Goal: Task Accomplishment & Management: Manage account settings

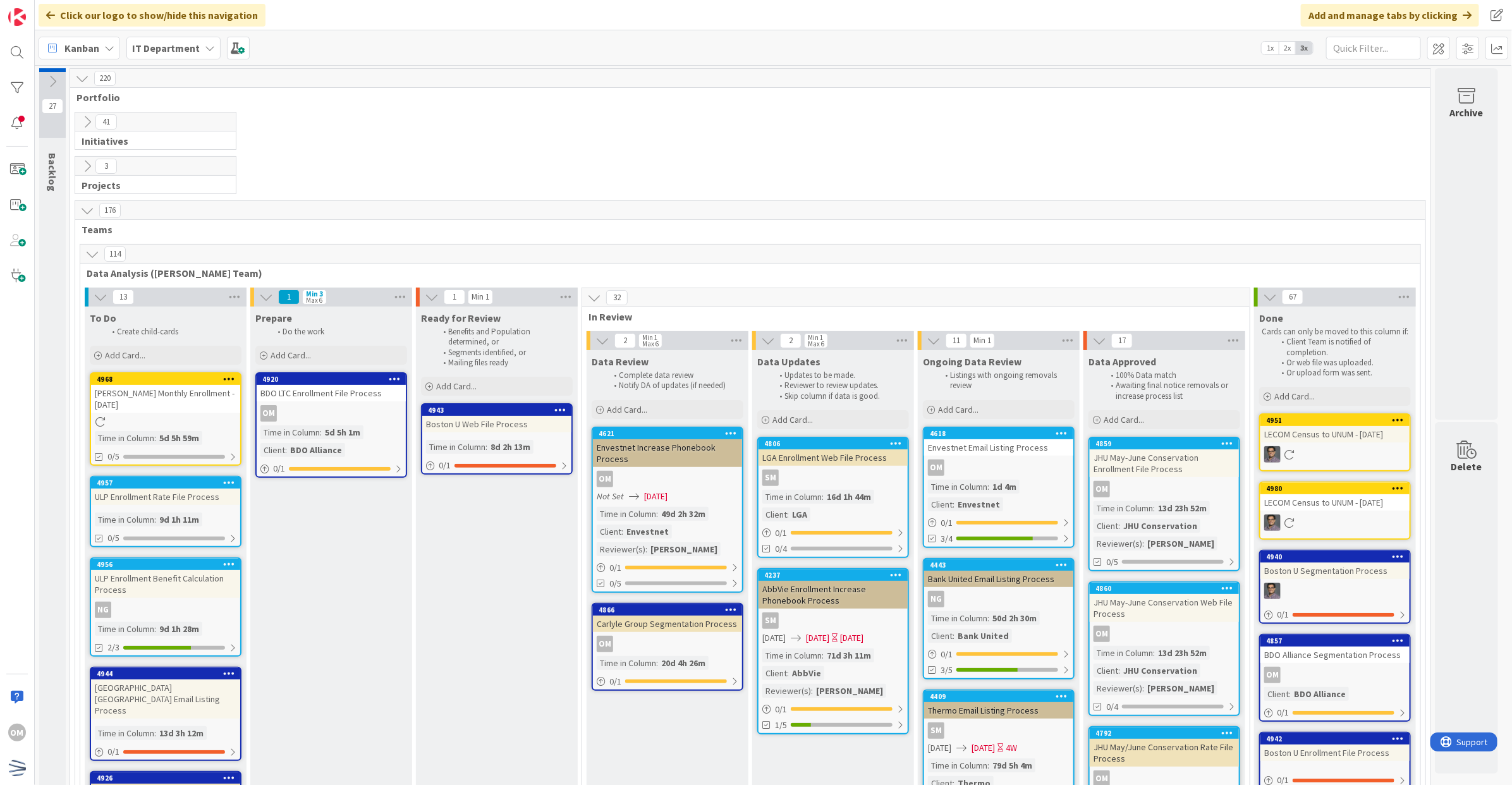
drag, startPoint x: 88, startPoint y: 255, endPoint x: 87, endPoint y: 241, distance: 14.0
click at [88, 255] on icon at bounding box center [92, 254] width 14 height 14
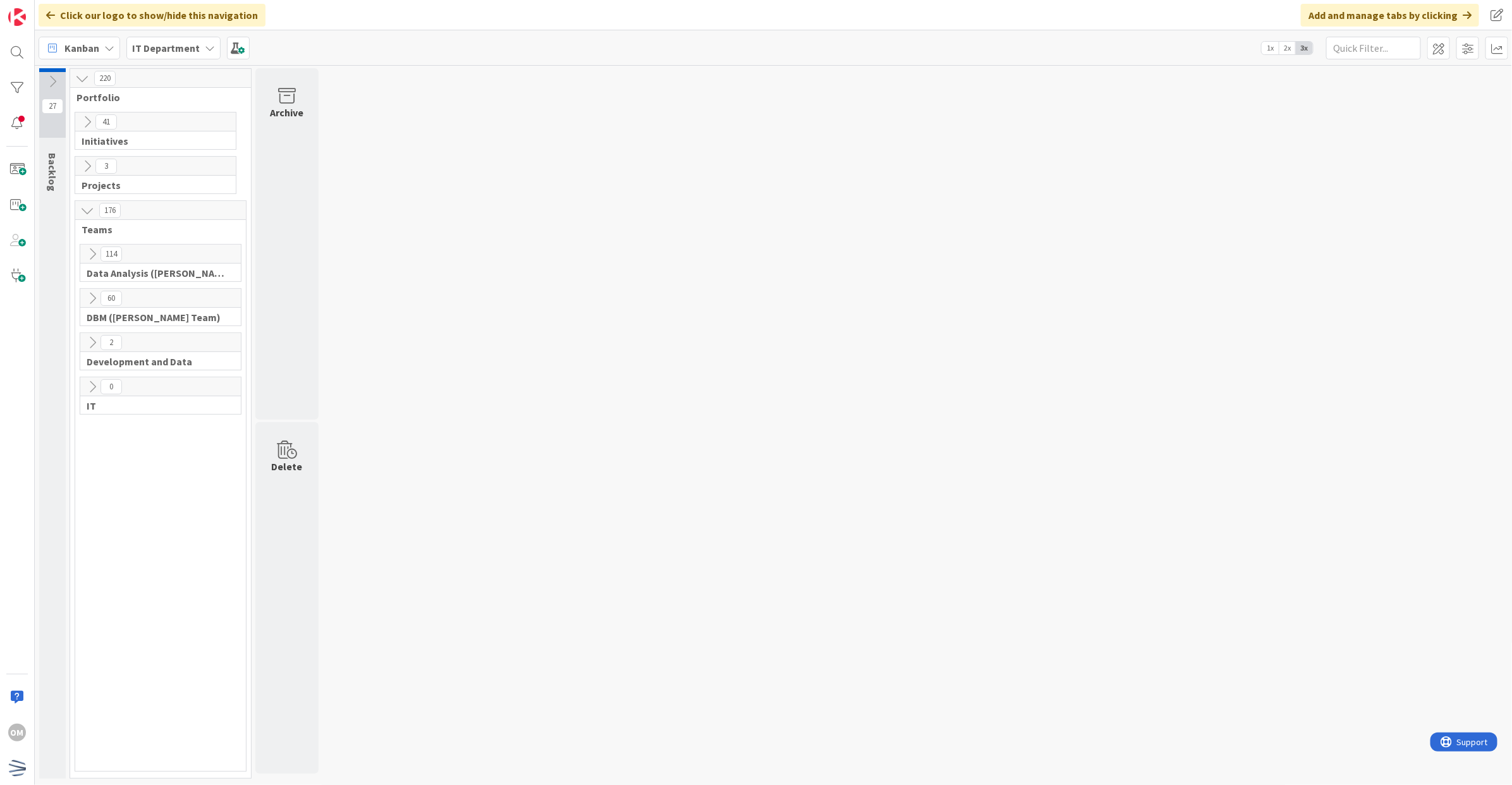
click at [87, 119] on icon at bounding box center [88, 122] width 14 height 14
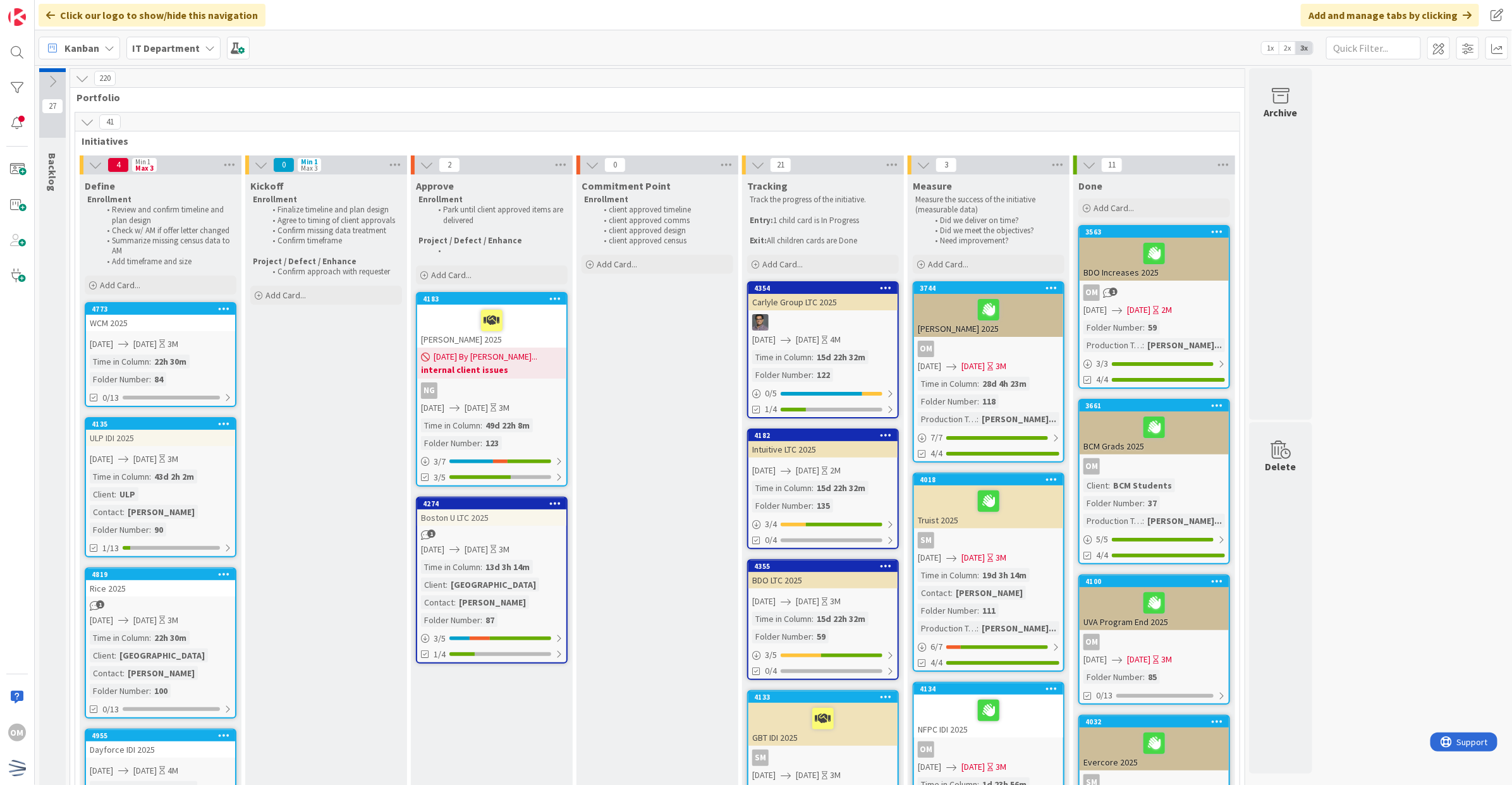
click at [50, 79] on icon at bounding box center [53, 81] width 14 height 14
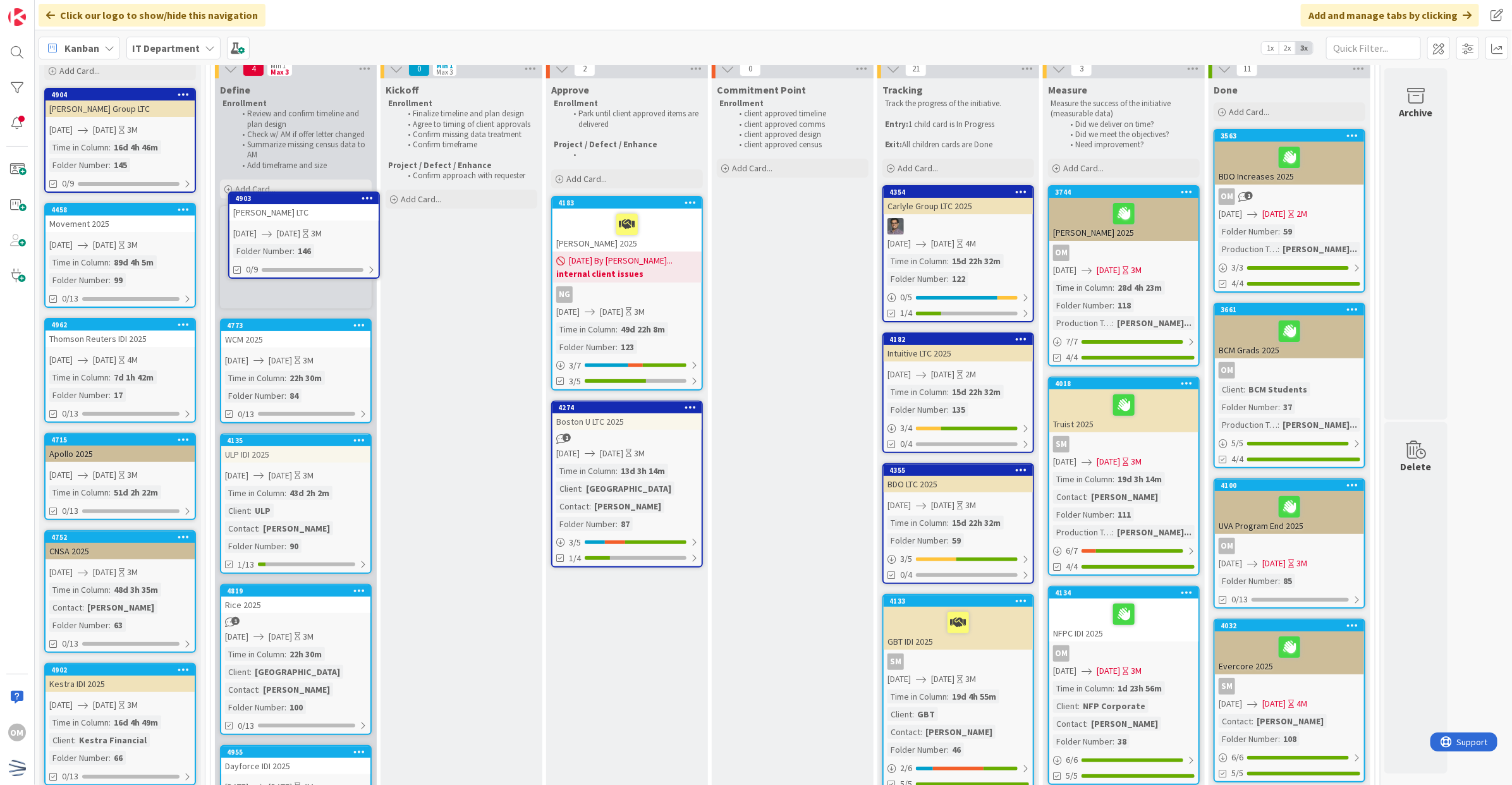
scroll to position [90, 0]
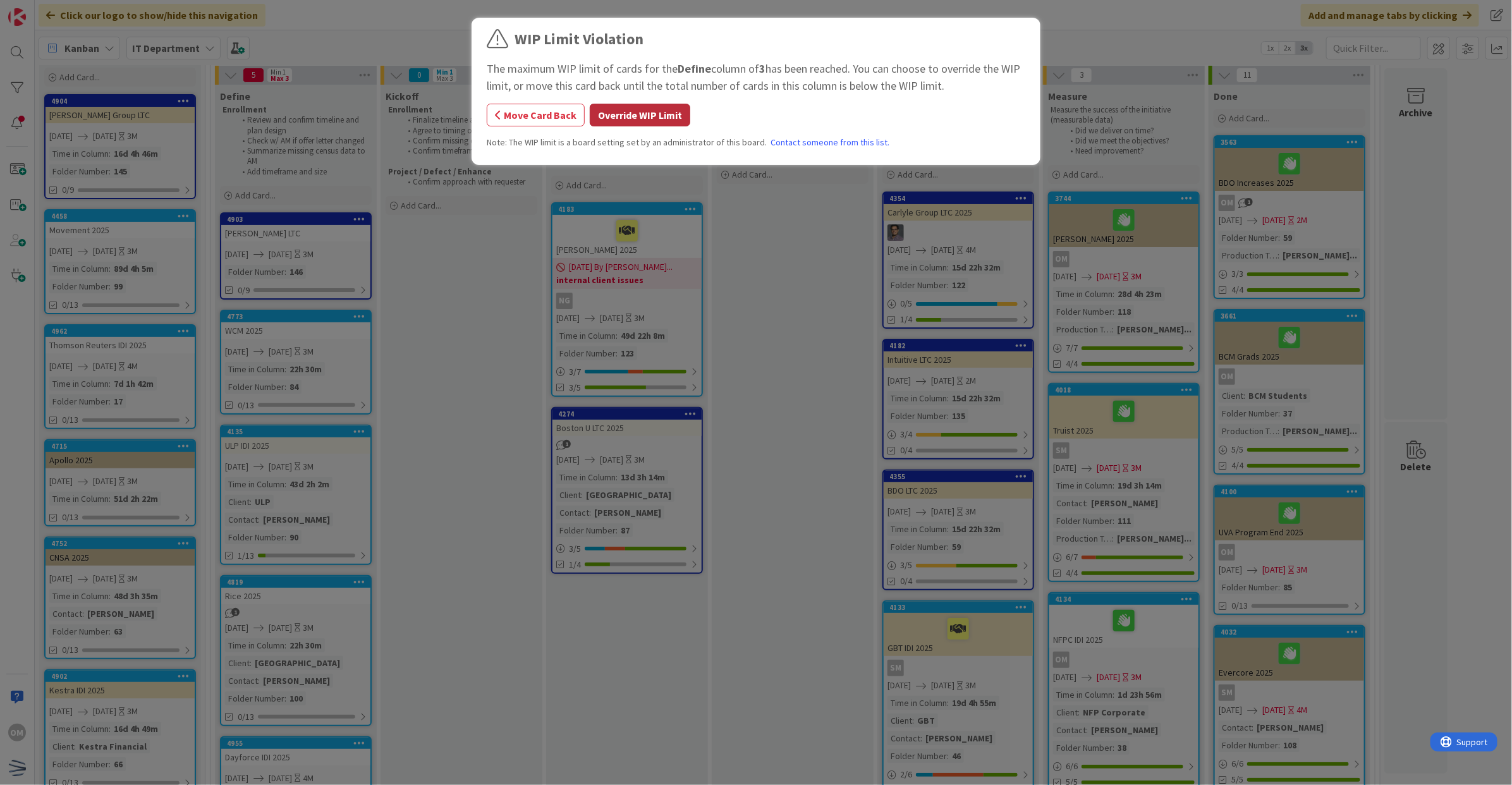
click at [635, 115] on button "Override WIP Limit" at bounding box center [640, 115] width 101 height 22
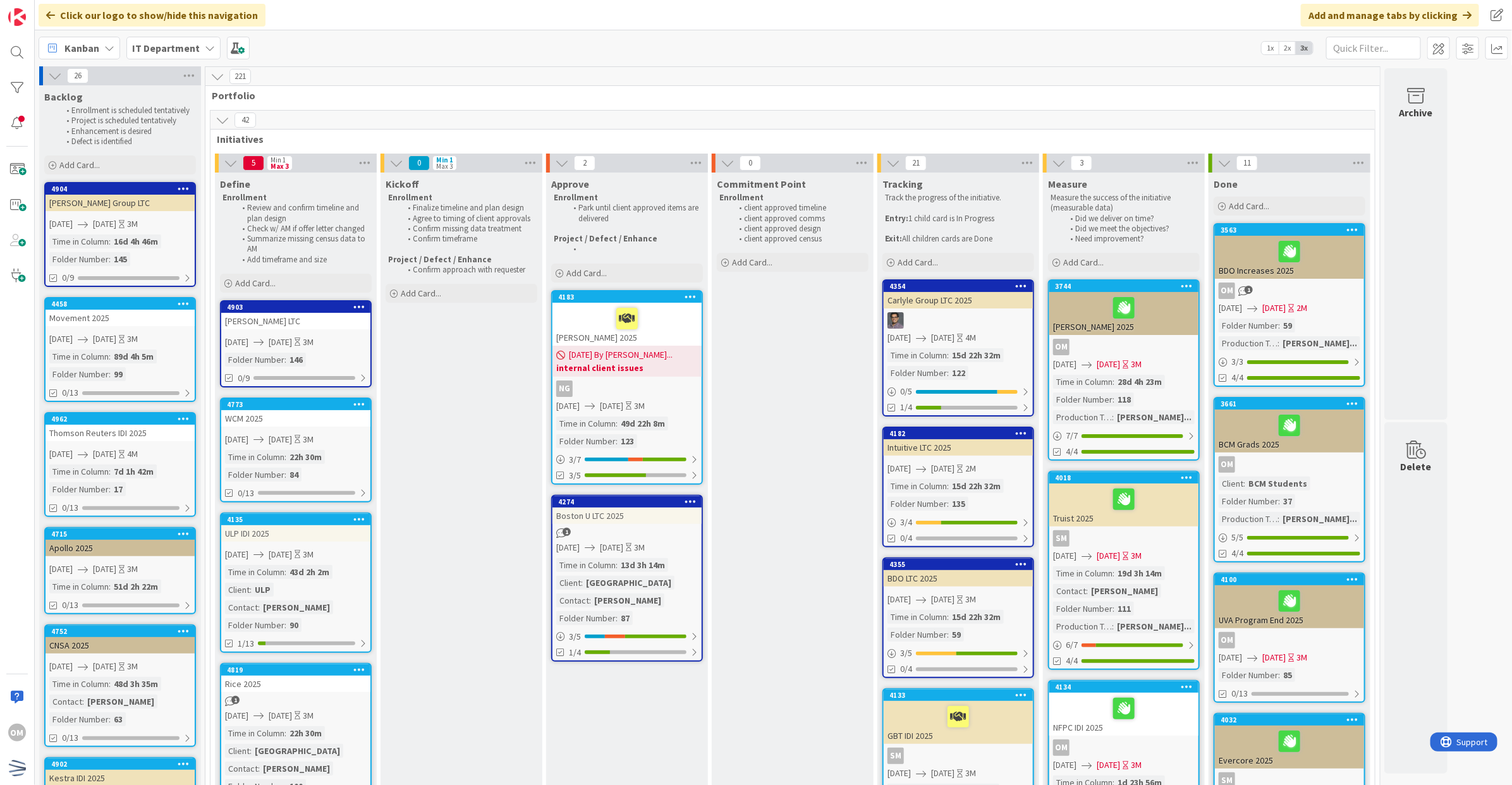
scroll to position [0, 0]
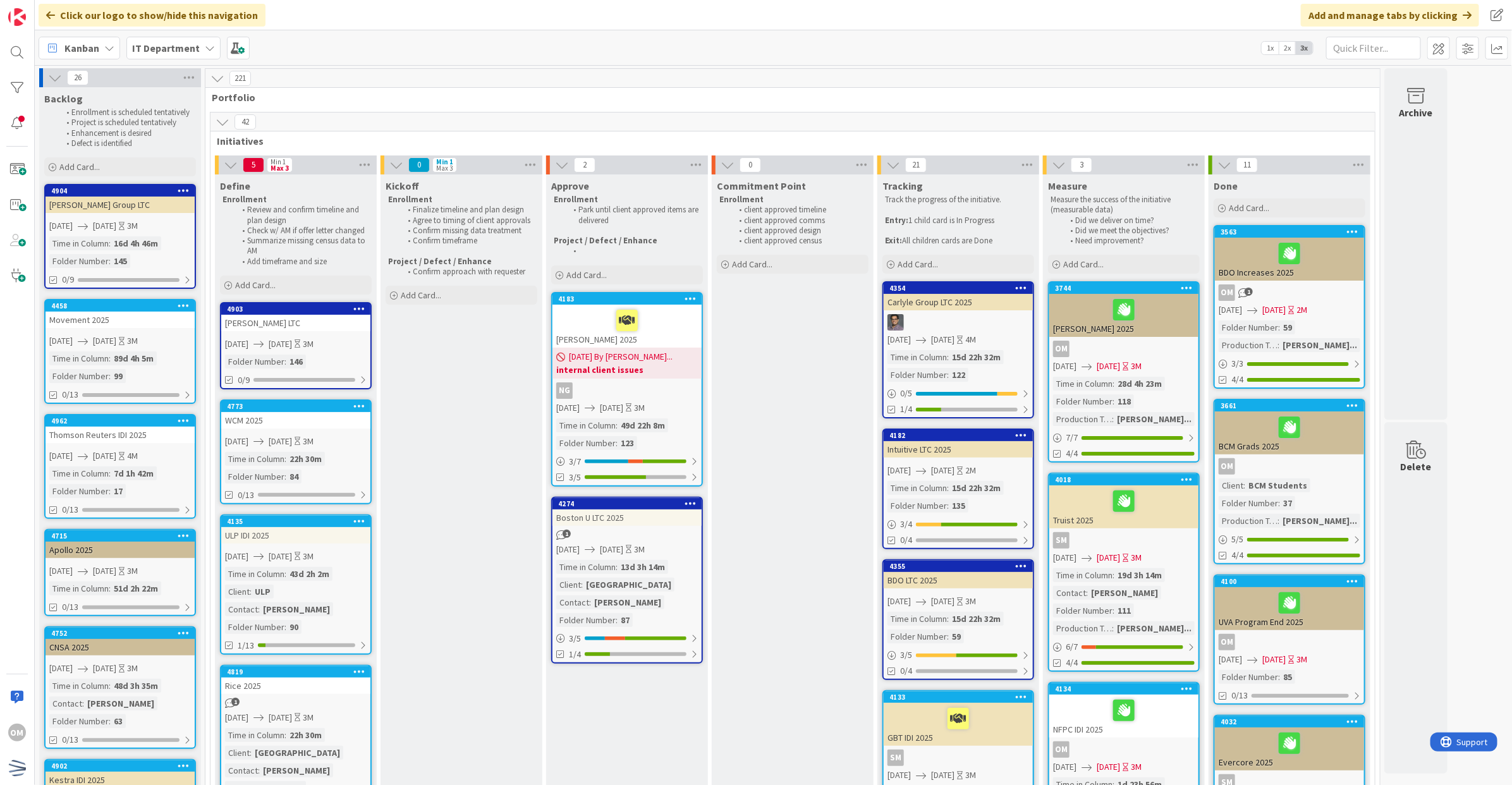
click at [48, 74] on icon at bounding box center [55, 77] width 14 height 14
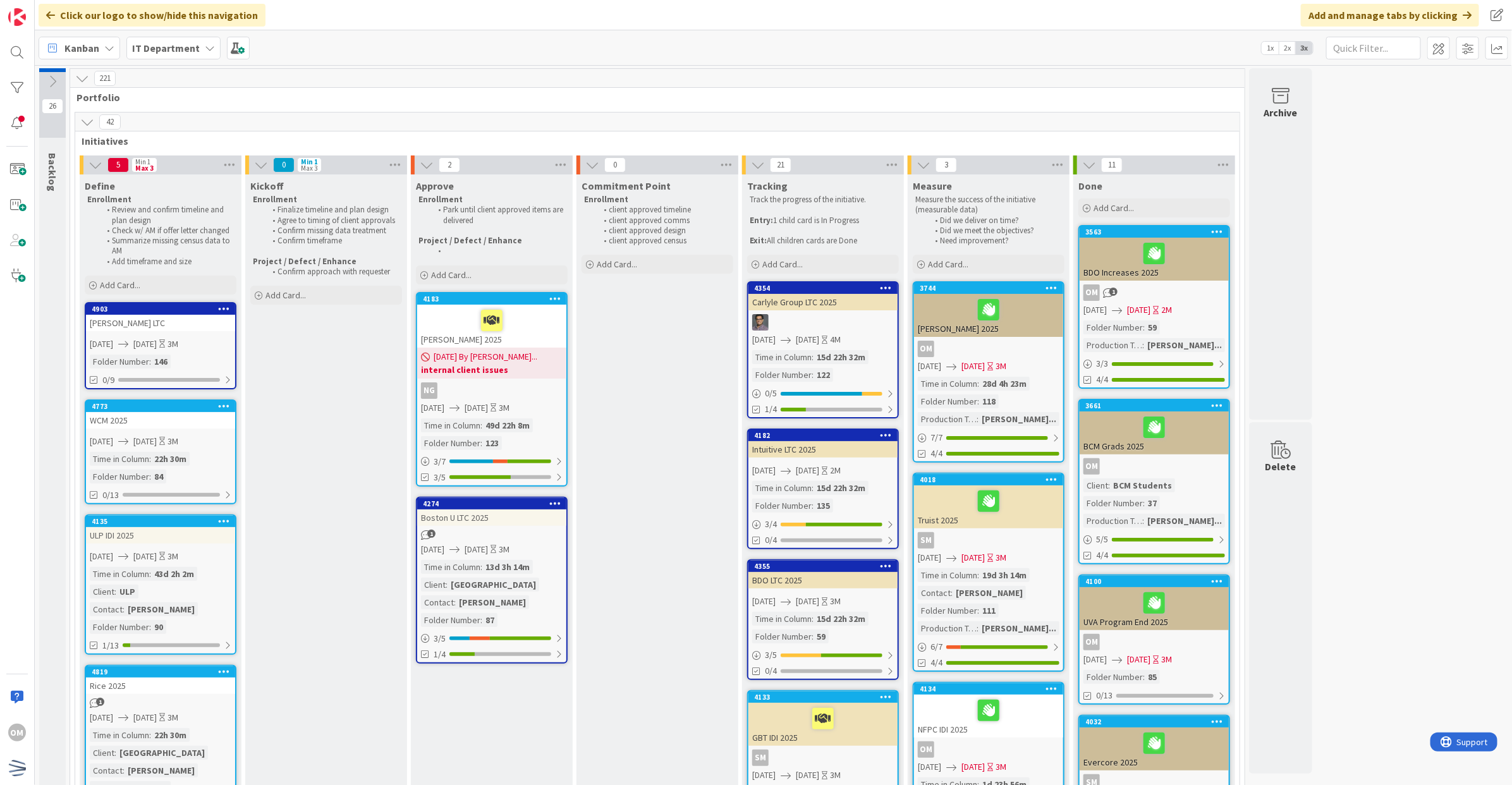
click at [88, 122] on icon at bounding box center [88, 122] width 14 height 14
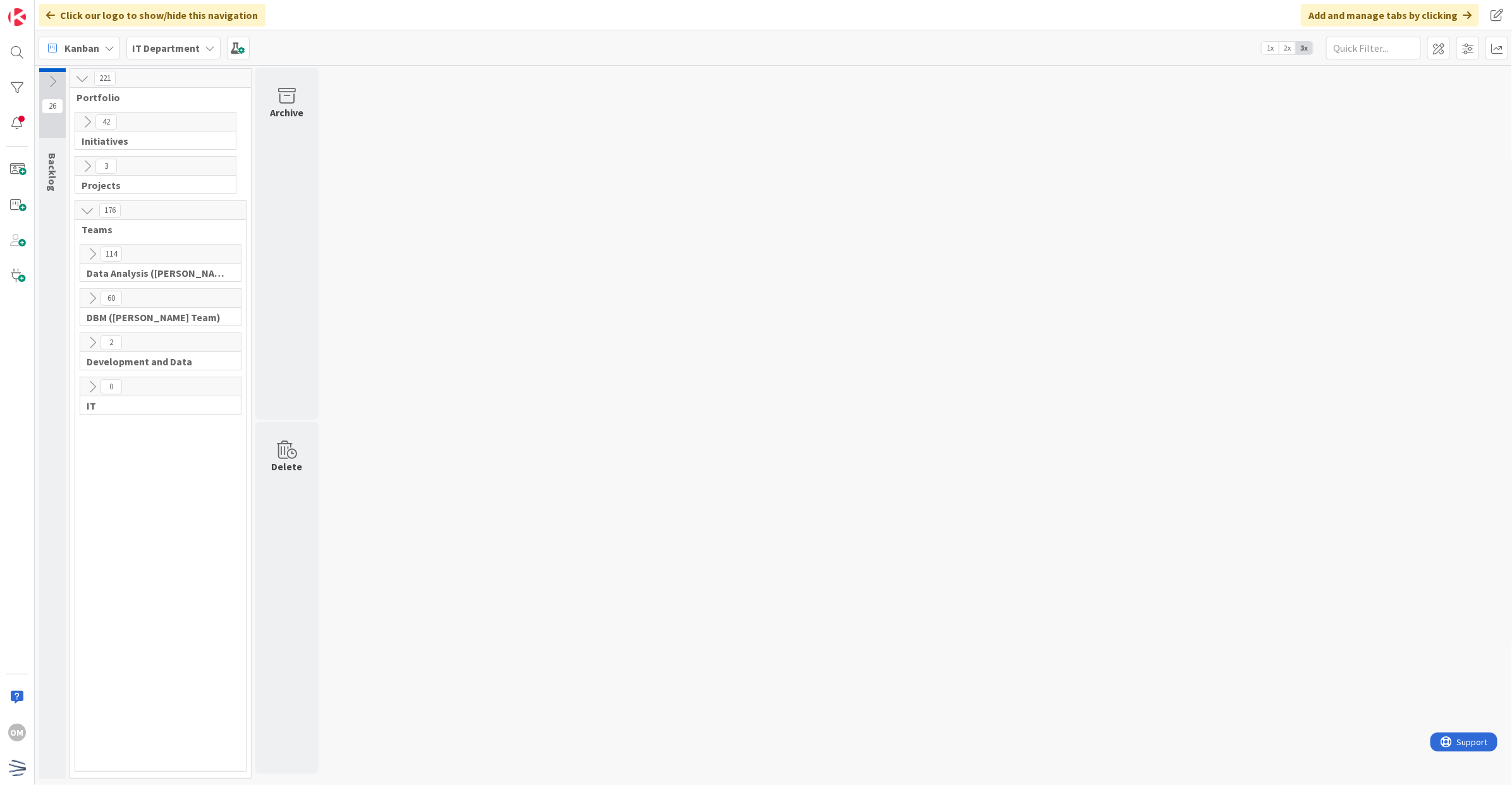
click at [96, 247] on icon at bounding box center [92, 254] width 14 height 14
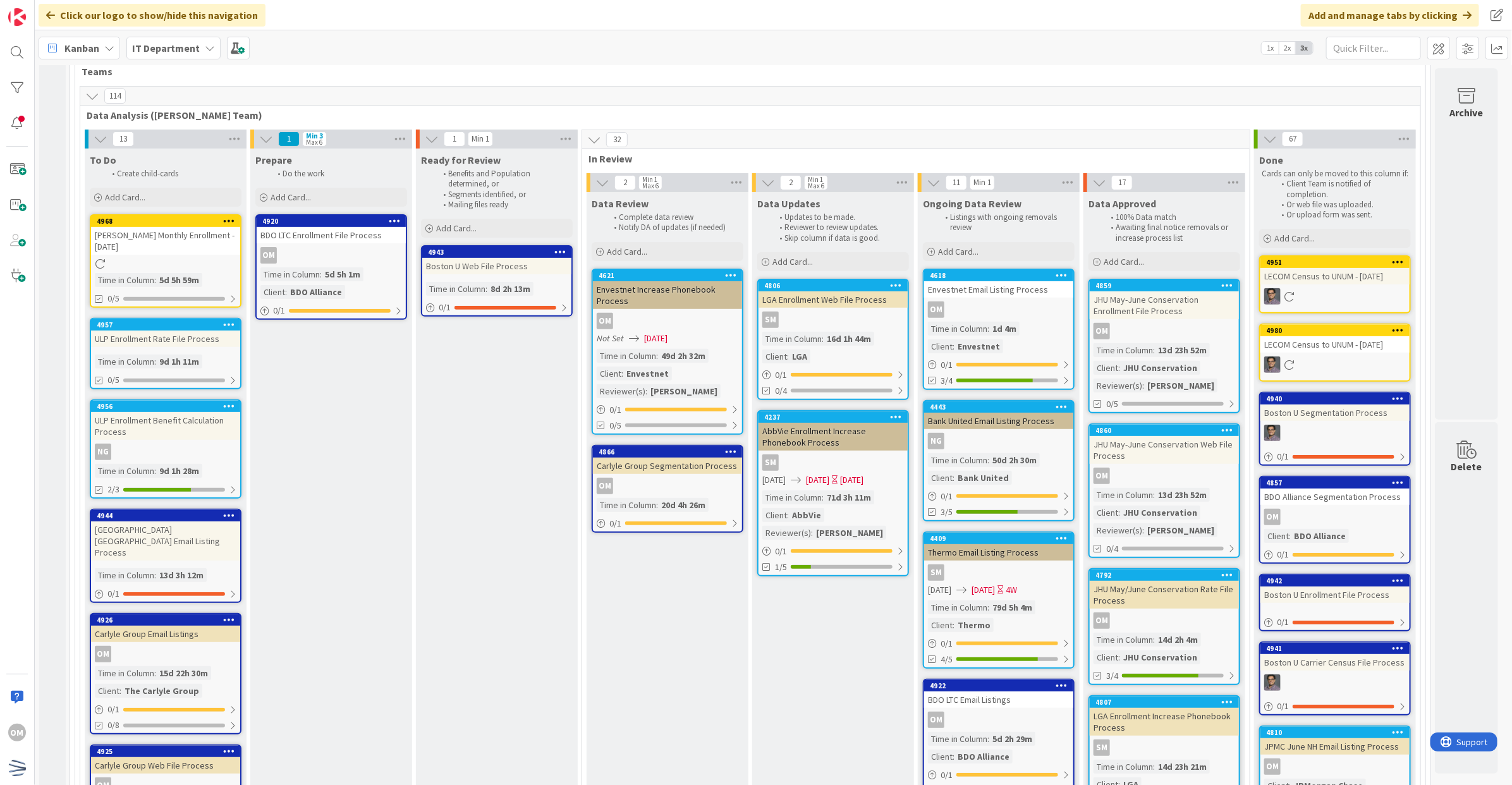
scroll to position [79, 0]
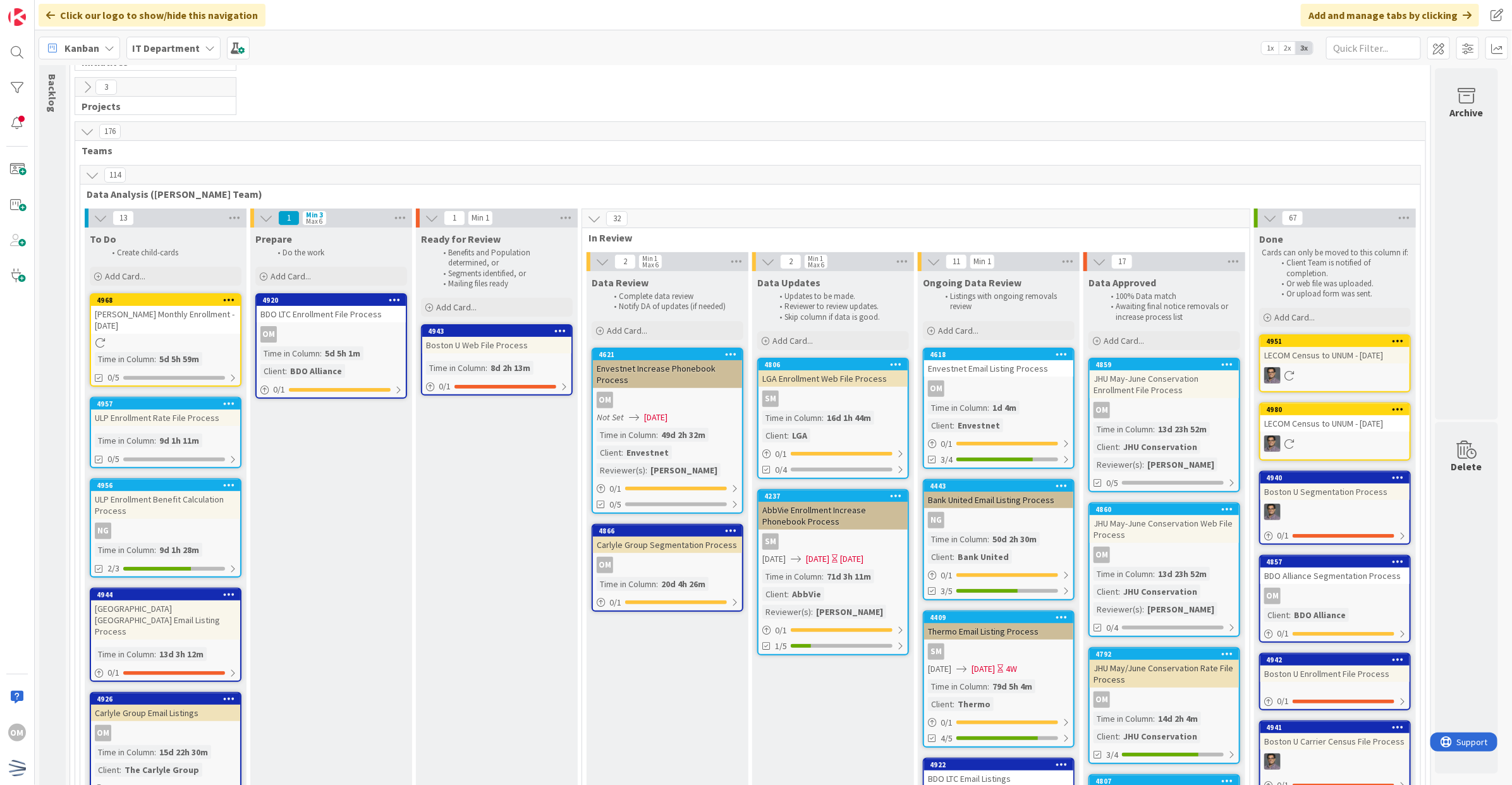
drag, startPoint x: 90, startPoint y: 172, endPoint x: 95, endPoint y: 205, distance: 33.4
click at [90, 172] on icon at bounding box center [92, 175] width 14 height 14
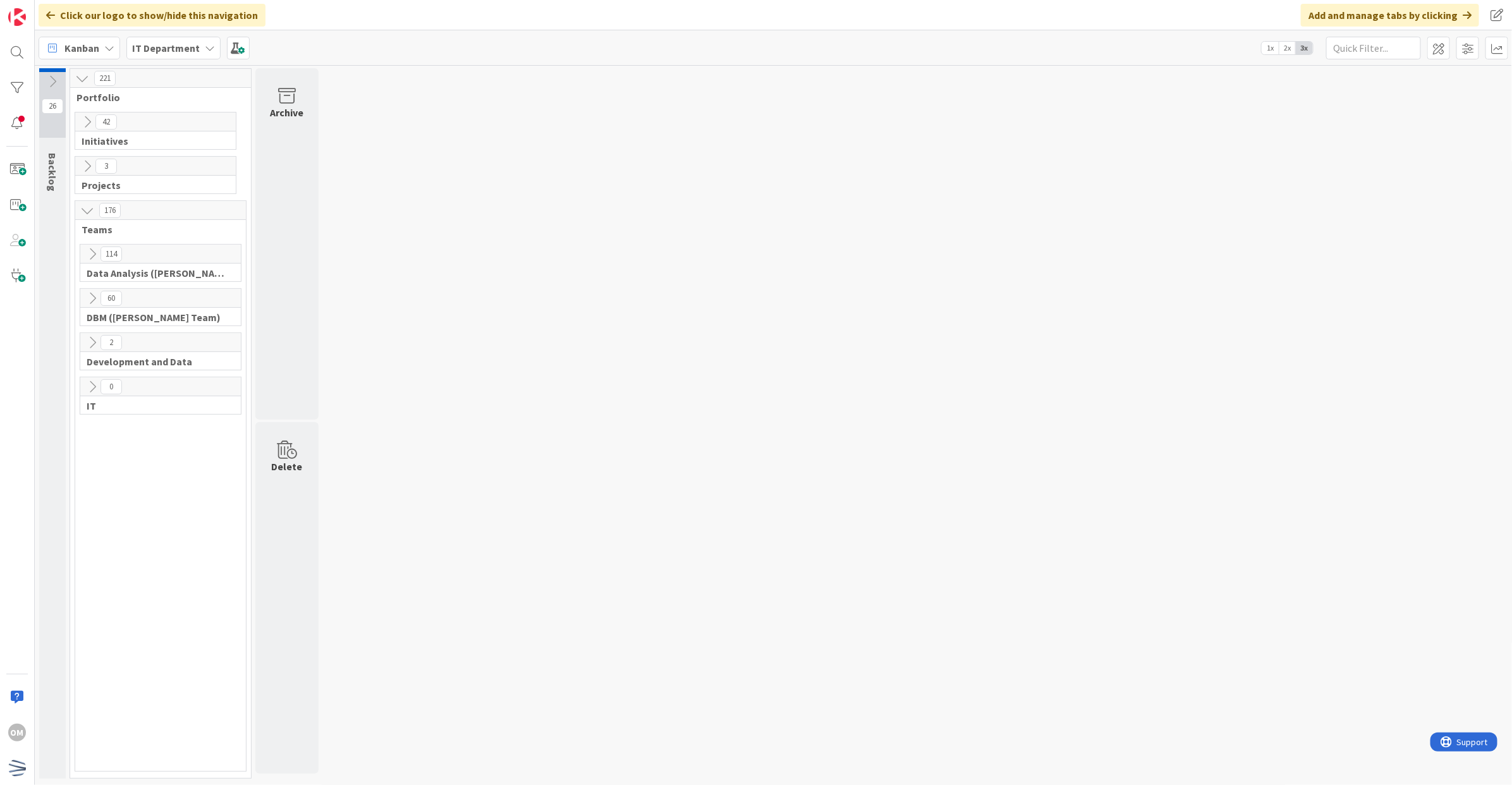
click at [96, 304] on icon at bounding box center [92, 298] width 14 height 14
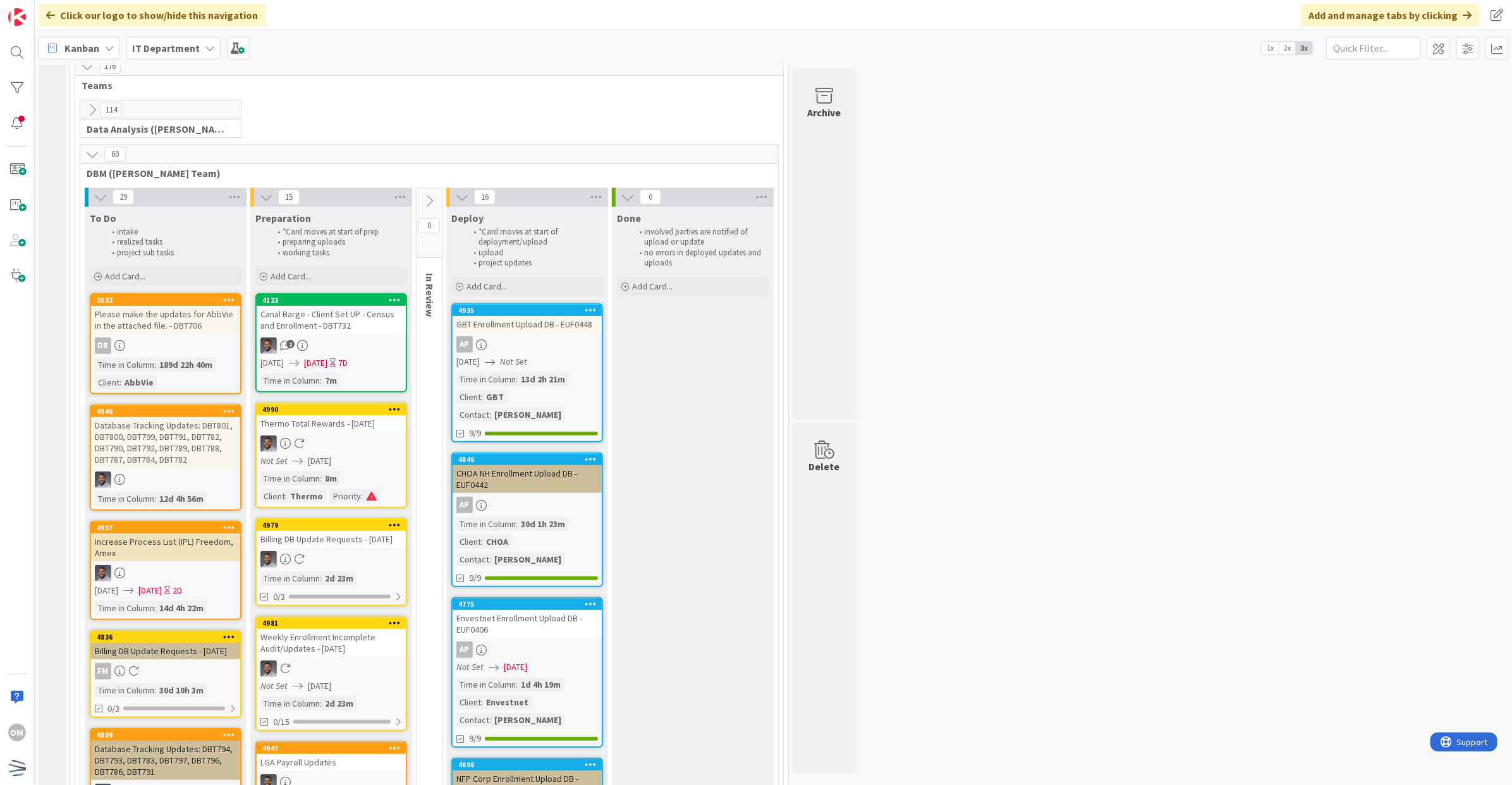
scroll to position [158, 0]
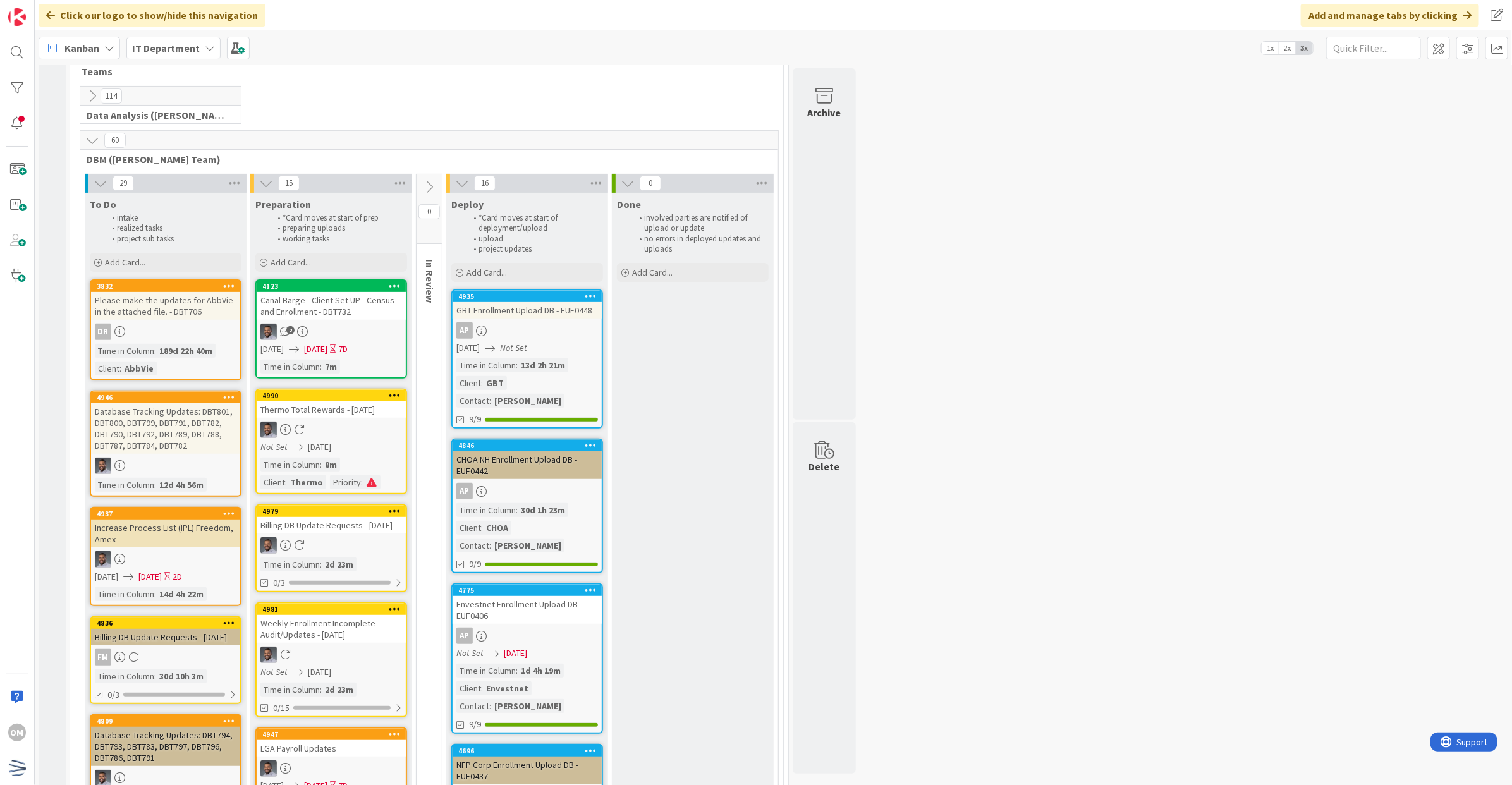
click at [97, 146] on icon at bounding box center [92, 140] width 14 height 14
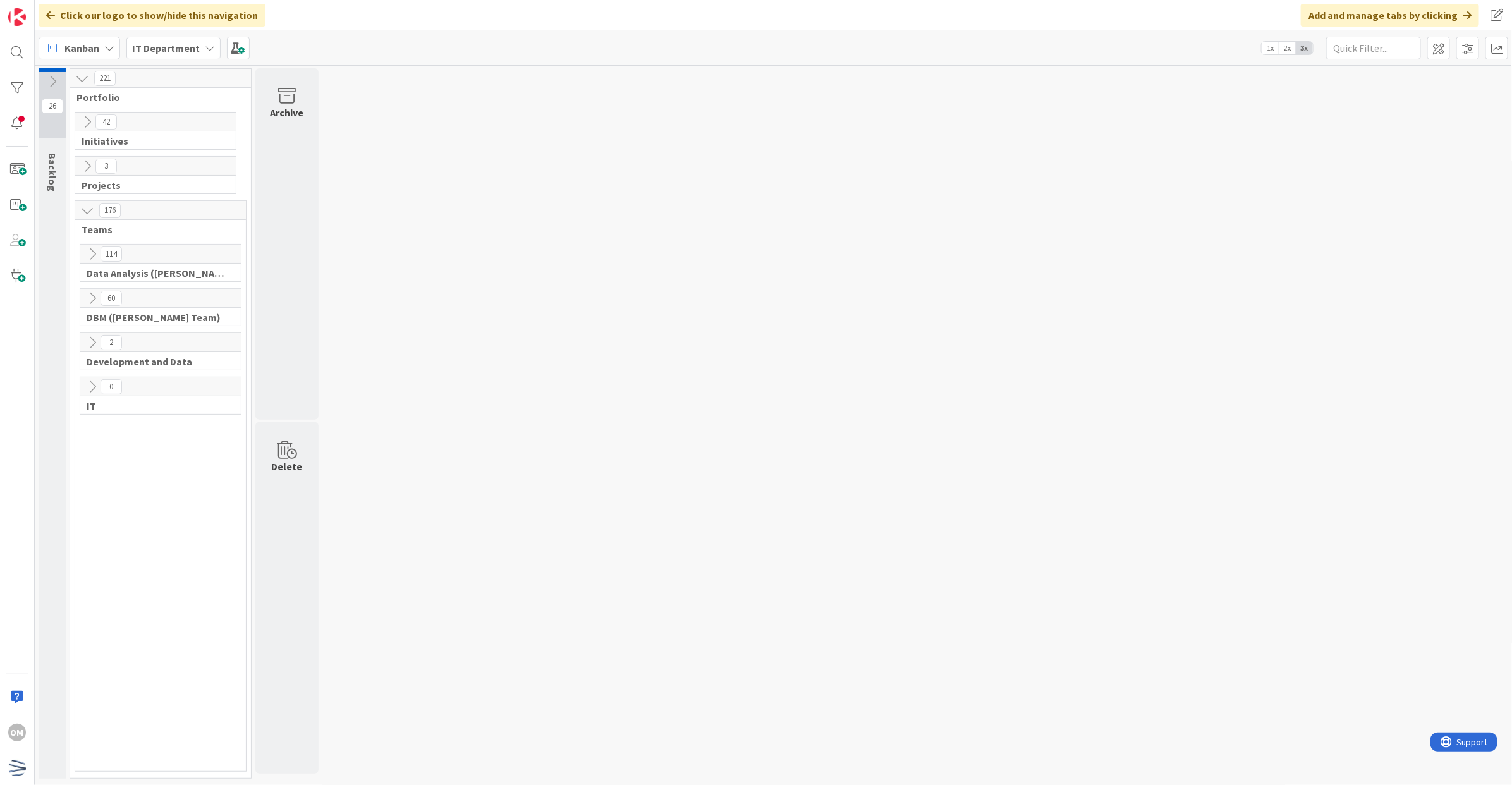
click at [82, 125] on icon at bounding box center [88, 122] width 14 height 14
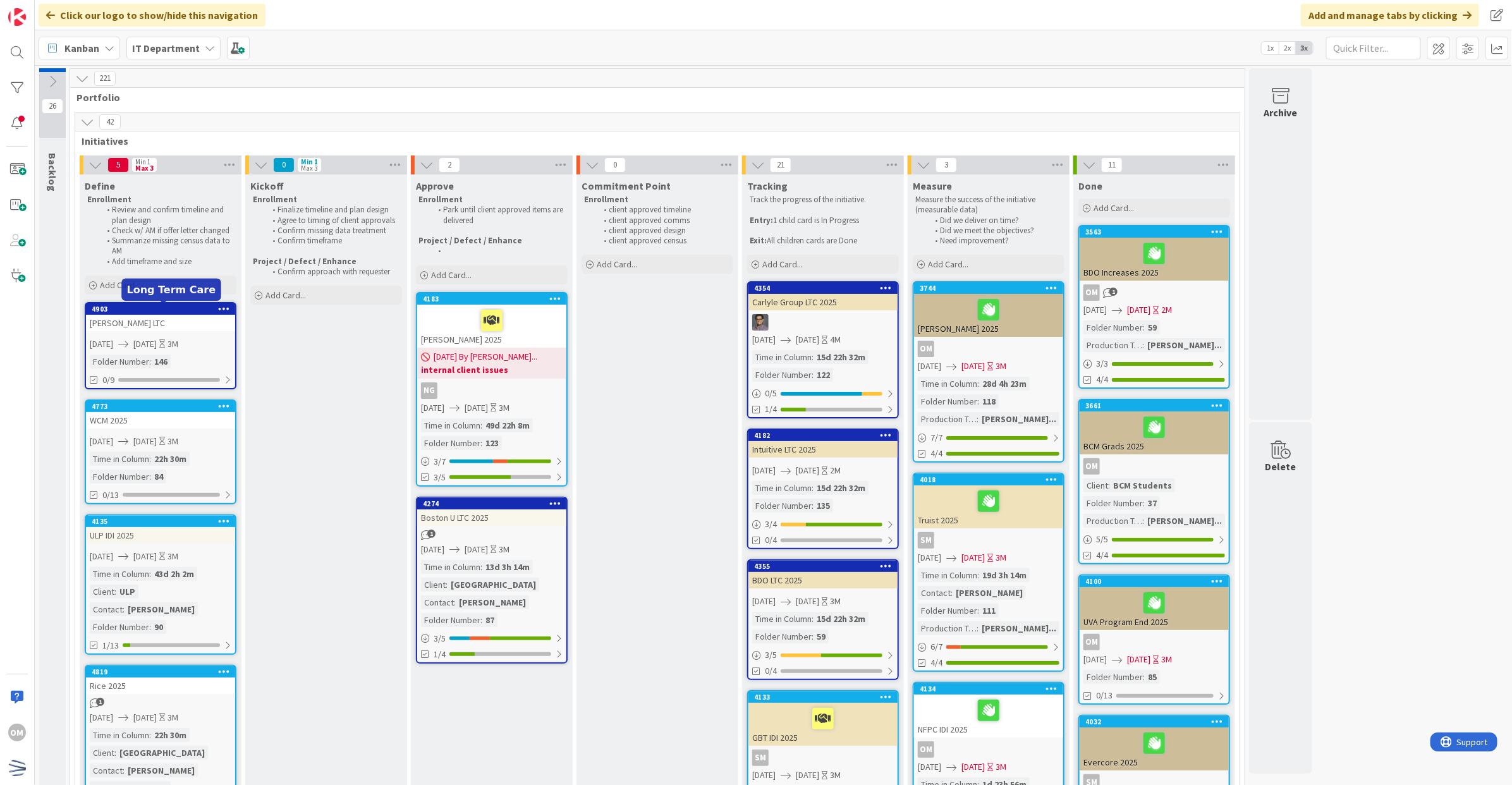
click at [159, 313] on div "4903" at bounding box center [163, 308] width 143 height 9
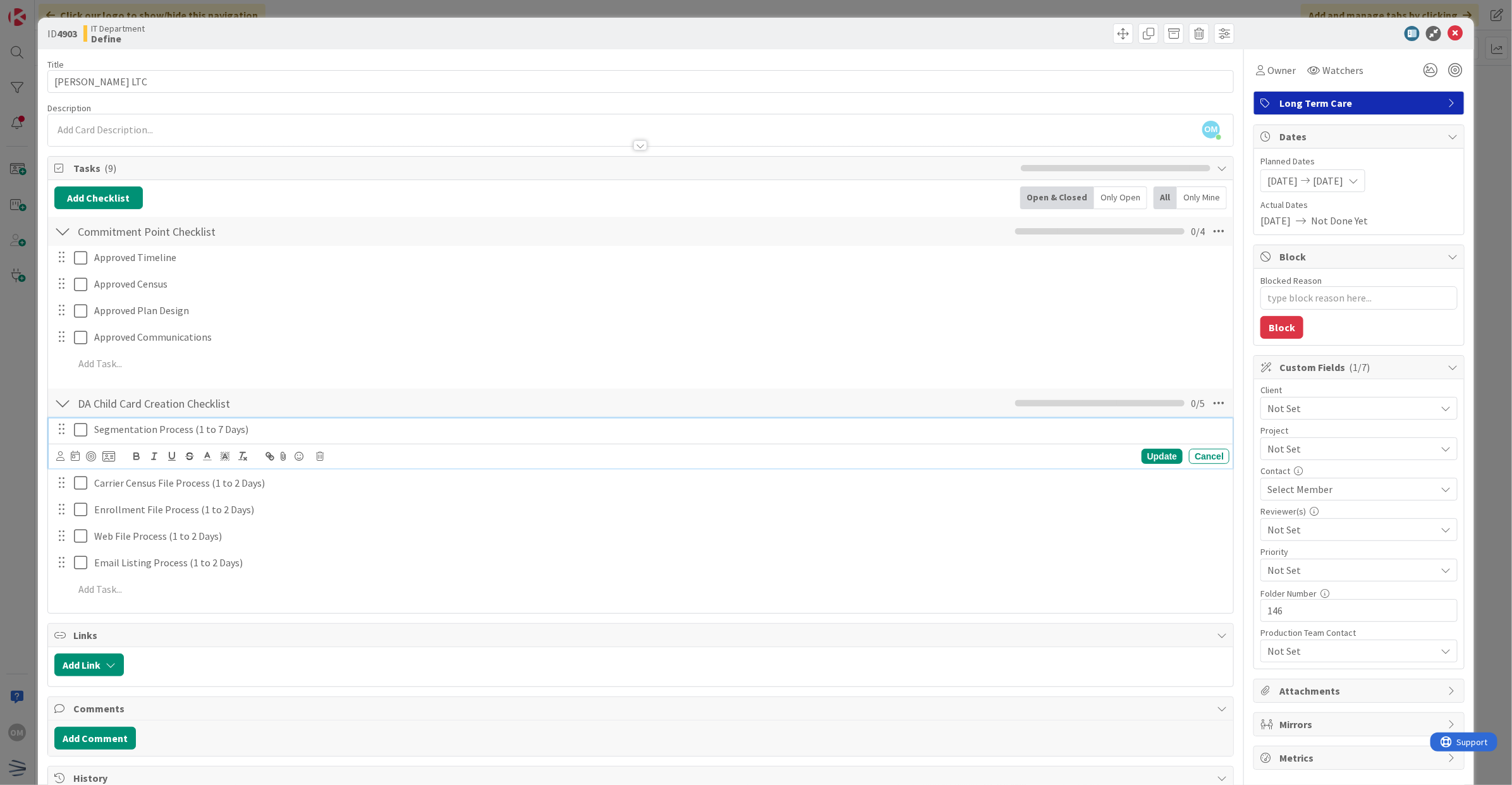
click at [204, 435] on p "Segmentation Process (1 to 7 Days)" at bounding box center [660, 429] width 1131 height 15
click at [112, 457] on icon at bounding box center [108, 456] width 12 height 12
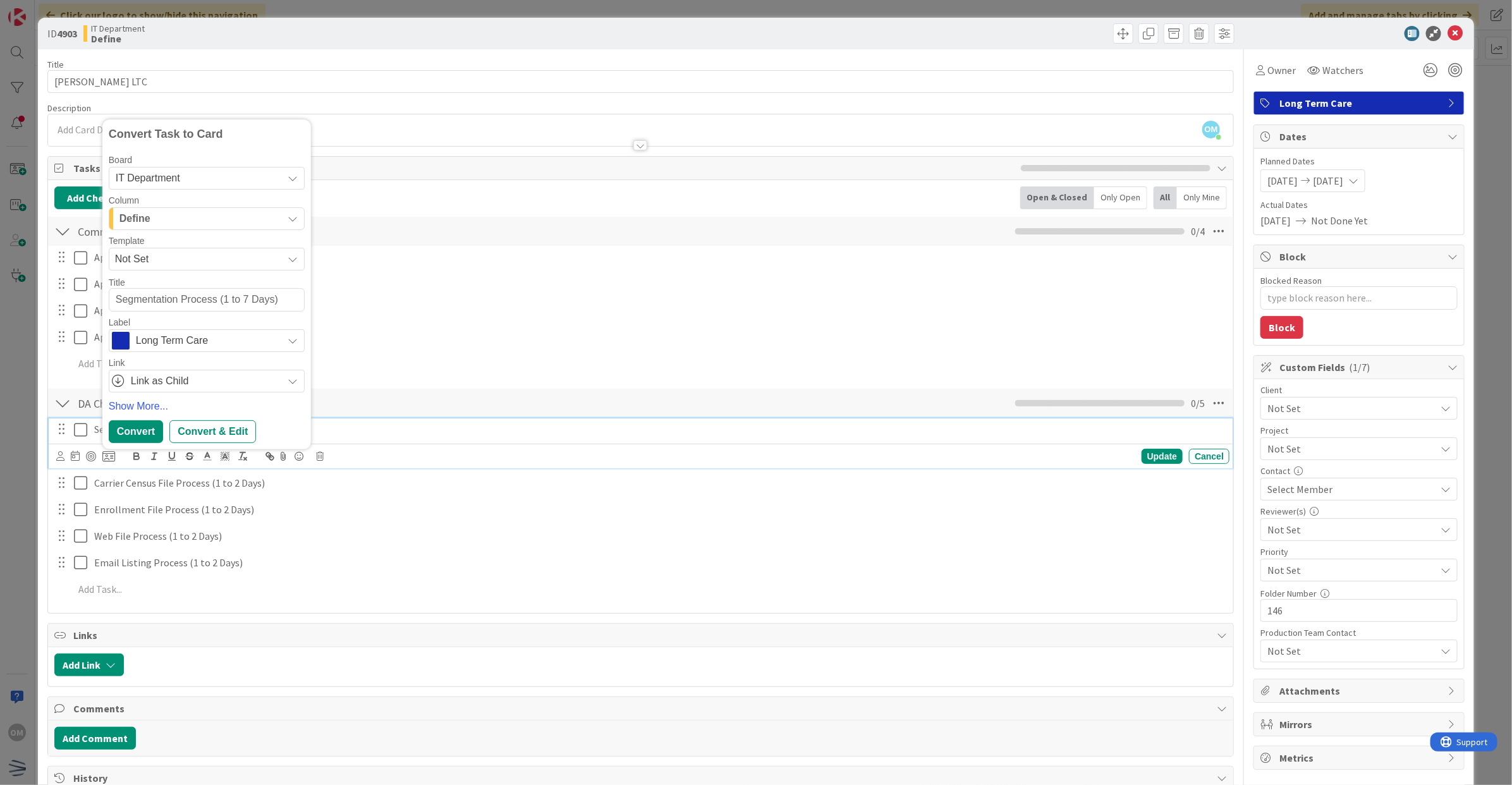
click at [178, 264] on span "Not Set" at bounding box center [194, 259] width 158 height 16
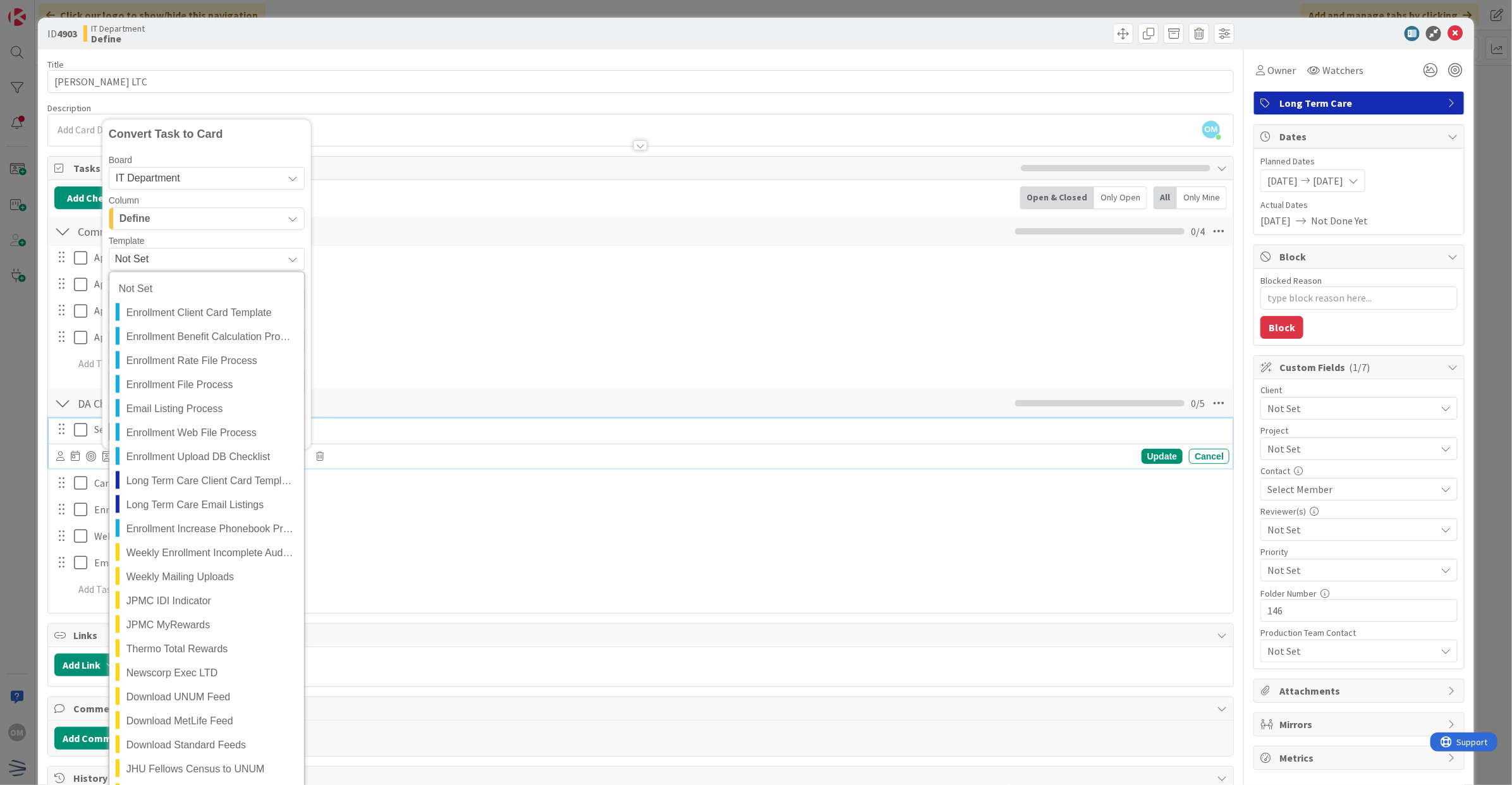
click at [329, 57] on div "Title 18 / 128 [PERSON_NAME] LTC Description OM [PERSON_NAME] just joined Owner…" at bounding box center [640, 553] width 1187 height 1006
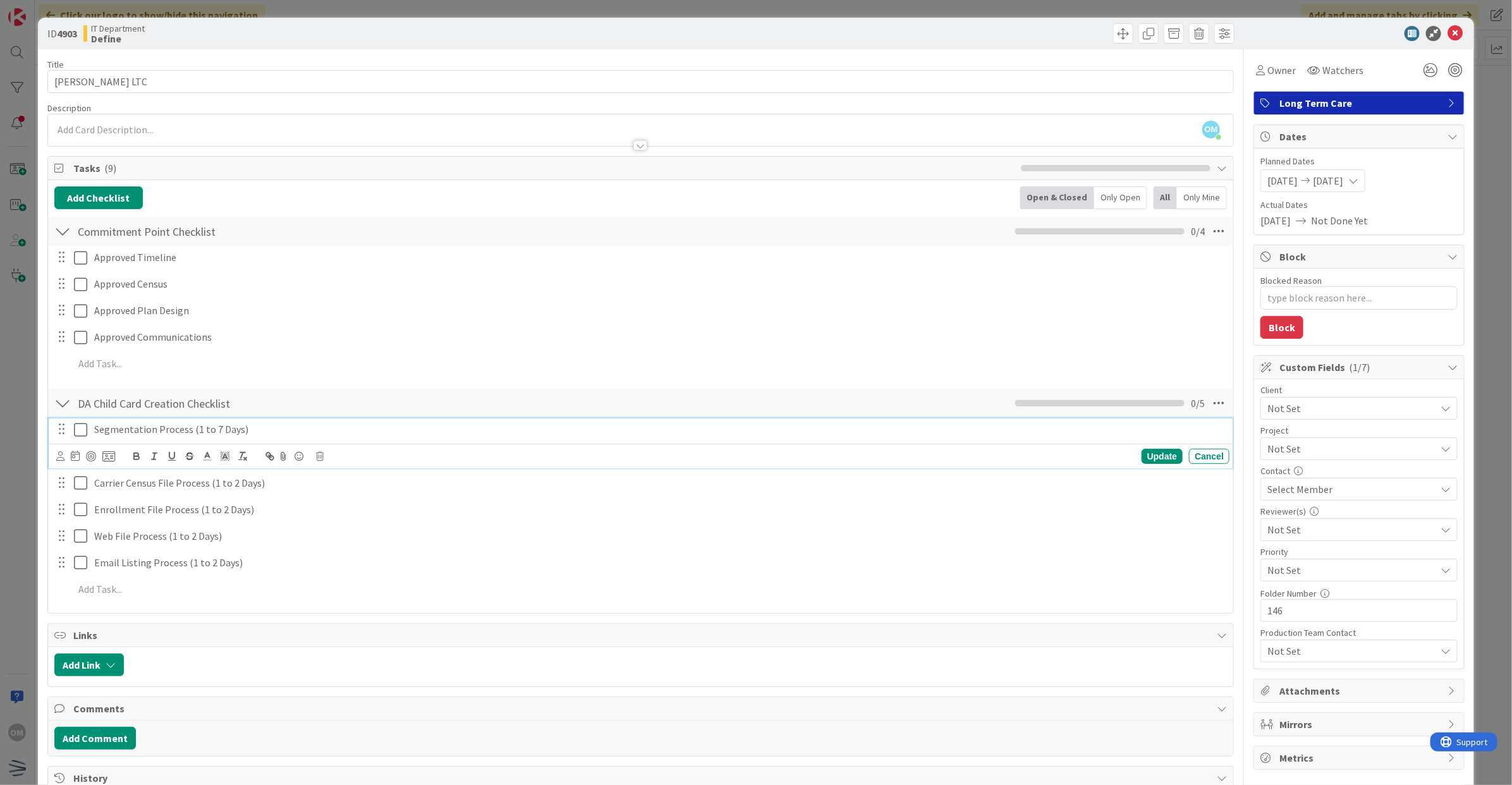
click at [153, 427] on p "Segmentation Process (1 to 7 Days)" at bounding box center [660, 429] width 1131 height 15
click at [108, 453] on icon at bounding box center [108, 456] width 12 height 12
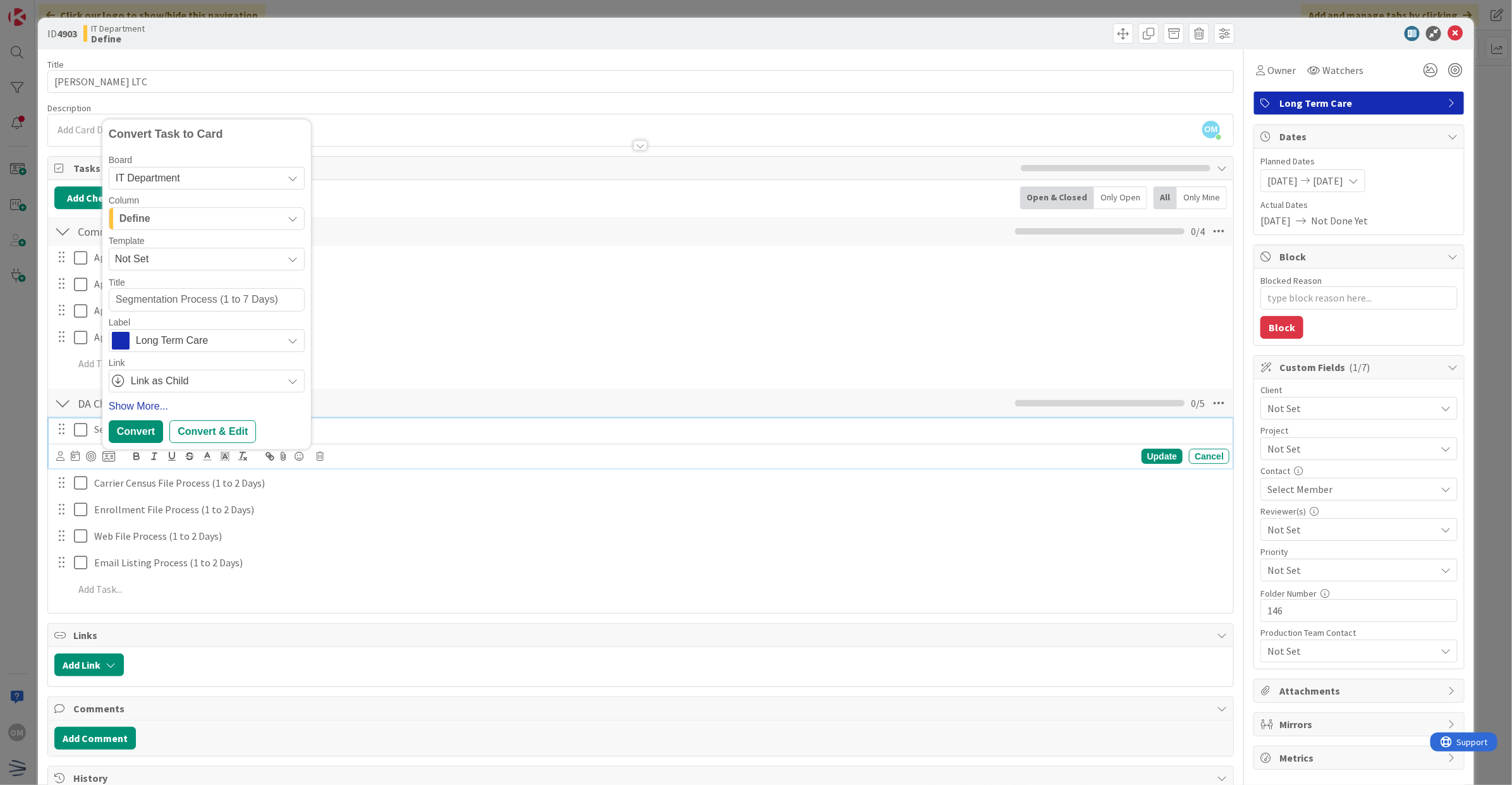
click at [146, 400] on link "Show More..." at bounding box center [206, 407] width 196 height 15
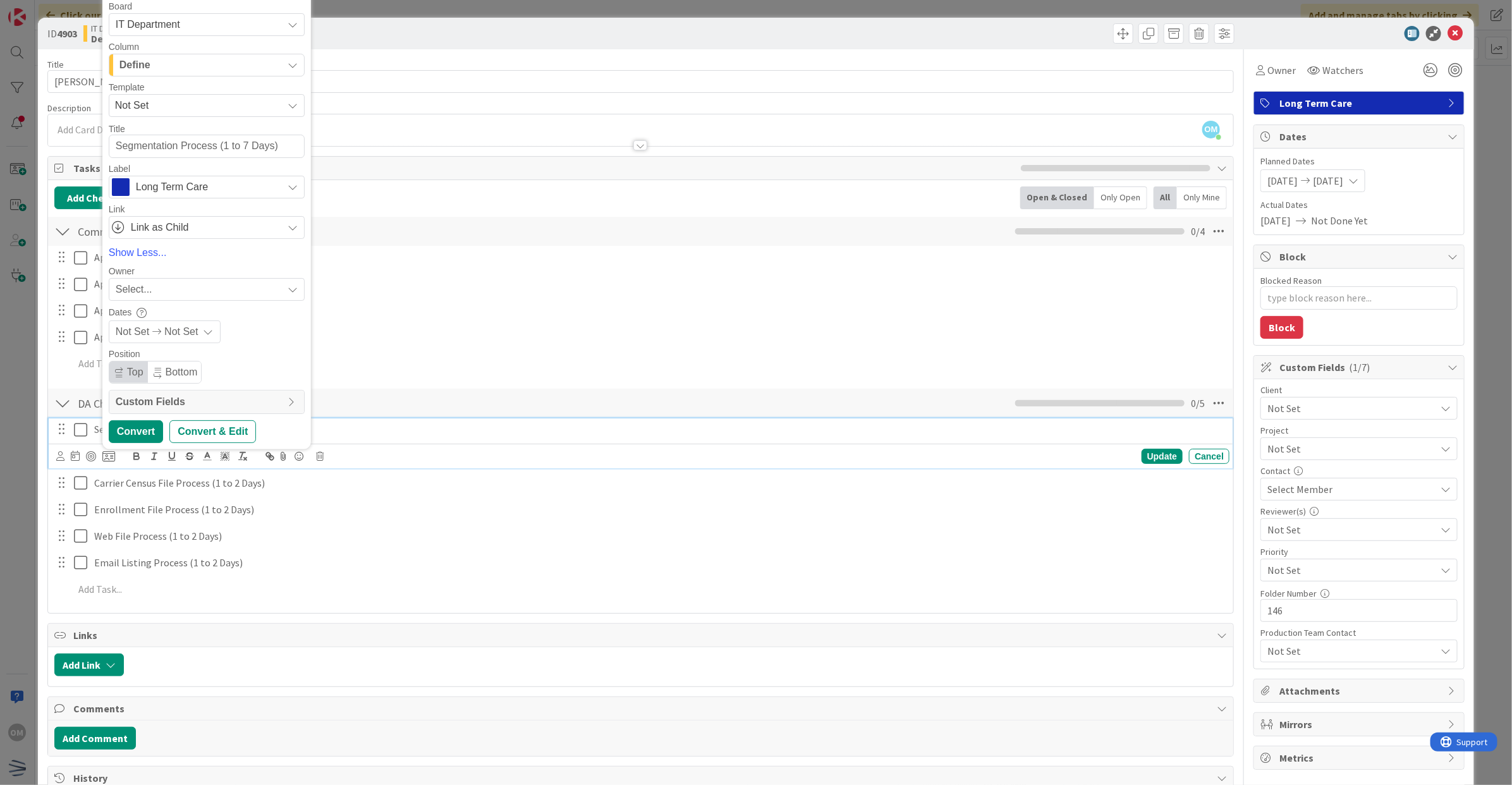
click at [173, 184] on span "Long Term Care" at bounding box center [205, 187] width 140 height 18
click at [184, 71] on div "Define" at bounding box center [199, 65] width 167 height 20
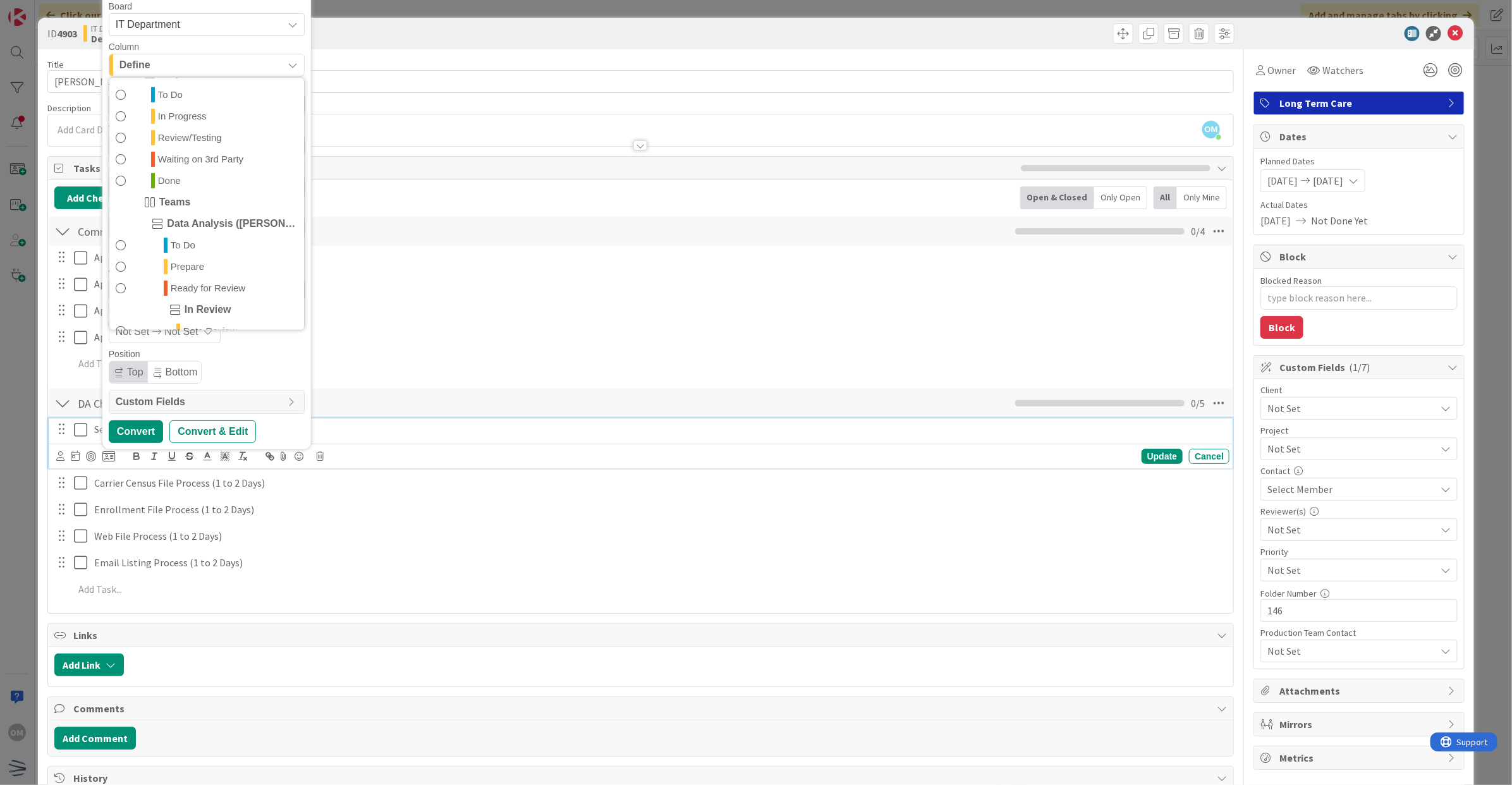
scroll to position [237, 0]
click at [171, 236] on span "To Do" at bounding box center [183, 244] width 25 height 15
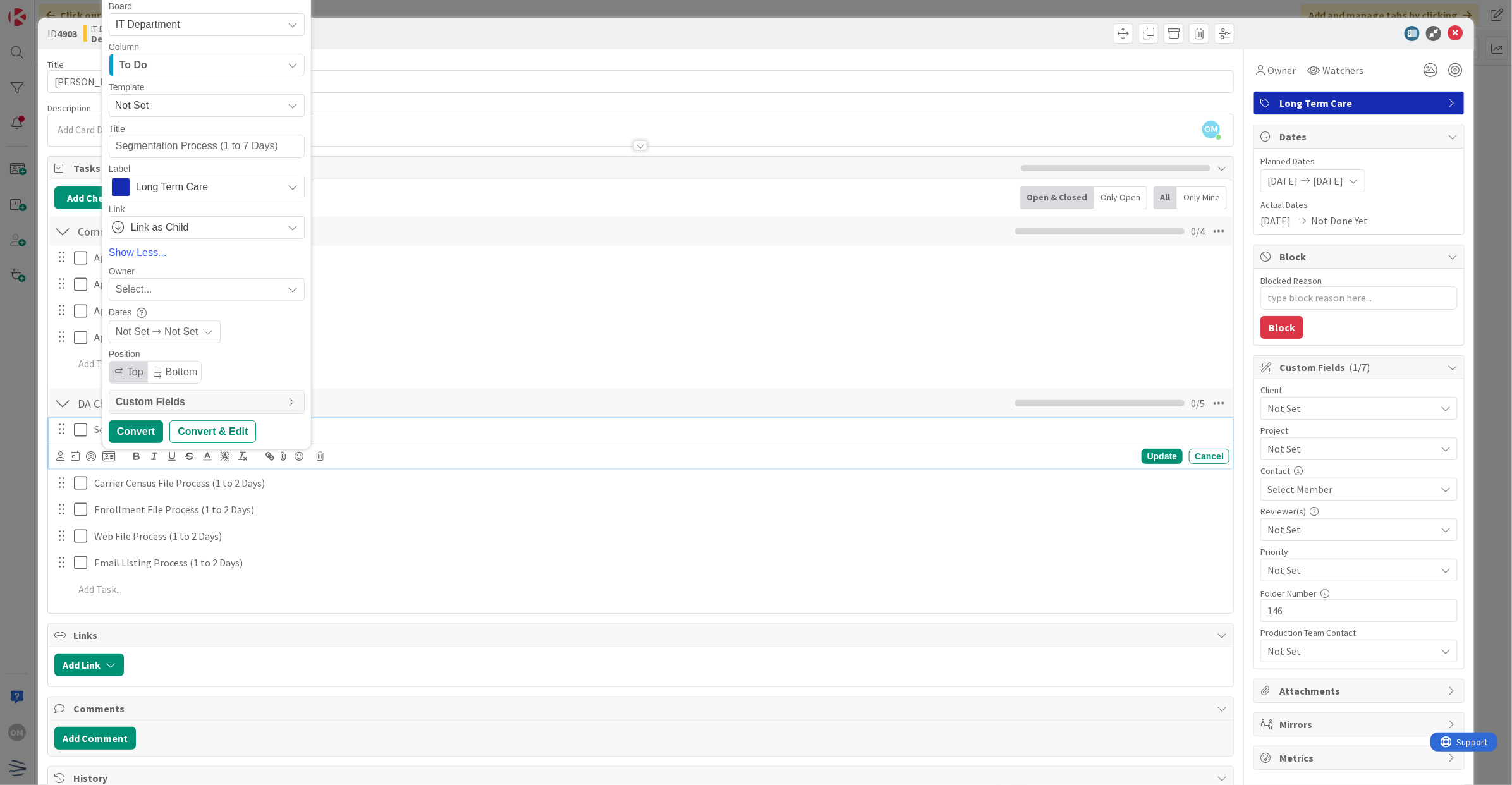
type textarea "x"
type textarea "WSegmentation Process (1 to 7 Days)"
type textarea "x"
type textarea "WaSegmentation Process (1 to 7 Days)"
type textarea "x"
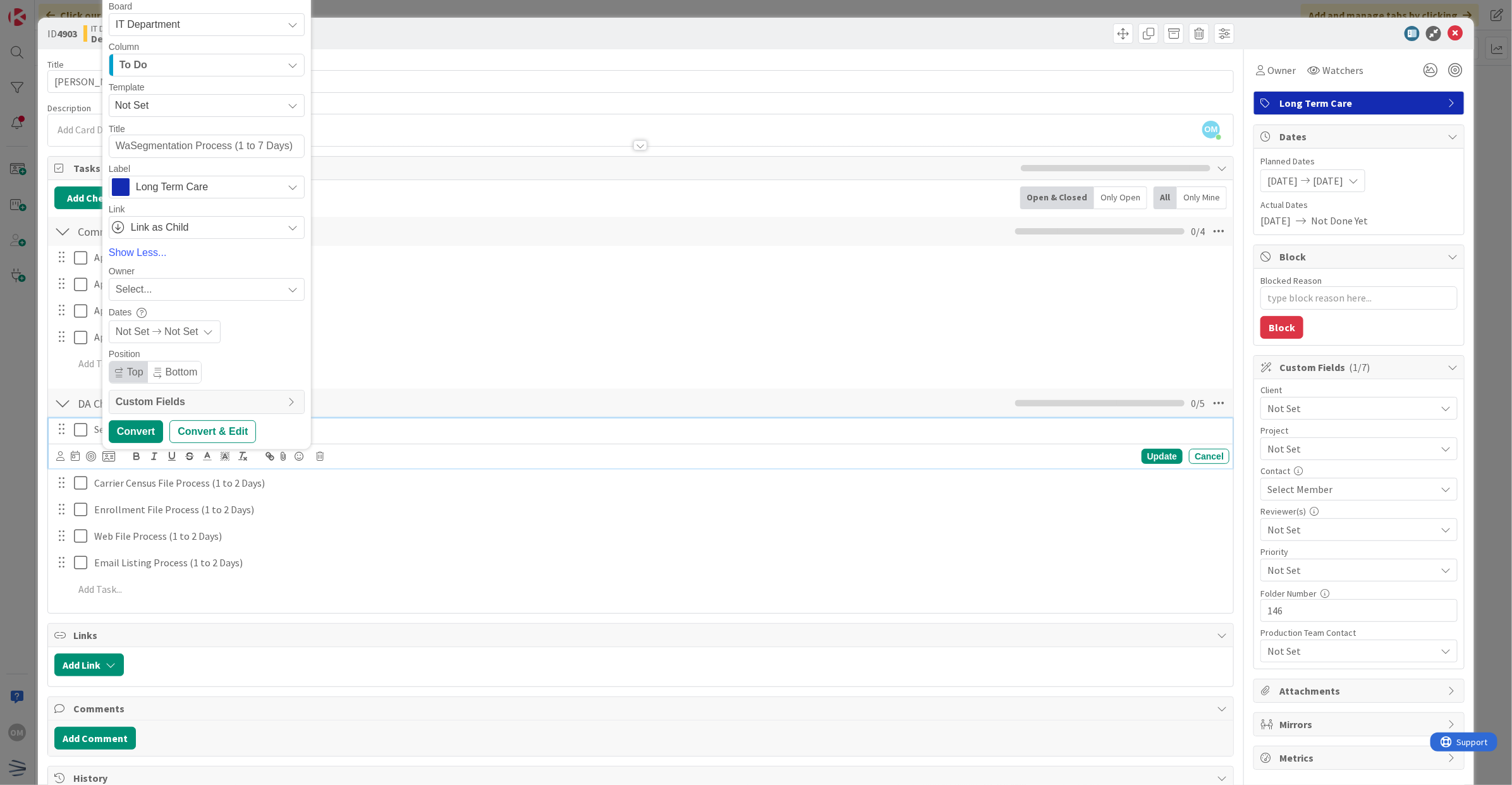
type textarea "WarSegmentation Process (1 to 7 Days)"
type textarea "x"
type textarea "WarreSegmentation Process (1 to 7 Days)"
type textarea "x"
type textarea "[PERSON_NAME] Segmentation Process (1 to 7 Days)"
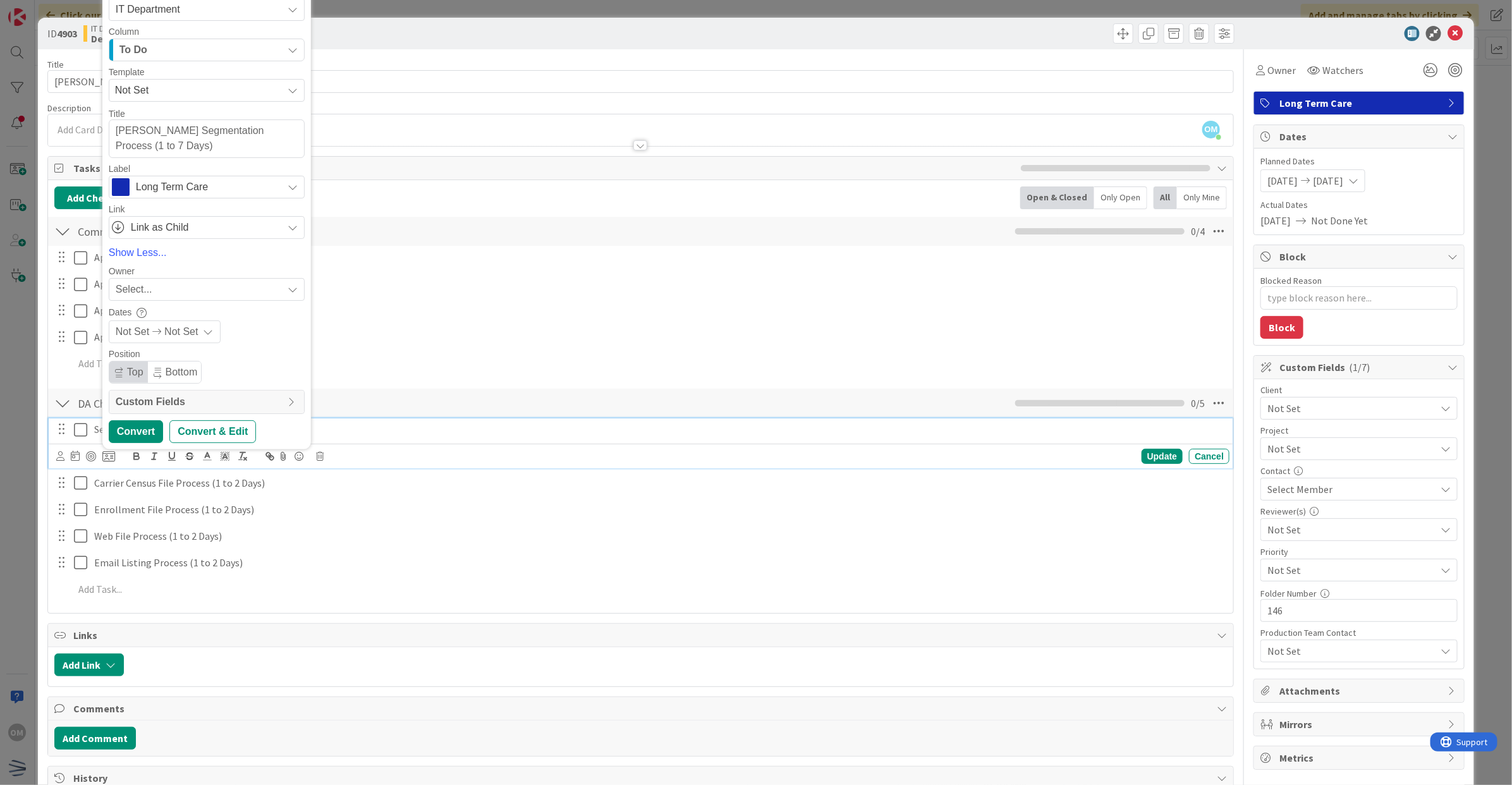
type textarea "x"
type textarea "[PERSON_NAME] ASegmentation Process (1 to 7 Days)"
type textarea "x"
type textarea "[PERSON_NAME] AvSegmentation Process (1 to 7 Days)"
type textarea "x"
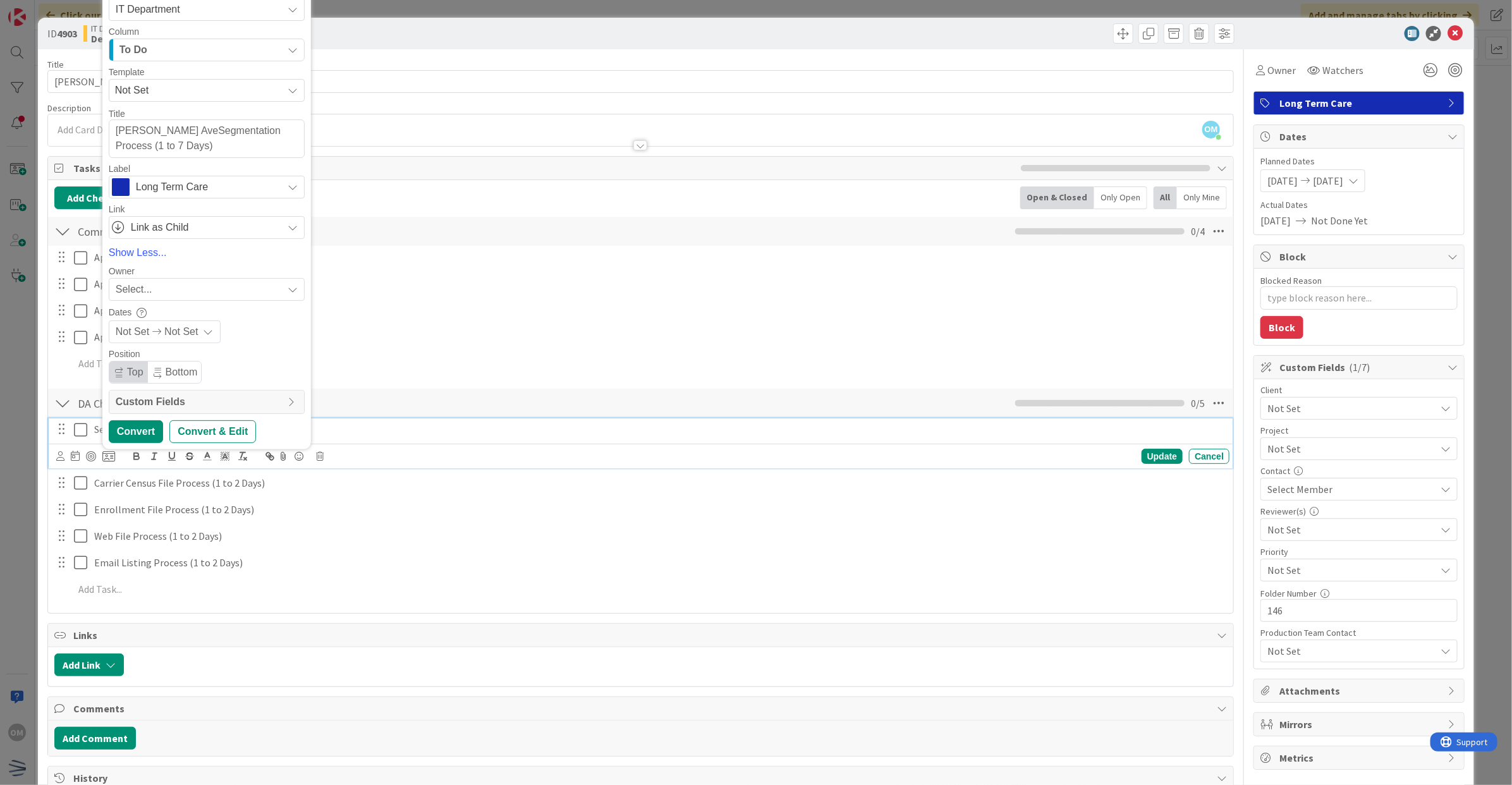
type textarea "[PERSON_NAME] AverSegmentation Process (1 to 7 Days)"
type textarea "x"
type textarea "[PERSON_NAME] AvereSegmentation Process (1 to 7 Days)"
type textarea "x"
type textarea "[PERSON_NAME] AveretSegmentation Process (1 to 7 Days)"
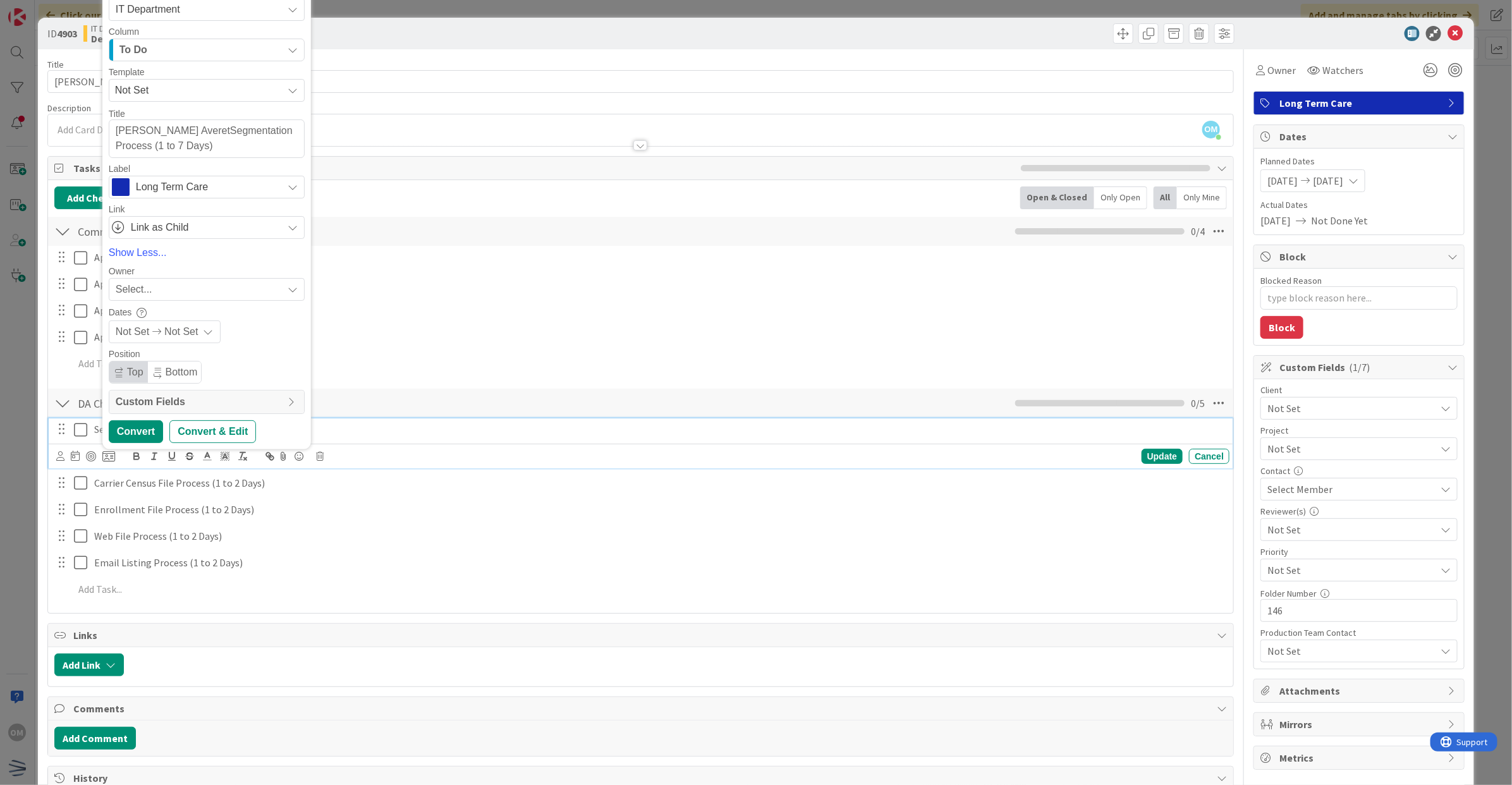
type textarea "x"
type textarea "[PERSON_NAME] Process (1 to 7 Days)"
type textarea "x"
type textarea "[PERSON_NAME] Segmentation Process (1 to 7 Days"
type textarea "x"
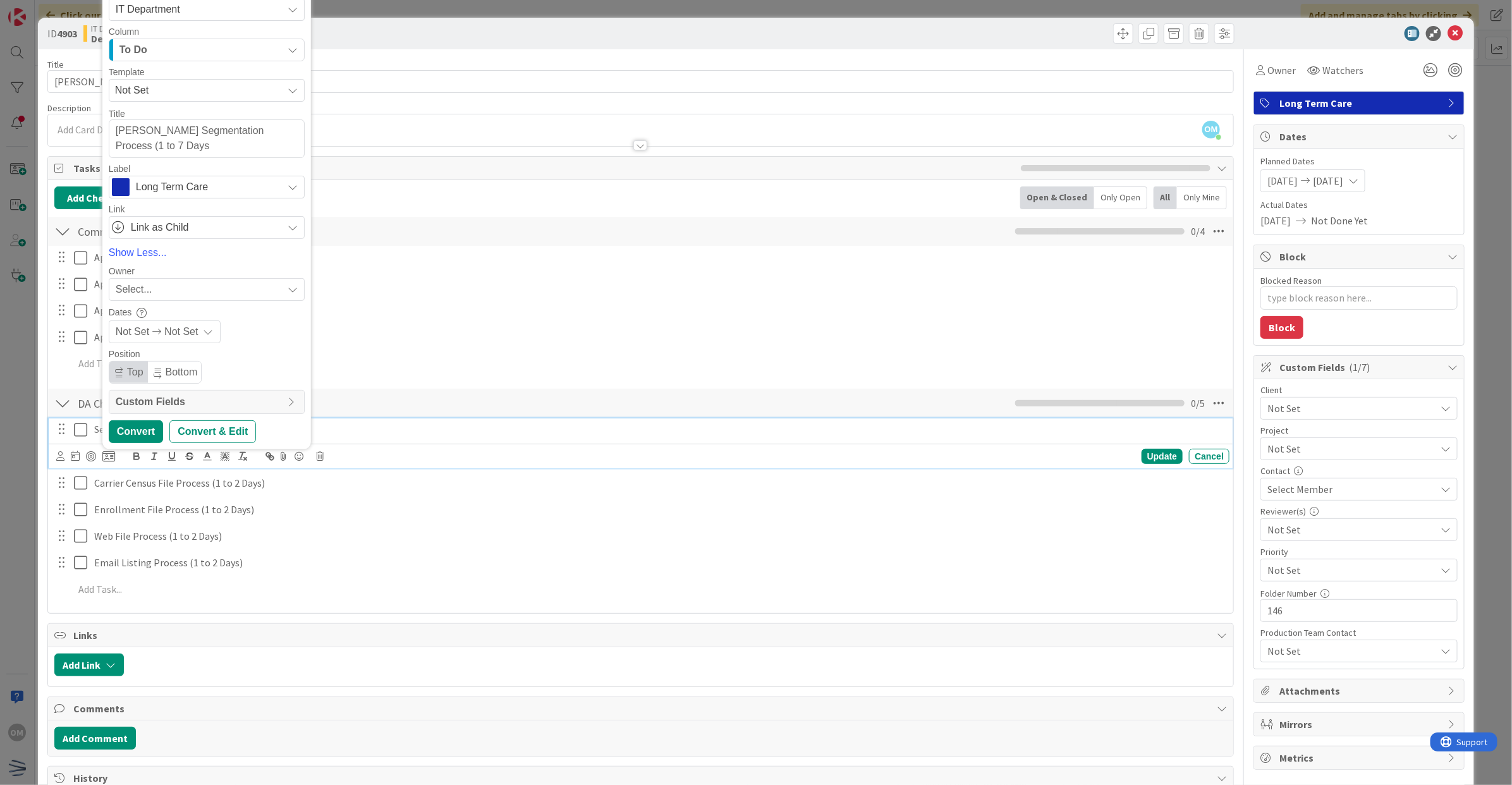
type textarea "[PERSON_NAME] Segmentation Process (1 to 7 Day"
type textarea "x"
type textarea "[PERSON_NAME] Segmentation Process (1 to 7 D"
type textarea "x"
type textarea "[PERSON_NAME] Segmentation Process (1 to 7"
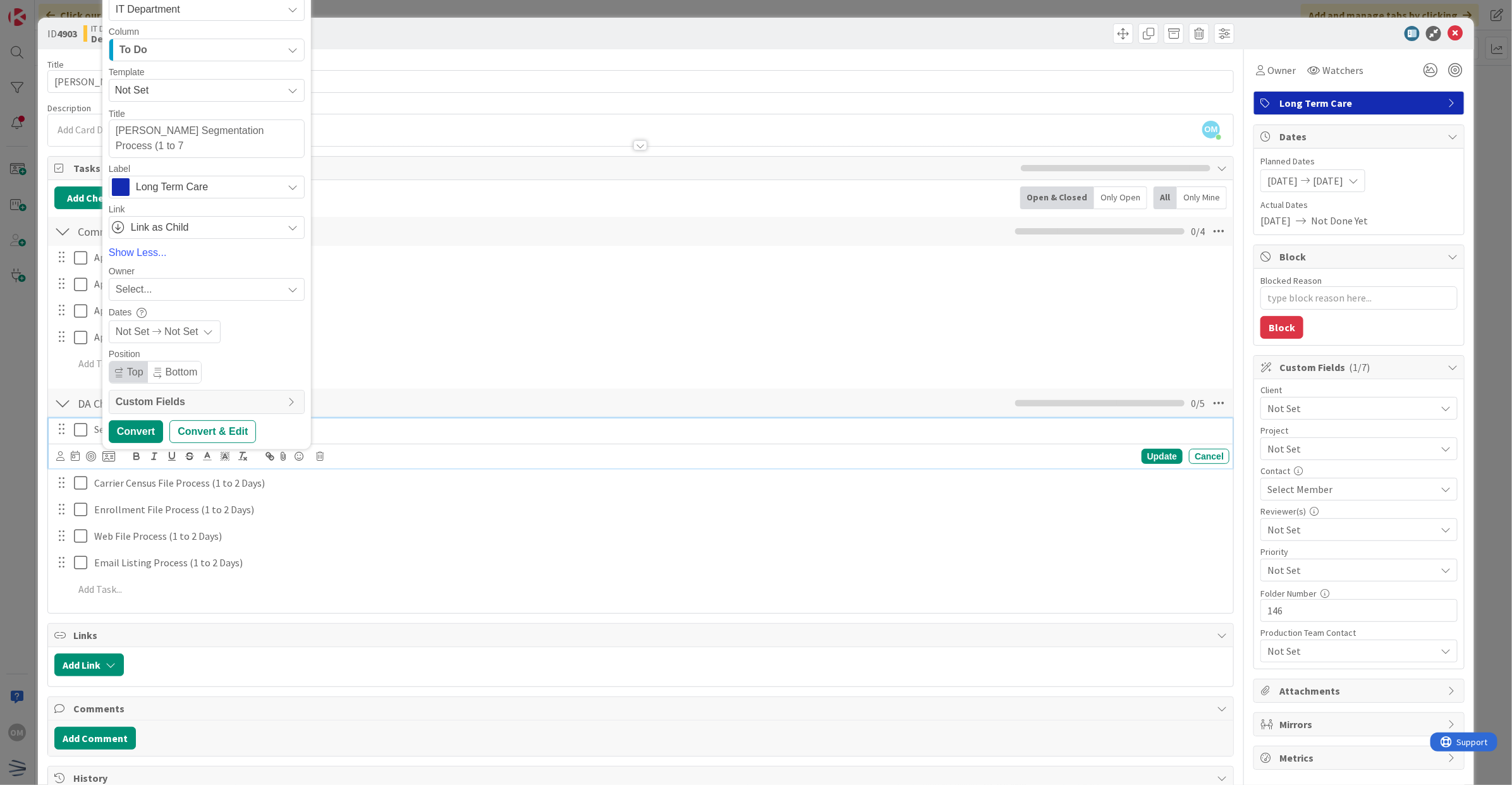
type textarea "x"
type textarea "[PERSON_NAME] Segmentation Process (1 to 7"
type textarea "x"
type textarea "[PERSON_NAME] Segmentation Process (1 to"
type textarea "x"
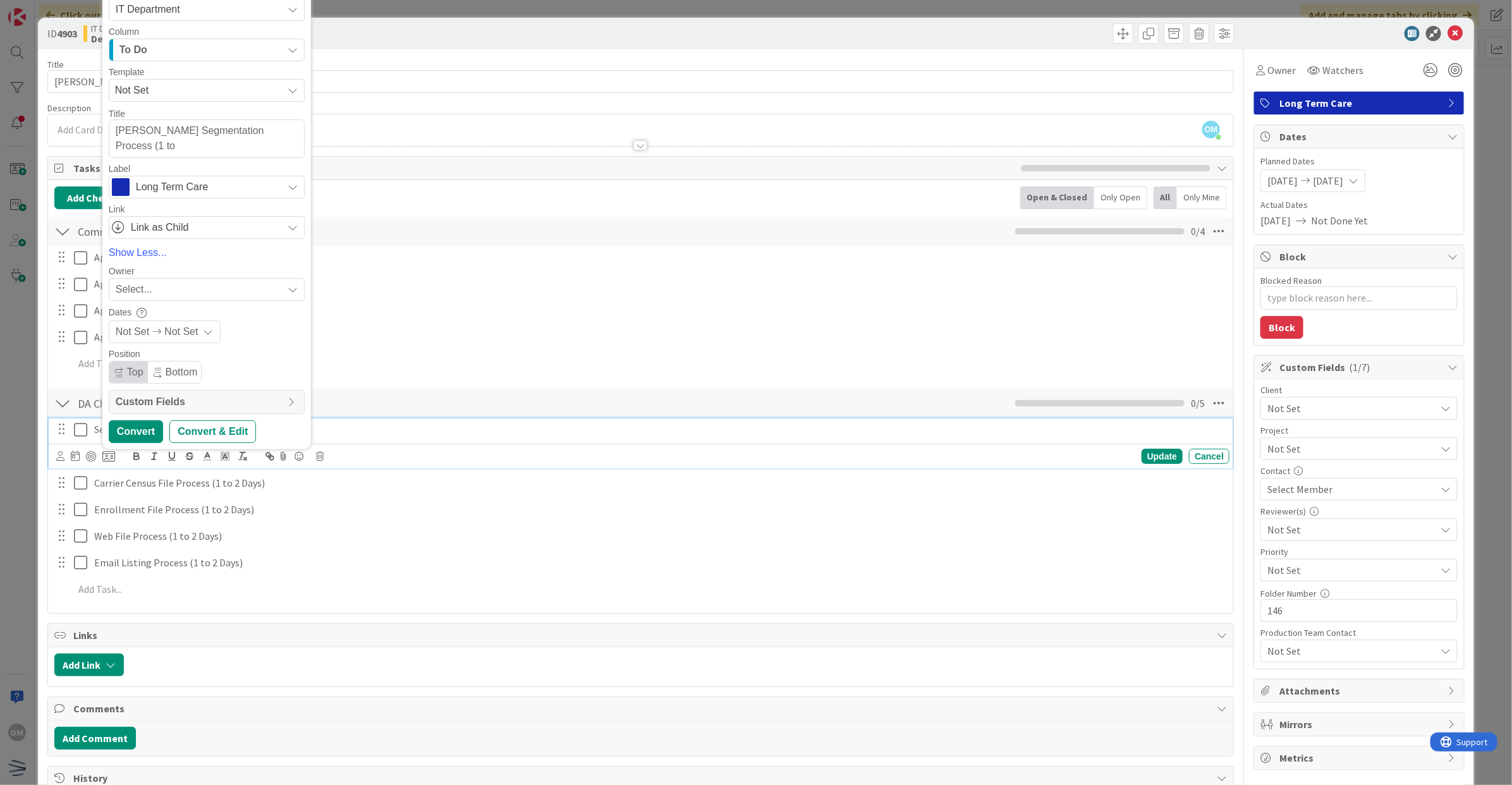
type textarea "[PERSON_NAME] Segmentation Process (1 t"
type textarea "x"
type textarea "[PERSON_NAME] Segmentation Process (1"
type textarea "x"
type textarea "[PERSON_NAME] Segmentation Process ("
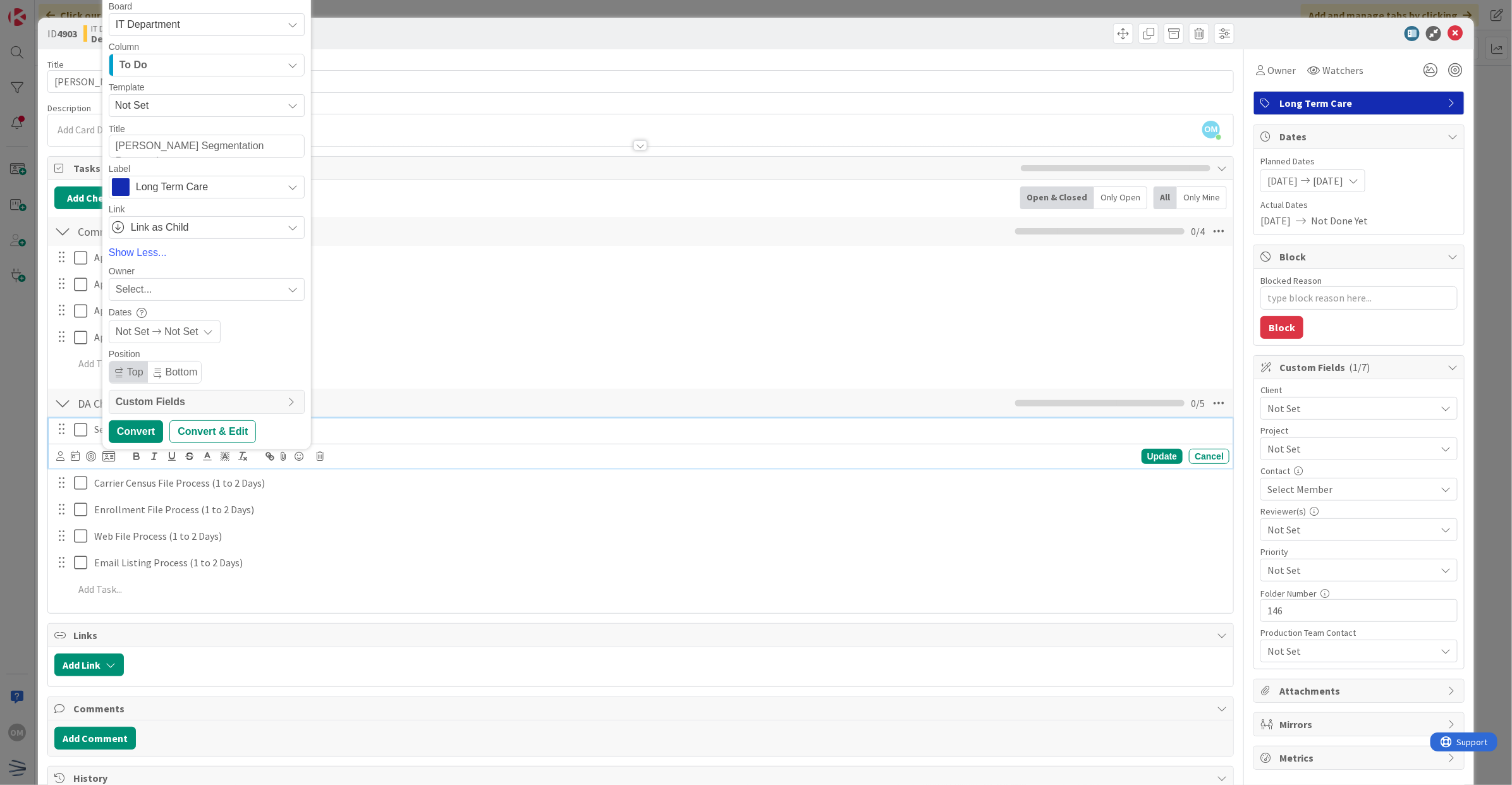
type textarea "x"
type textarea "[PERSON_NAME] Segmentation Process"
type textarea "x"
click at [173, 285] on div "Select..." at bounding box center [198, 290] width 167 height 15
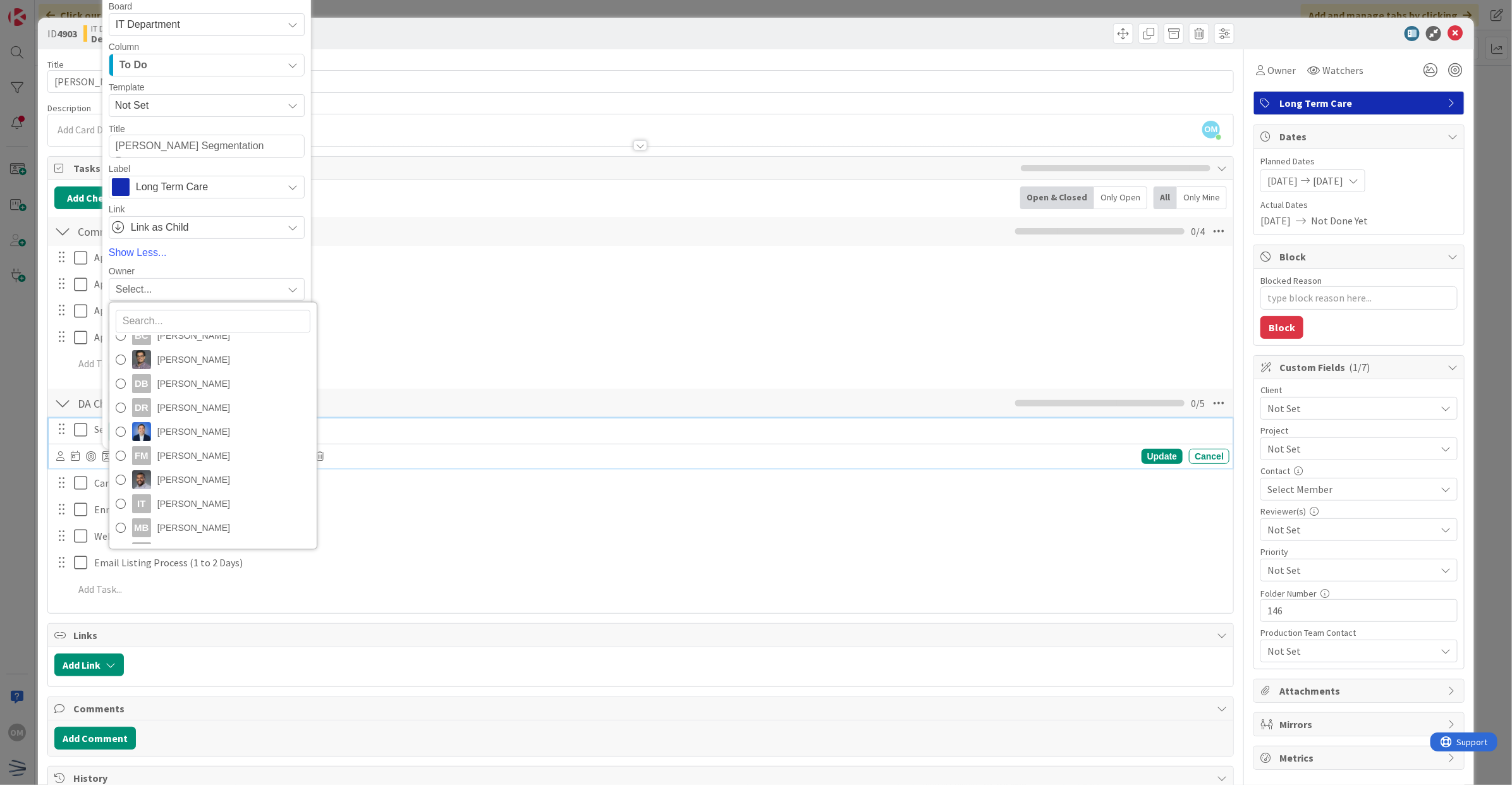
scroll to position [247, 0]
click at [188, 474] on link "OM [PERSON_NAME]" at bounding box center [213, 484] width 208 height 24
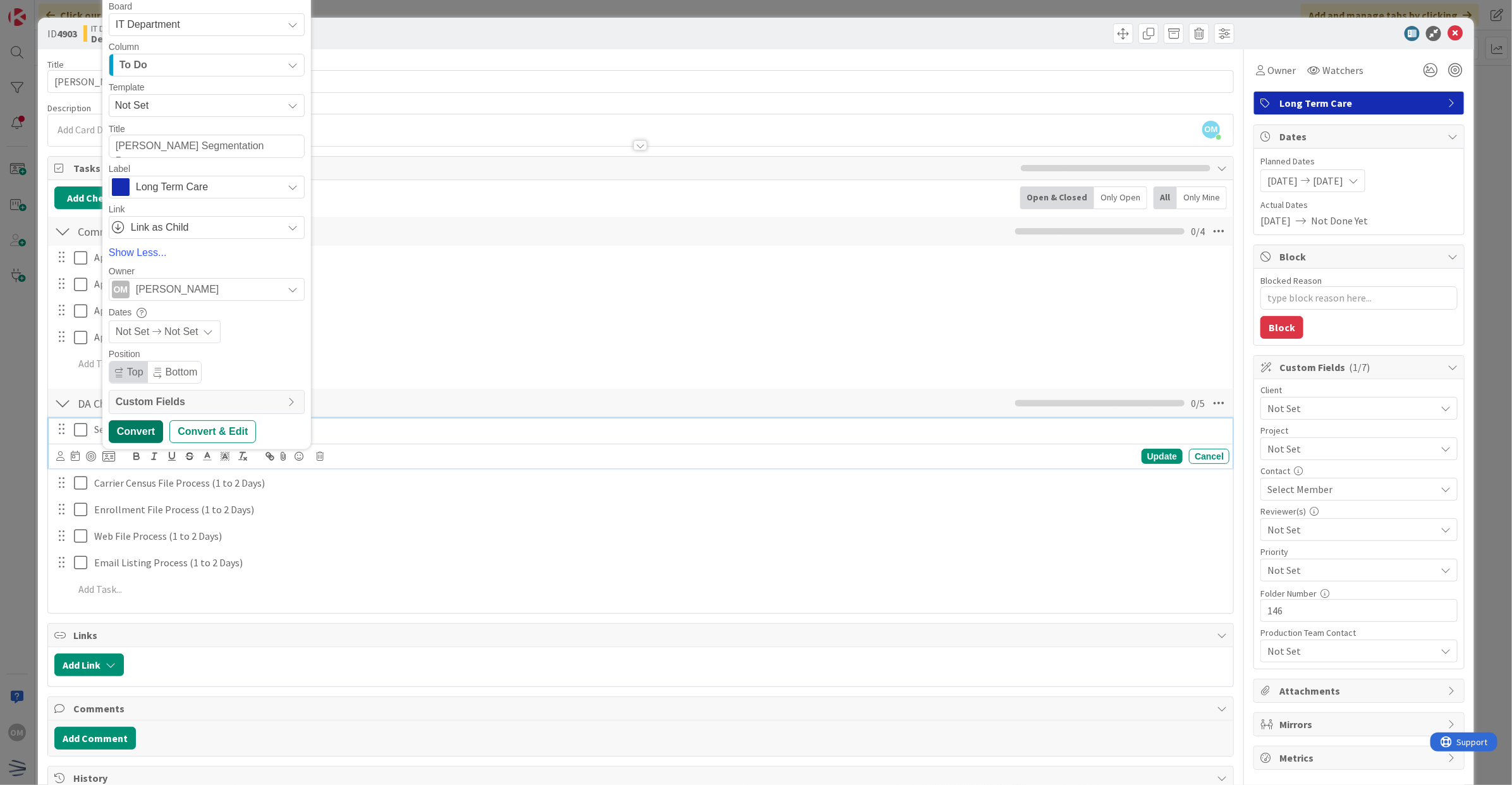
type textarea "[PERSON_NAME] Segmentation Process"
click at [133, 428] on div "Convert" at bounding box center [136, 431] width 54 height 22
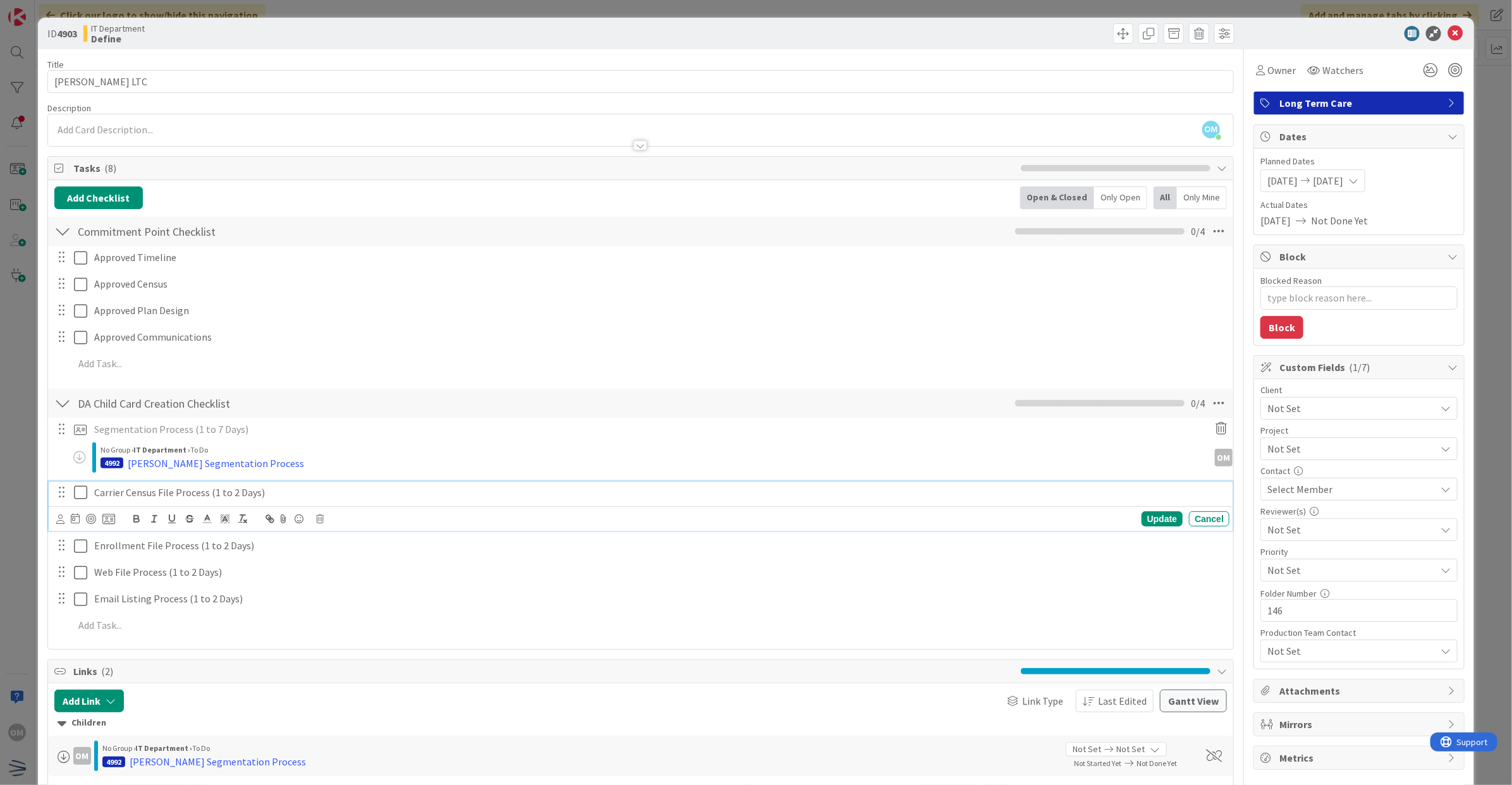
click at [187, 497] on p "Carrier Census File Process (1 to 2 Days)" at bounding box center [660, 492] width 1131 height 15
click at [108, 520] on icon at bounding box center [108, 518] width 12 height 12
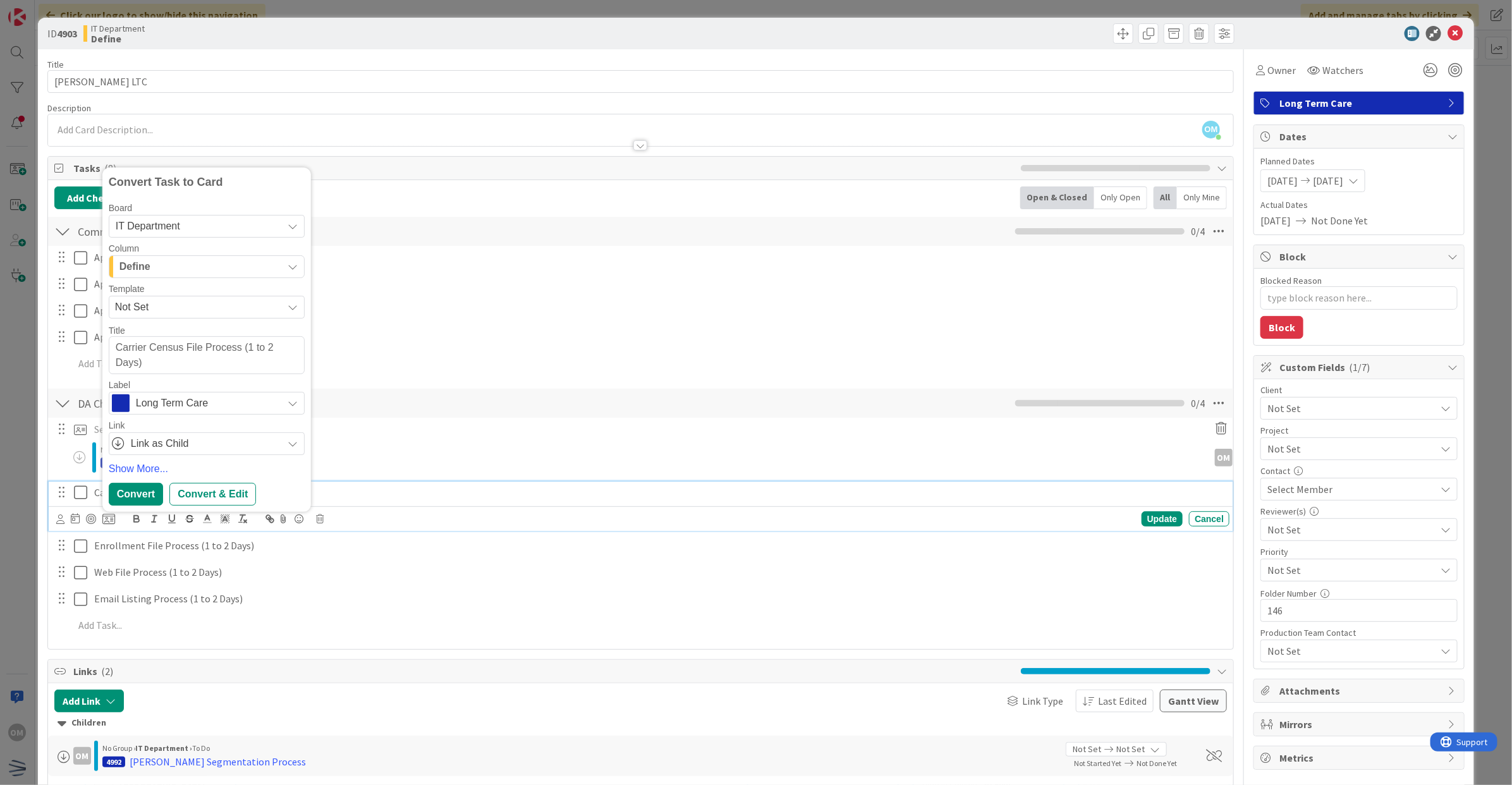
click at [164, 269] on div "Define" at bounding box center [199, 267] width 167 height 20
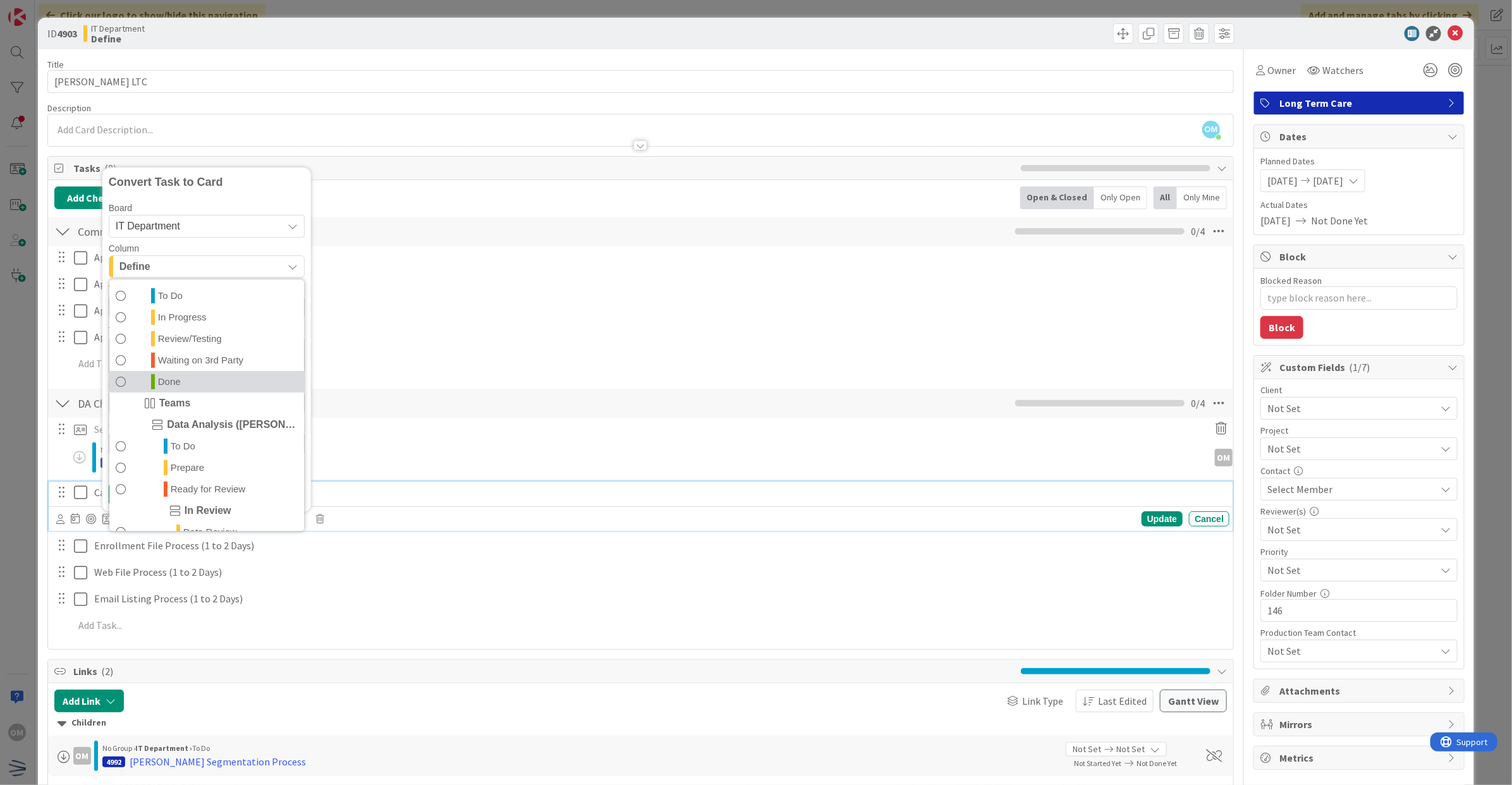
scroll to position [237, 0]
click at [185, 438] on span "To Do" at bounding box center [183, 445] width 25 height 15
type textarea "x"
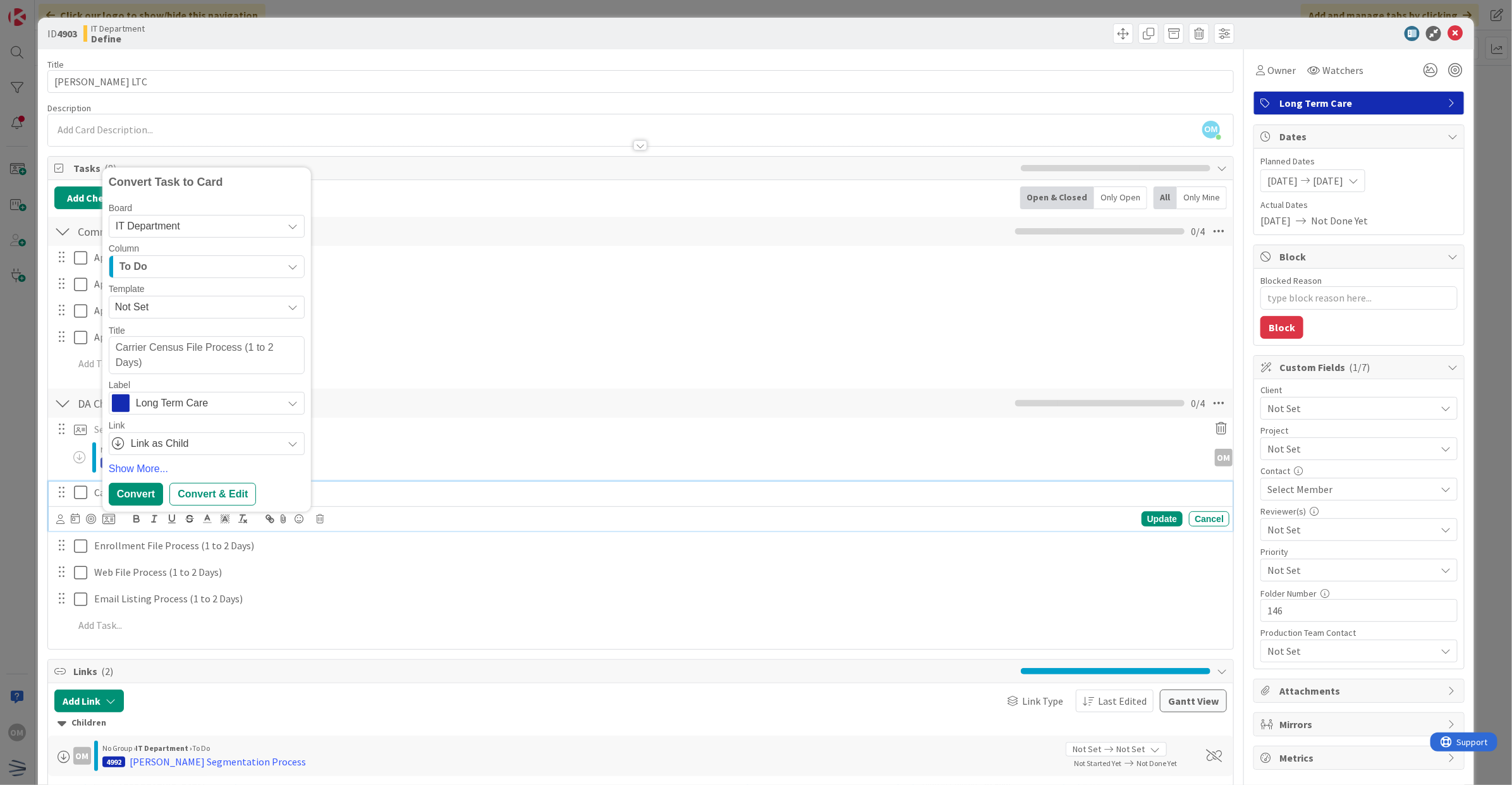
type textarea "WCarrier Census File Process (1 to 2 Days)"
type textarea "x"
type textarea "WarCarrier Census File Process (1 to 2 Days)"
type textarea "x"
type textarea "WarrCarrier Census File Process (1 to 2 Days)"
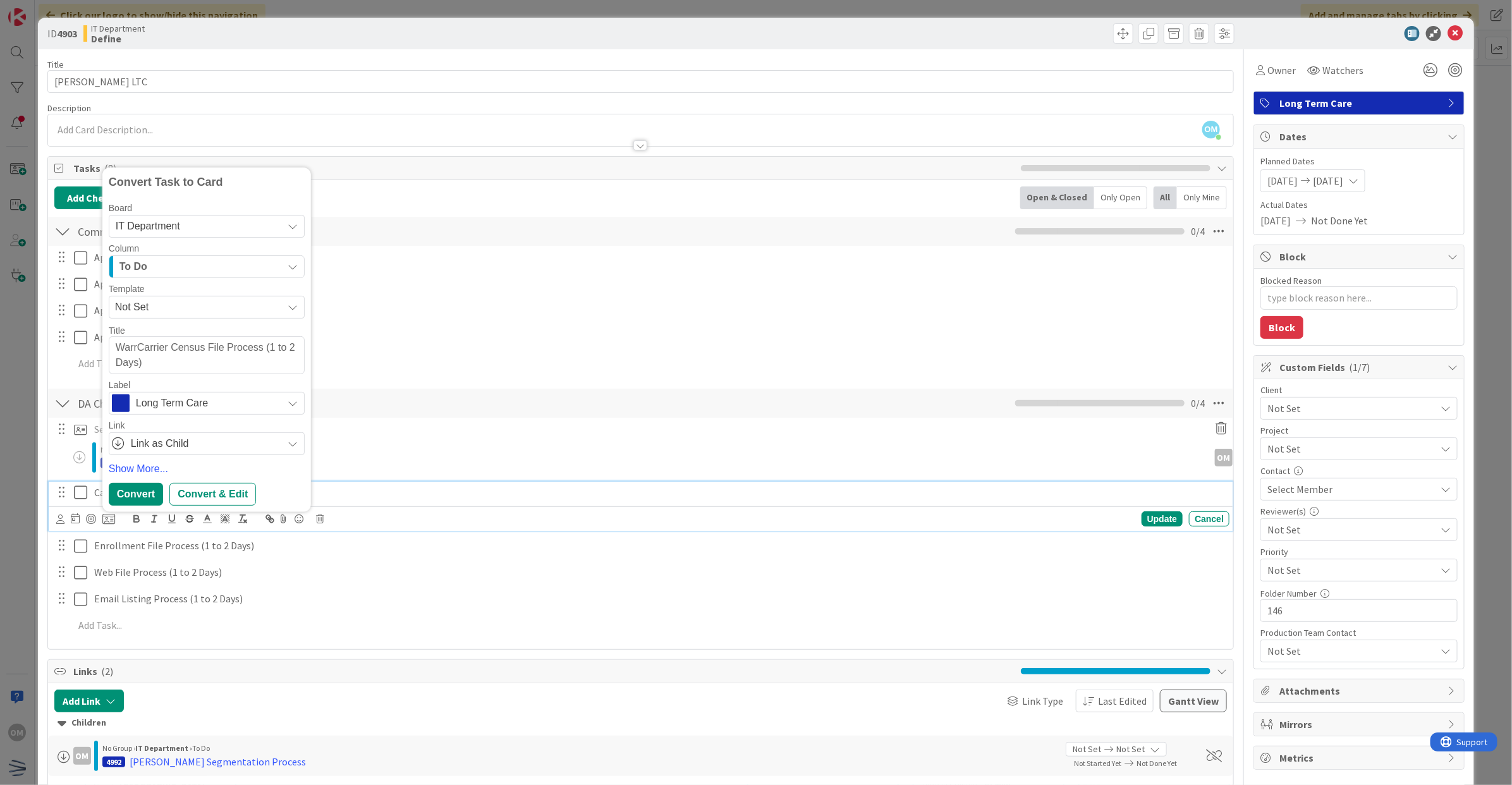
type textarea "x"
type textarea "WarreCarrier Census File Process (1 to 2 Days)"
type textarea "x"
type textarea "WarrenCarrier Census File Process (1 to 2 Days)"
type textarea "x"
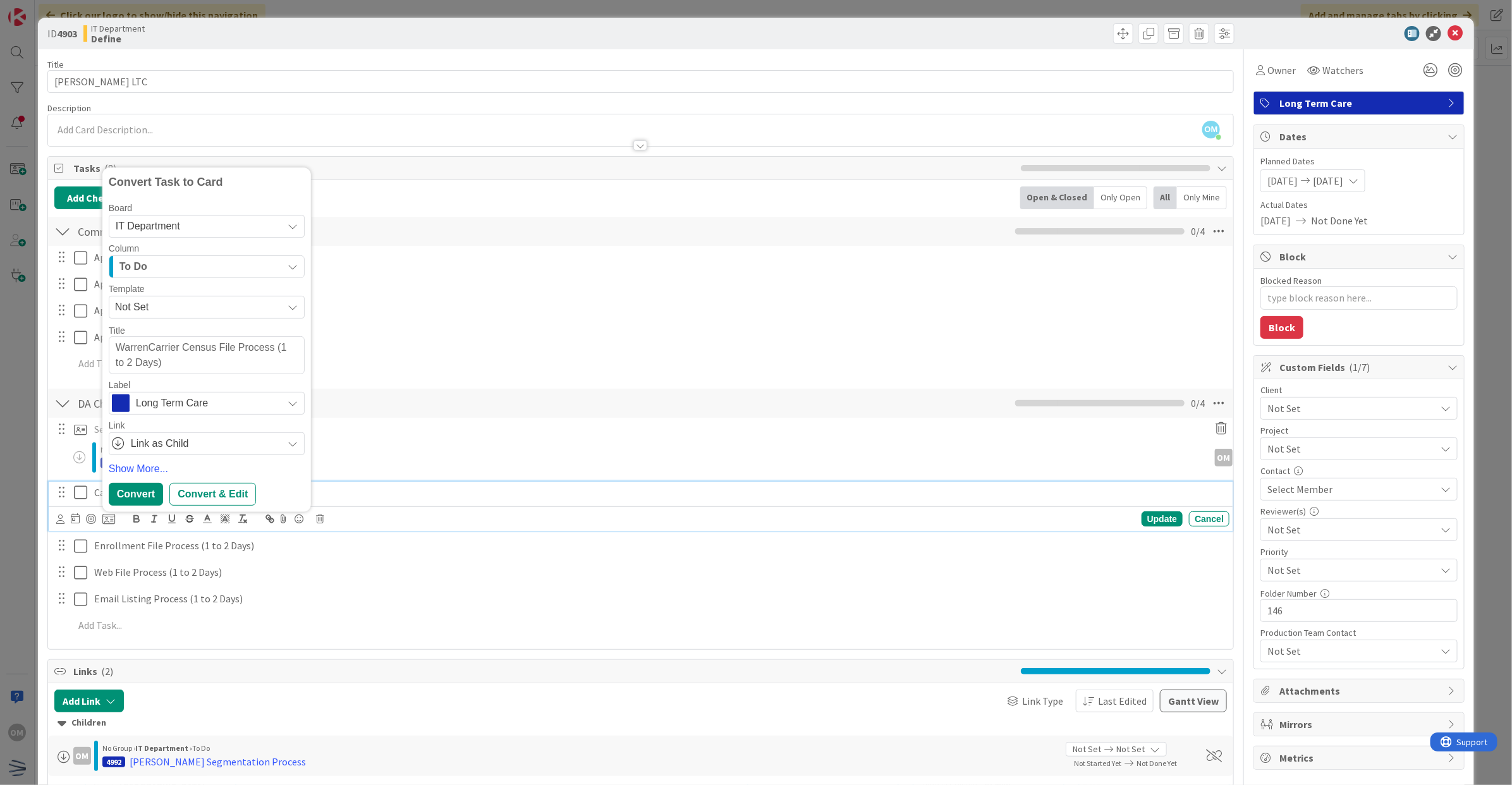
type textarea "[PERSON_NAME] Census File Process (1 to 2 Days)"
type textarea "x"
type textarea "[PERSON_NAME] ACarrier Census File Process (1 to 2 Days)"
type textarea "x"
type textarea "[PERSON_NAME] Census File Process (1 to 2 Days)"
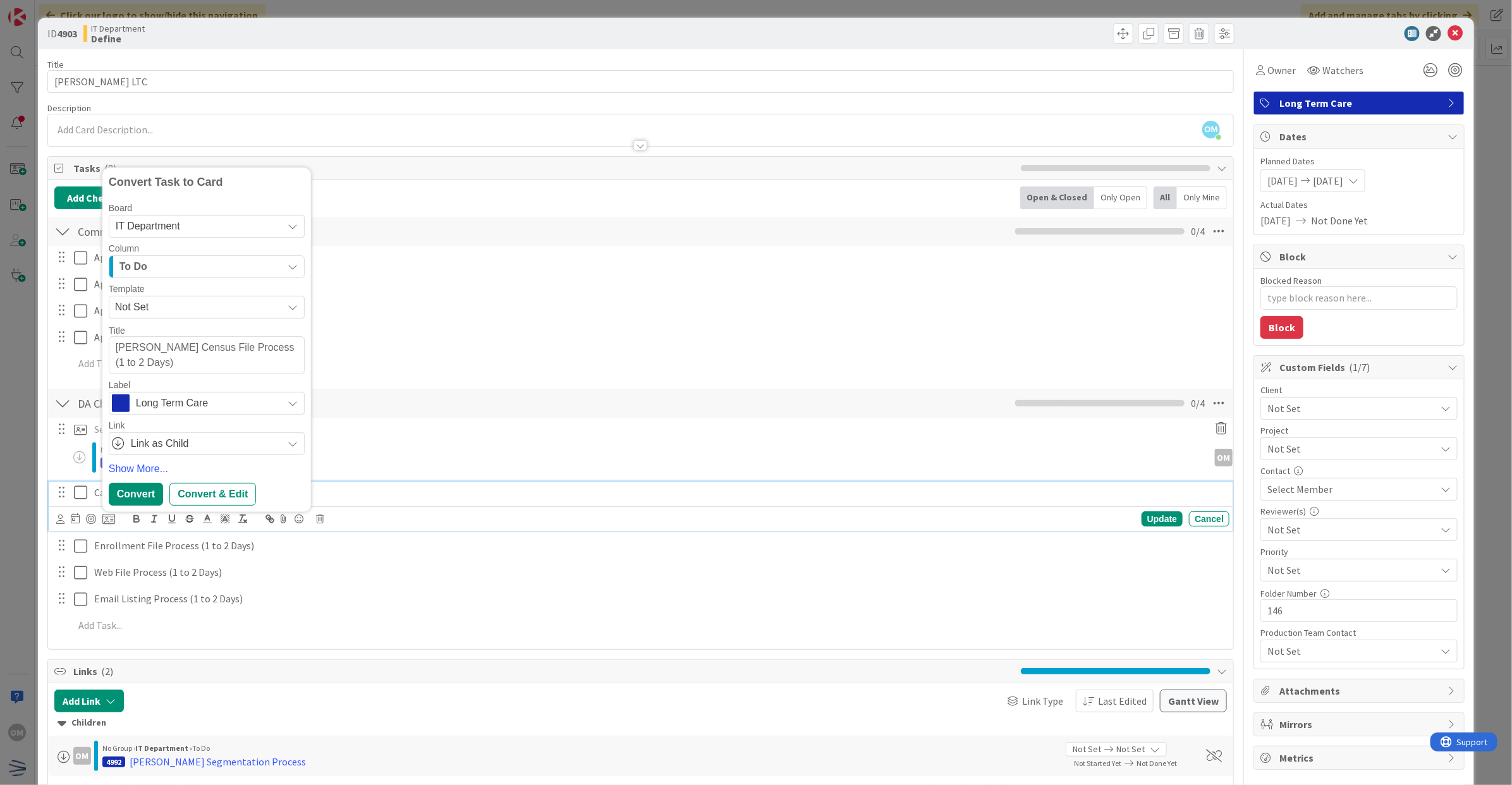
type textarea "x"
type textarea "[PERSON_NAME] Census File Process (1 to 2 Days)"
type textarea "x"
type textarea "[PERSON_NAME] Census File Process (1 to 2 Days)"
type textarea "x"
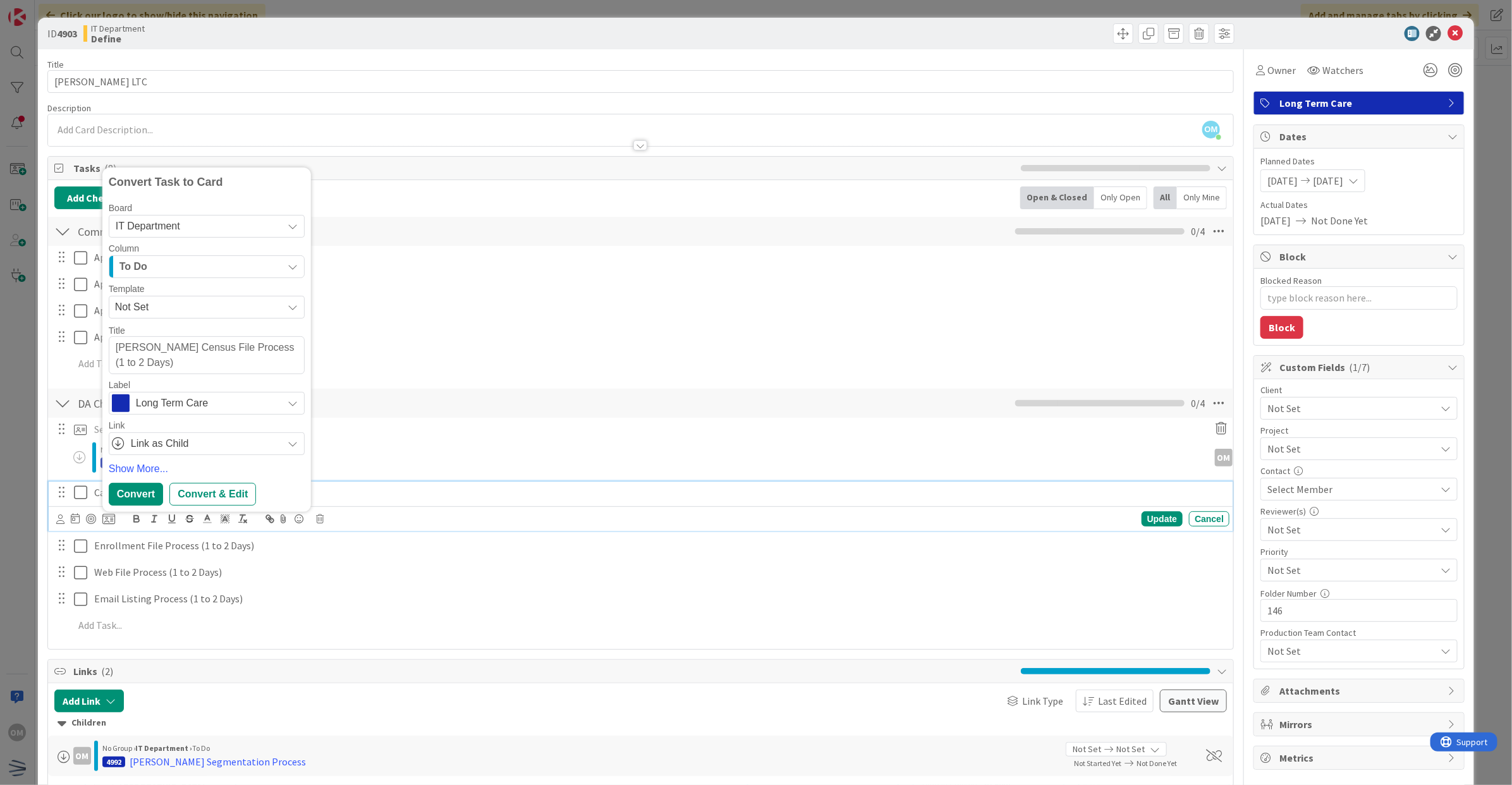
type textarea "[PERSON_NAME] AvereCarrier Census File Process (1 to 2 Days)"
type textarea "x"
type textarea "[PERSON_NAME] Census File Process (1 to 2 Days)"
type textarea "x"
type textarea "[PERSON_NAME] Census File Process (1 to 2 Days)"
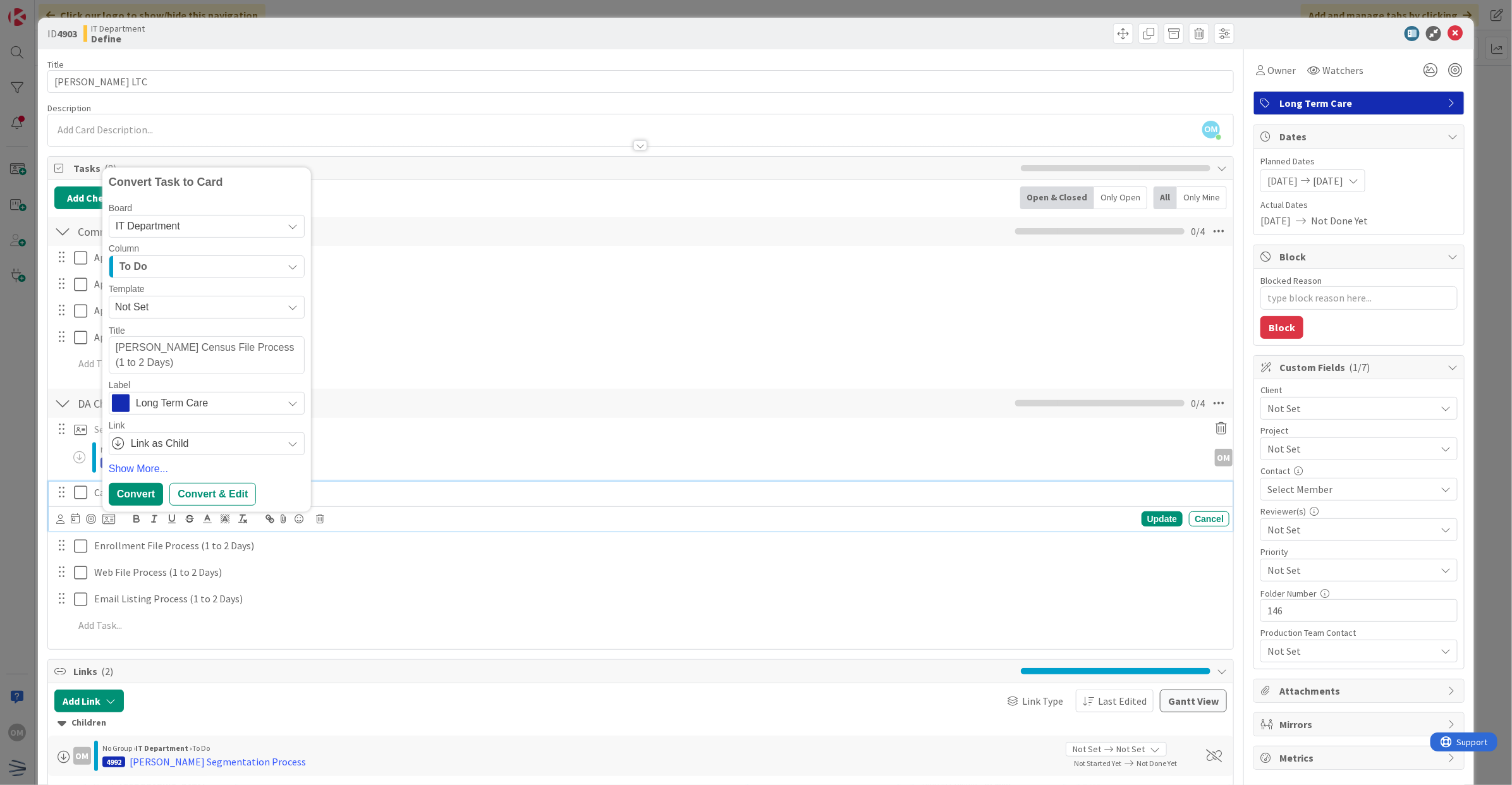
type textarea "x"
type textarea "[PERSON_NAME] Carrier Census File Process (1 to 2 Days)"
type textarea "x"
type textarea "[PERSON_NAME] Carrier Census File Process1 to 2 Days)"
type textarea "x"
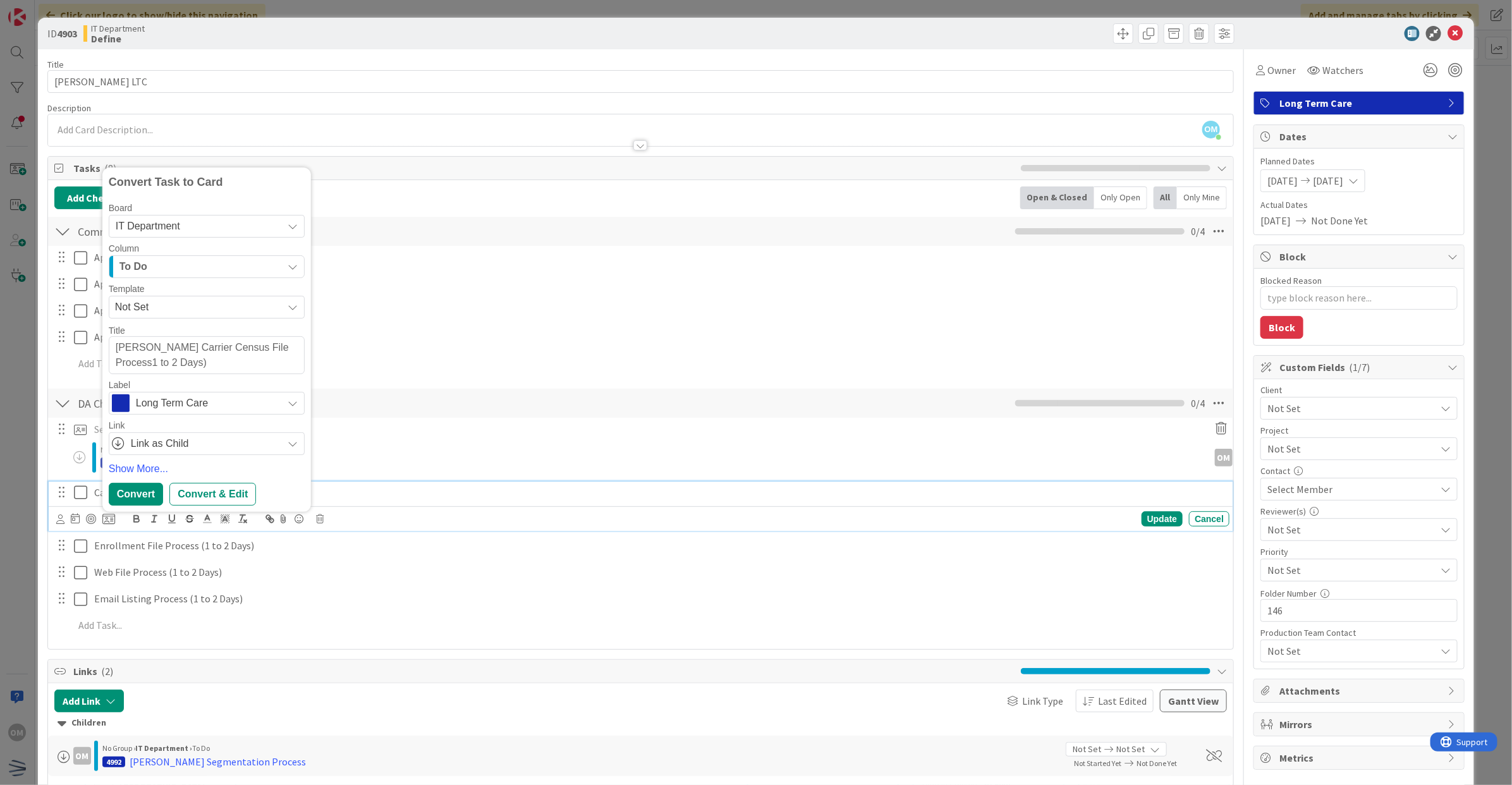
type textarea "[PERSON_NAME] Carrier Census File Process to 2 Days)"
type textarea "x"
type textarea "[PERSON_NAME] Carrier Census File Processto 2 Days)"
type textarea "x"
type textarea "[PERSON_NAME] Carrier Census File Process 2 Days)"
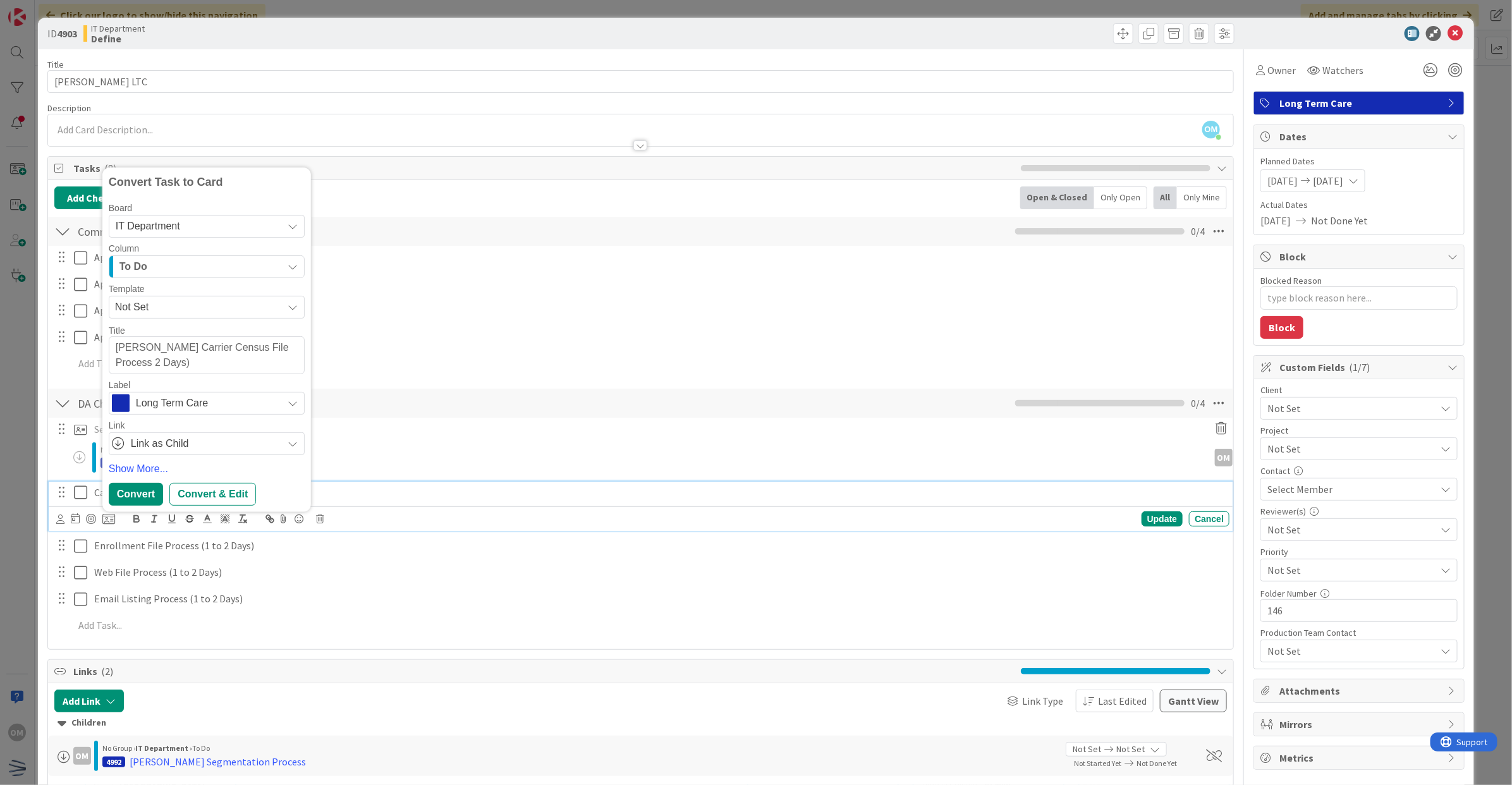
type textarea "x"
type textarea "[PERSON_NAME] Carrier Census File Process2 Days)"
type textarea "x"
type textarea "[PERSON_NAME] Carrier Census File Process Days)"
type textarea "x"
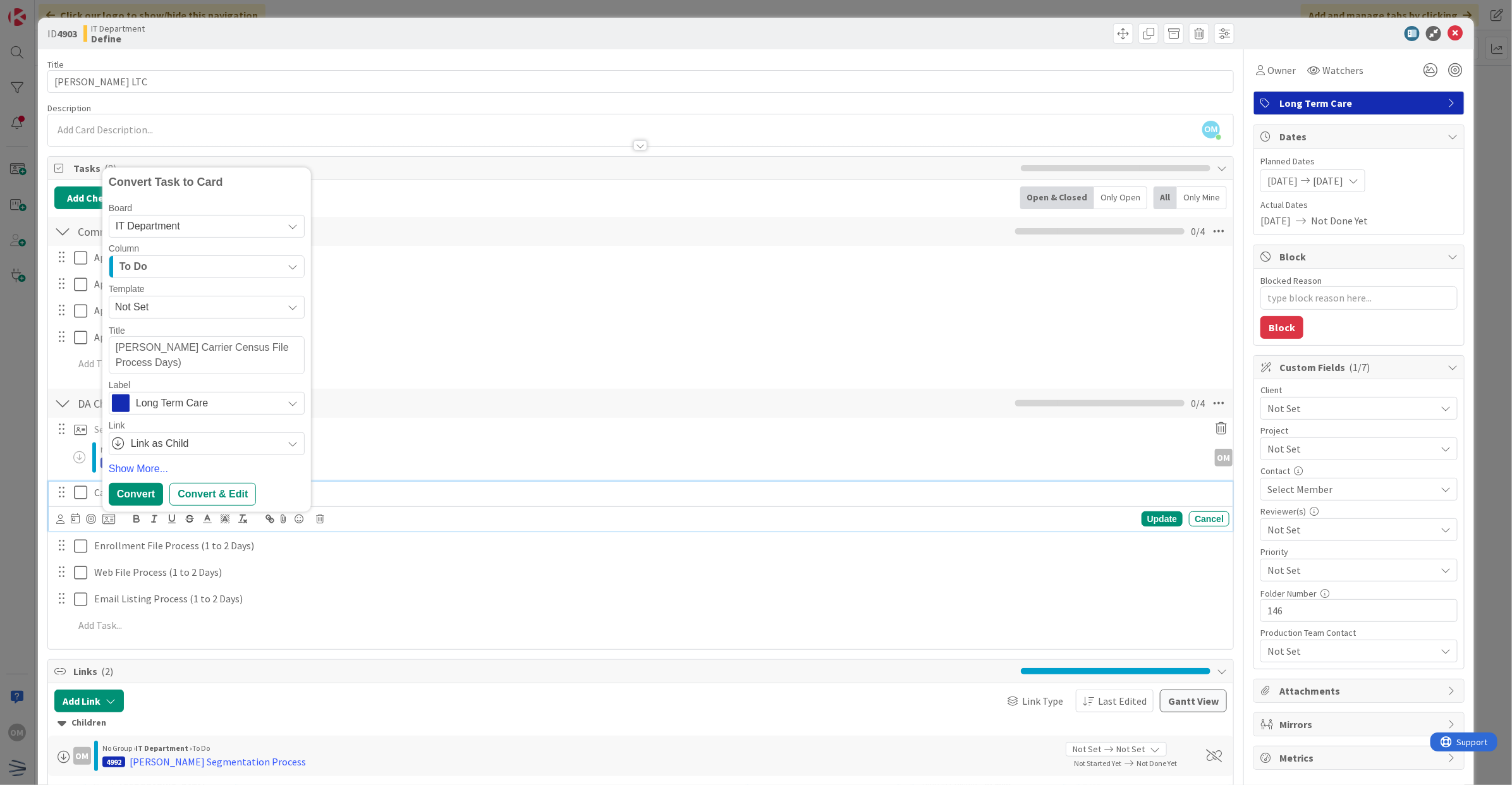
type textarea "[PERSON_NAME] Carrier Census File ProcessDays)"
type textarea "x"
type textarea "[PERSON_NAME] Carrier Census File Processys)"
type textarea "x"
type textarea "[PERSON_NAME] Carrier Census File Processs)"
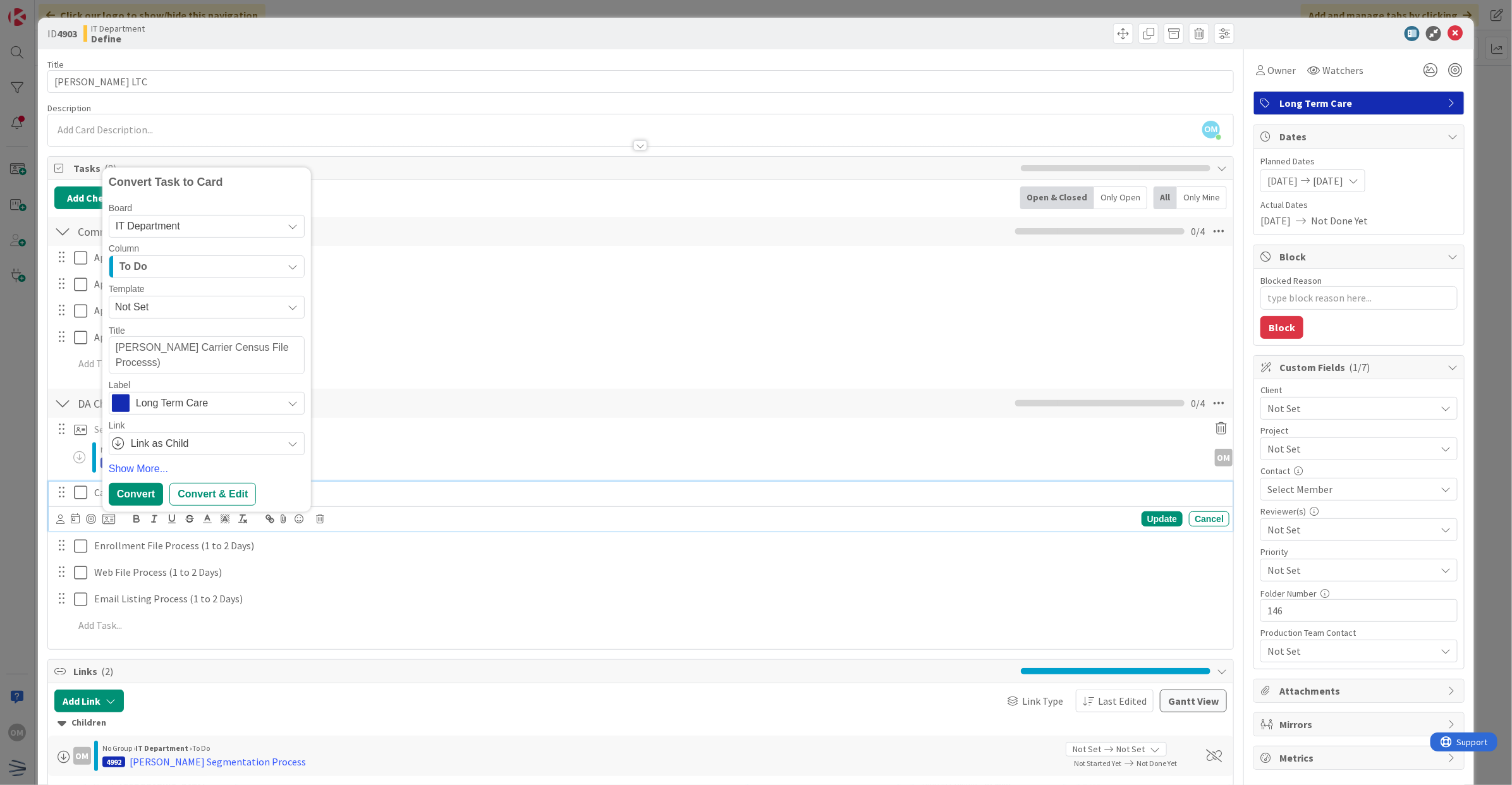
type textarea "x"
type textarea "[PERSON_NAME] Carrier Census File Process"
type textarea "x"
type textarea "[PERSON_NAME] Carrier Census File Process"
click at [133, 497] on div "Convert" at bounding box center [136, 494] width 54 height 22
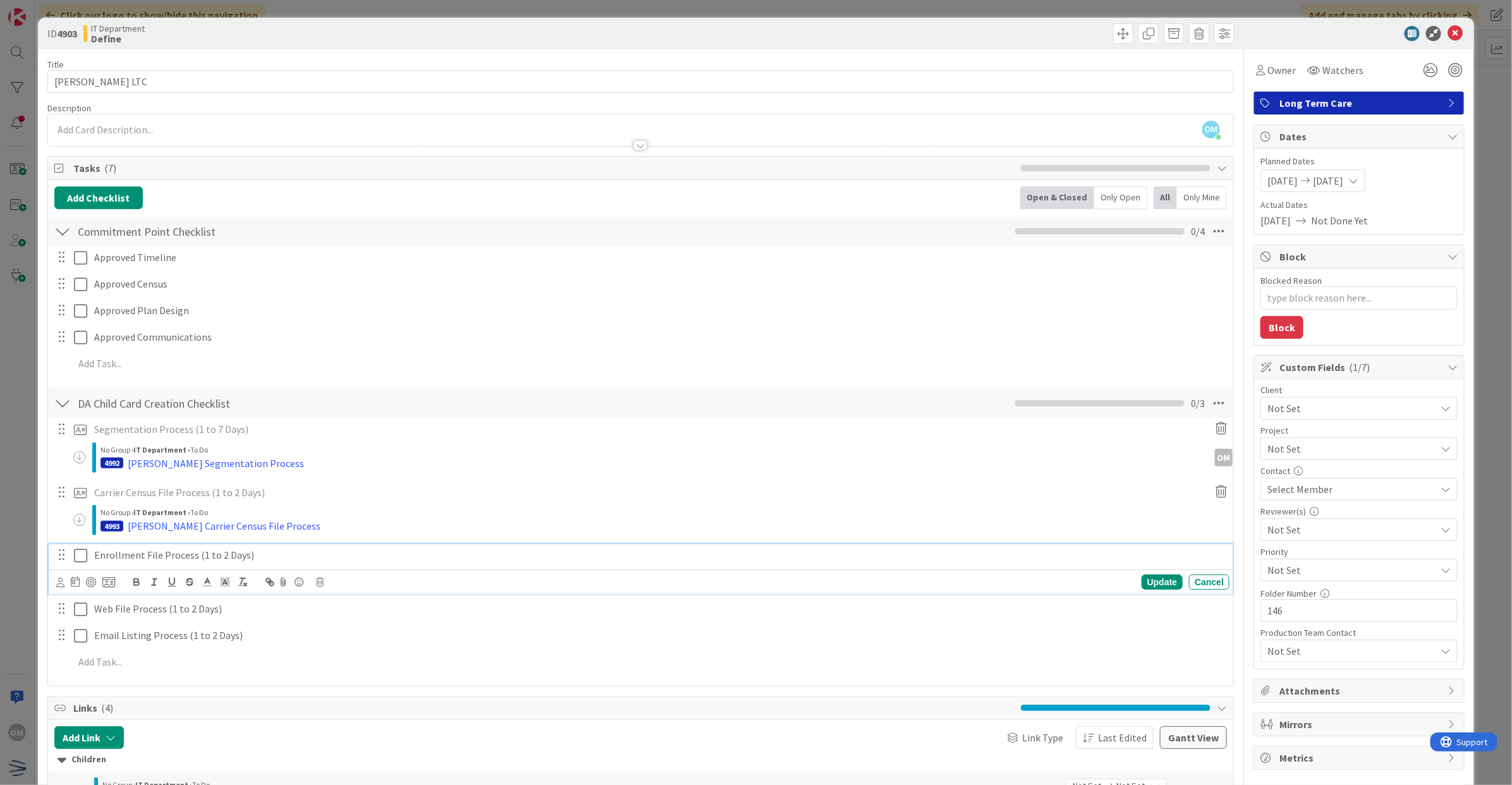
click at [143, 558] on p "Enrollment File Process (1 to 2 Days)" at bounding box center [660, 555] width 1131 height 15
click at [111, 580] on icon at bounding box center [108, 582] width 12 height 12
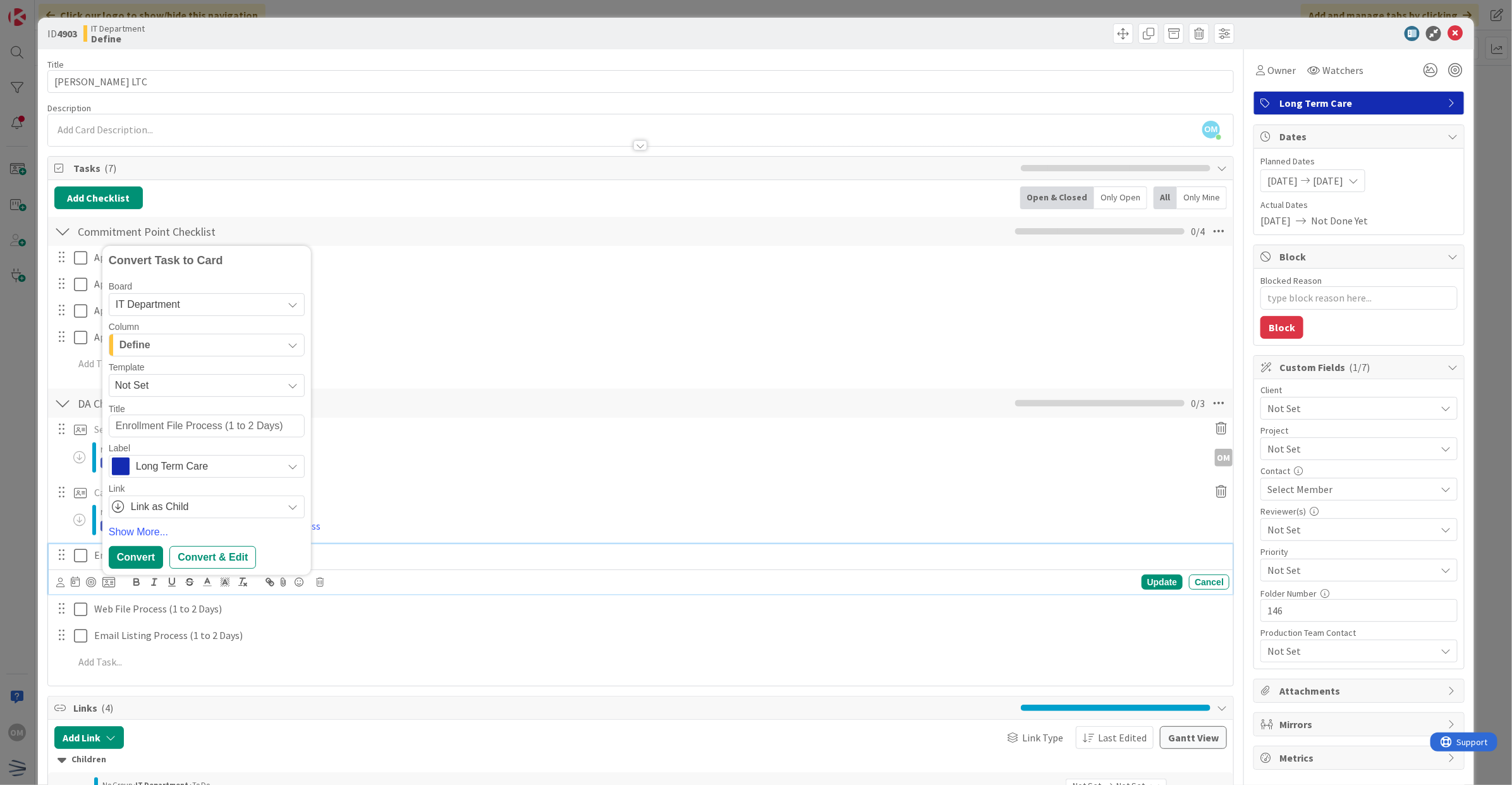
click at [135, 348] on span "Define" at bounding box center [135, 345] width 31 height 16
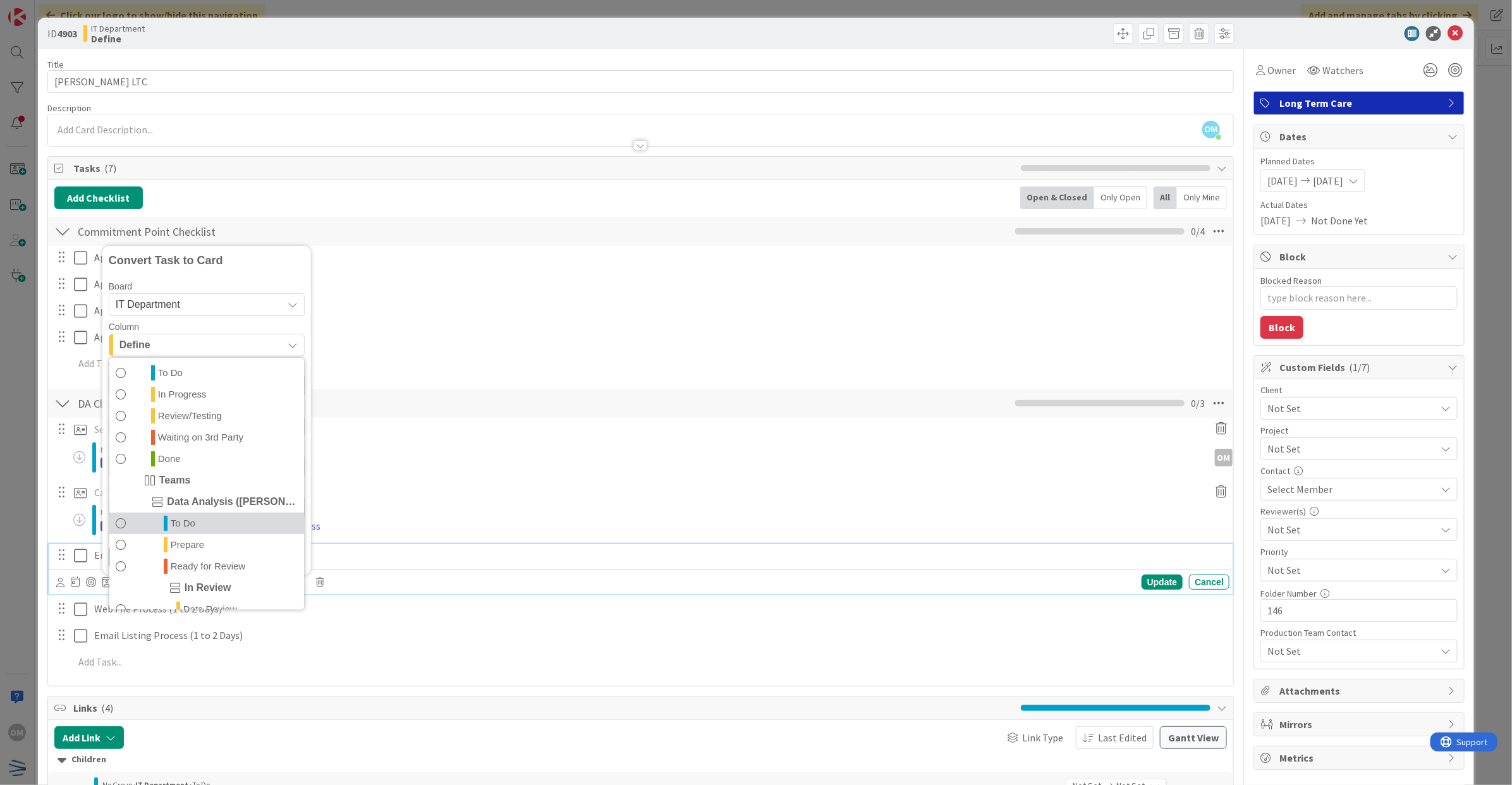
click at [180, 523] on span "To Do" at bounding box center [183, 524] width 25 height 15
type textarea "x"
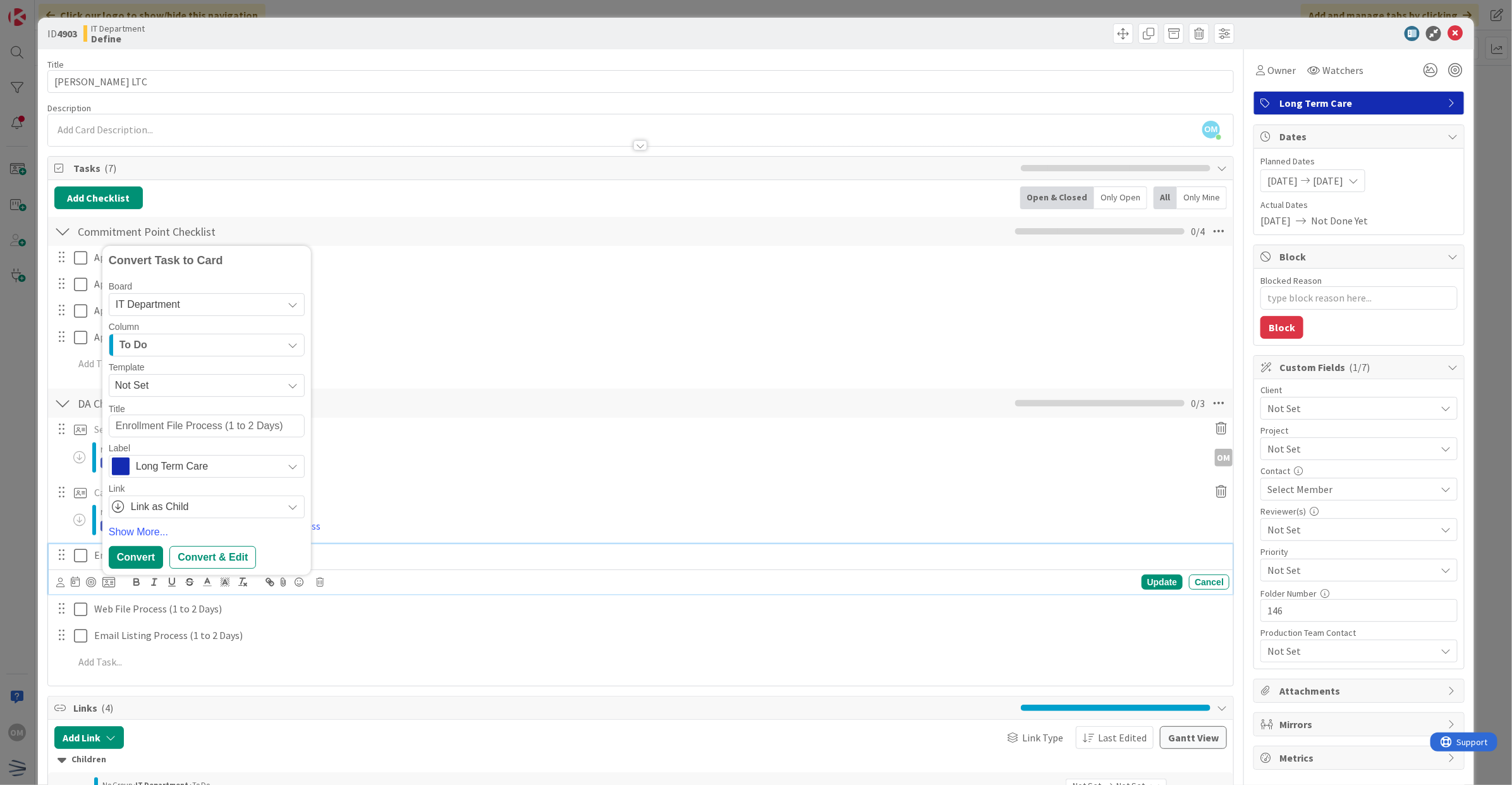
type textarea "WEnrollment File Process (1 to 2 Days)"
type textarea "x"
type textarea "WaEnrollment File Process (1 to 2 Days)"
type textarea "x"
type textarea "WarEnrollment File Process (1 to 2 Days)"
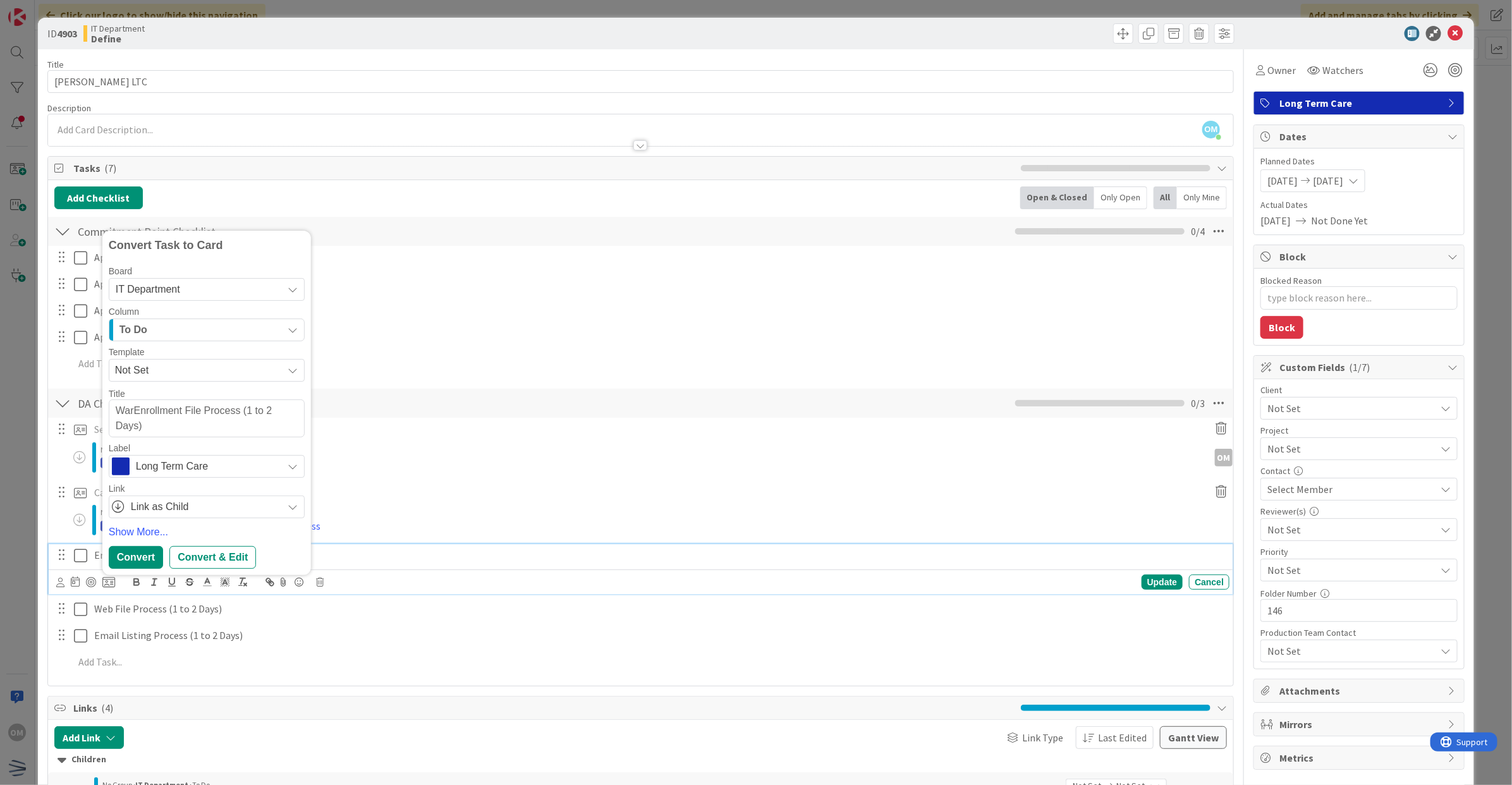
type textarea "x"
type textarea "WarrEnrollment File Process (1 to 2 Days)"
type textarea "x"
type textarea "WarreEnrollment File Process (1 to 2 Days)"
type textarea "x"
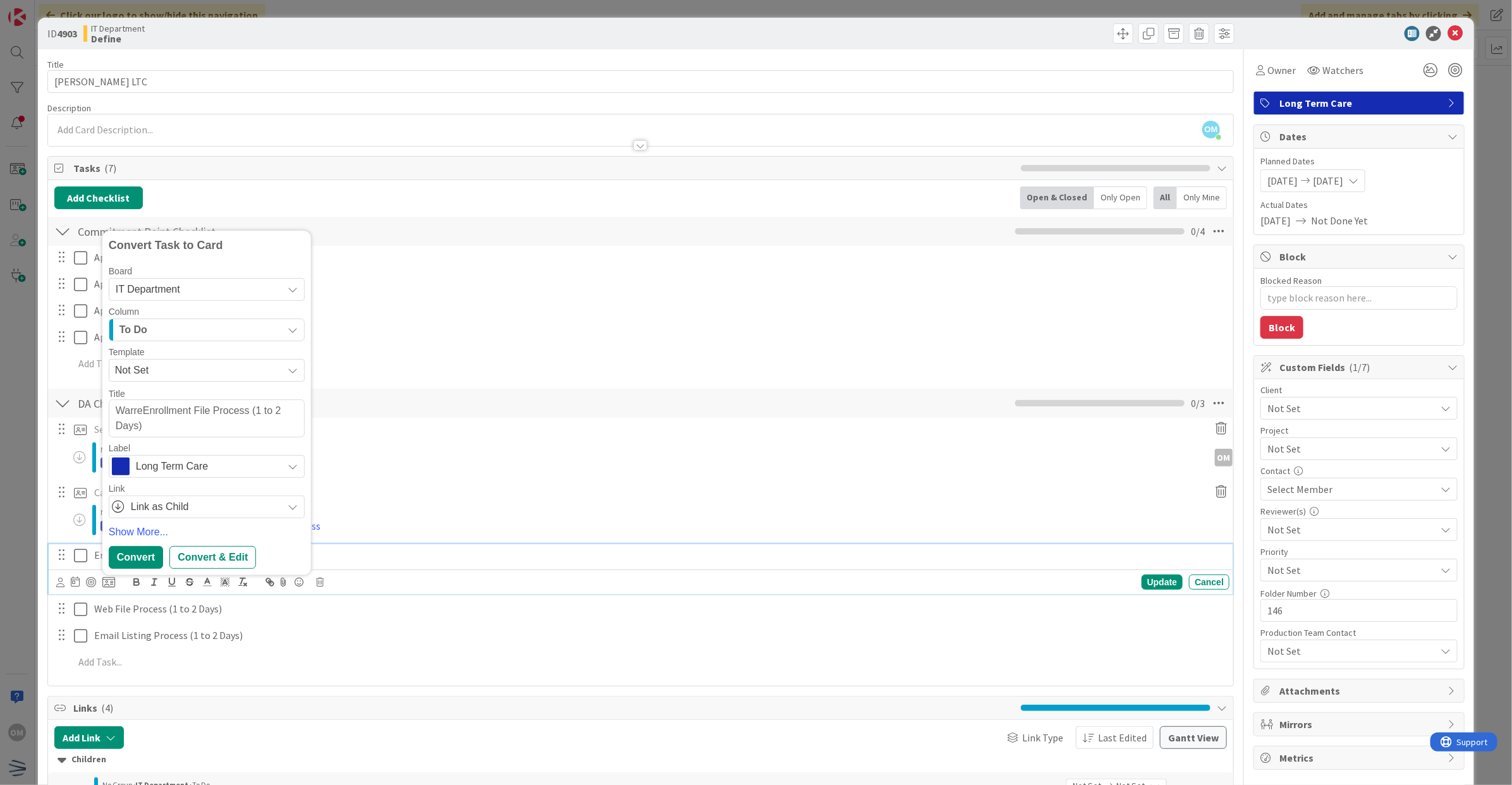
type textarea "WarrenEnrollment File Process (1 to 2 Days)"
type textarea "x"
type textarea "[PERSON_NAME] Enrollment File Process (1 to 2 Days)"
type textarea "x"
type textarea "[PERSON_NAME] EEnrollment File Process (1 to 2 Days)"
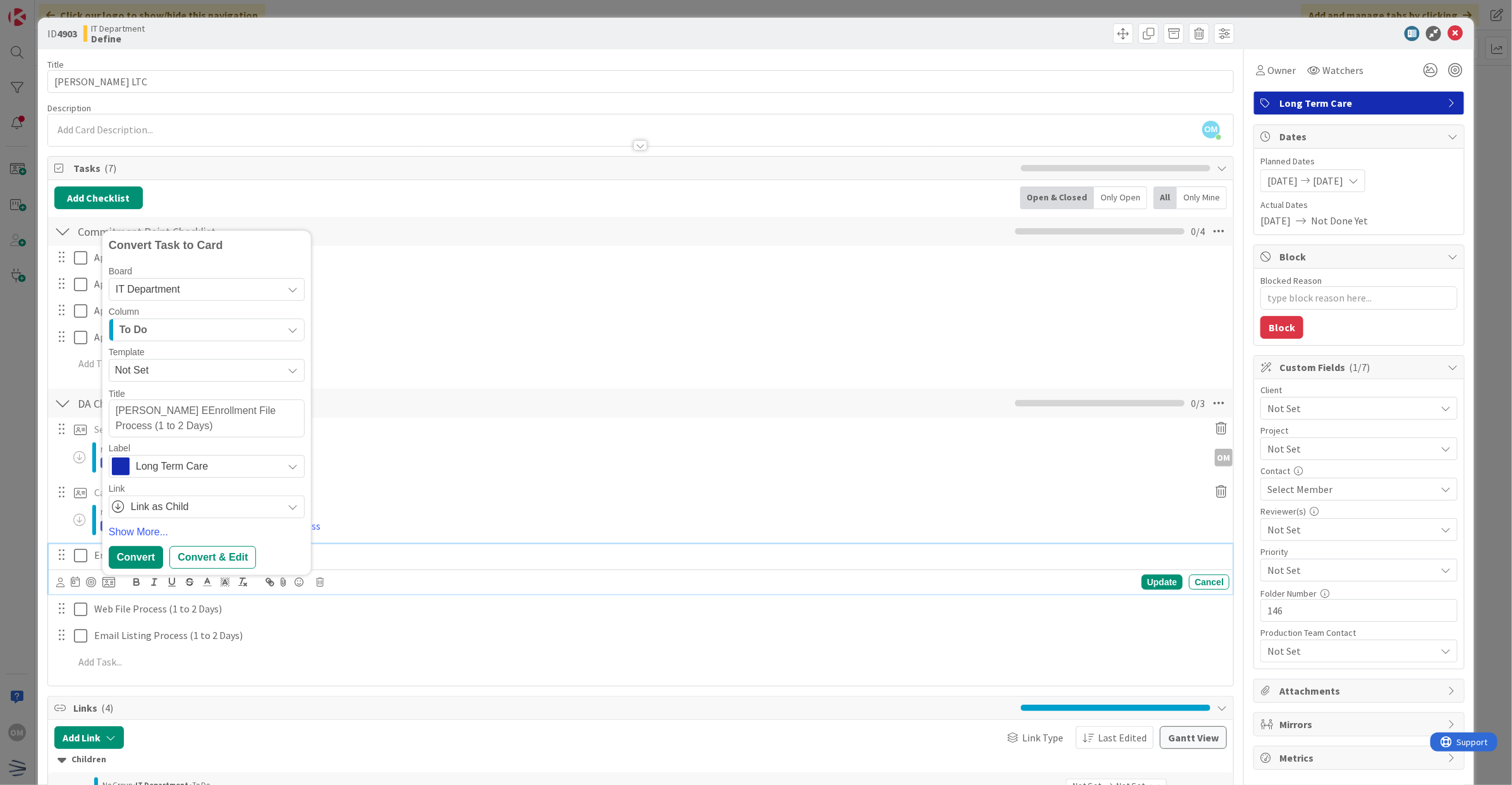
type textarea "x"
type textarea "[PERSON_NAME] File Process (1 to 2 Days)"
type textarea "x"
type textarea "[PERSON_NAME] File Process (1 to 2 Days)"
type textarea "x"
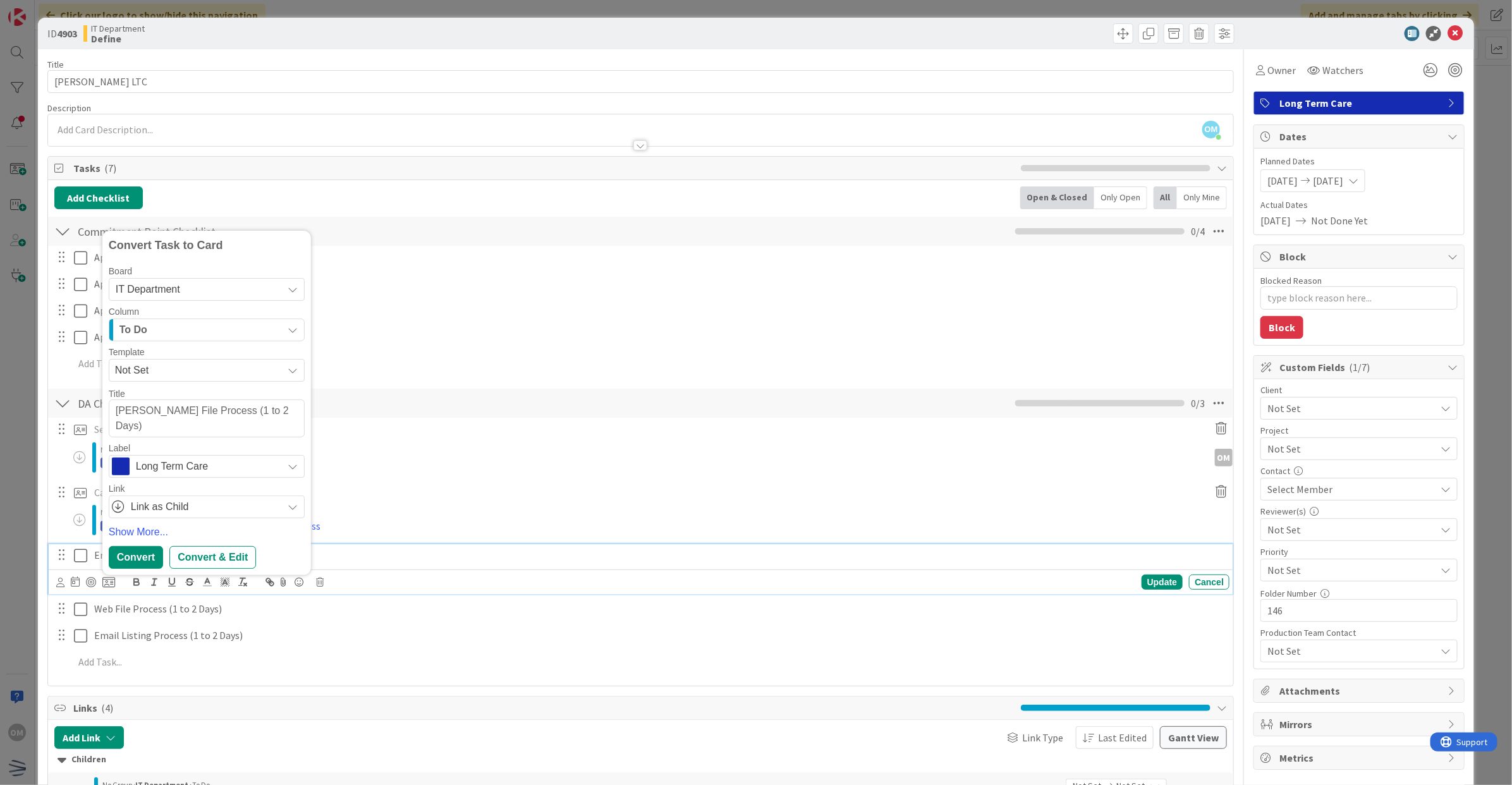
type textarea "[PERSON_NAME] File Process (1 to 2 Days)"
type textarea "x"
type textarea "[PERSON_NAME] Enrollment File Process (1 to 2 Days)"
type textarea "x"
type textarea "[PERSON_NAME] AEnrollment File Process (1 to 2 Days)"
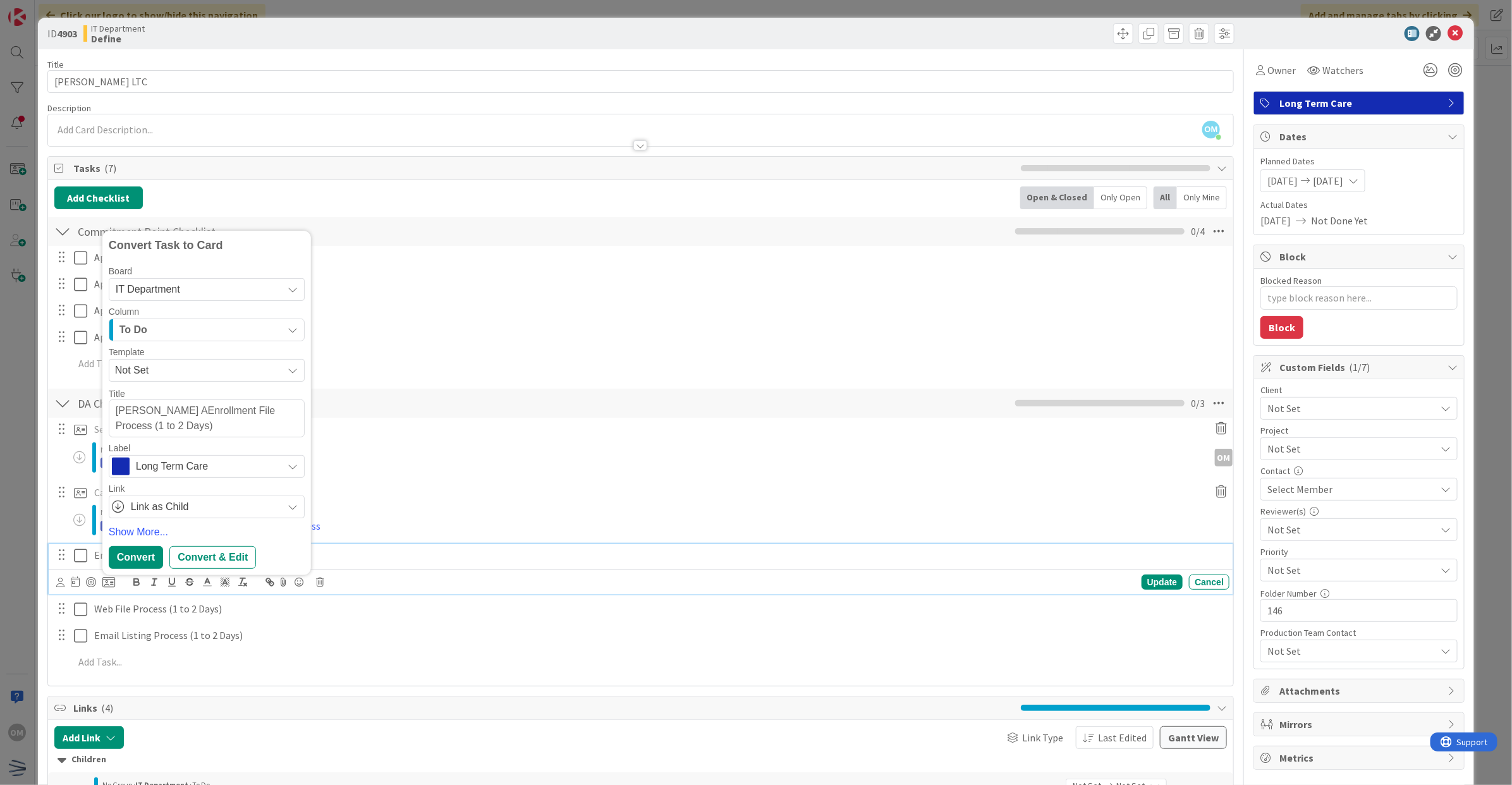
type textarea "x"
type textarea "[PERSON_NAME] File Process (1 to 2 Days)"
type textarea "x"
type textarea "[PERSON_NAME] File Process (1 to 2 Days)"
type textarea "x"
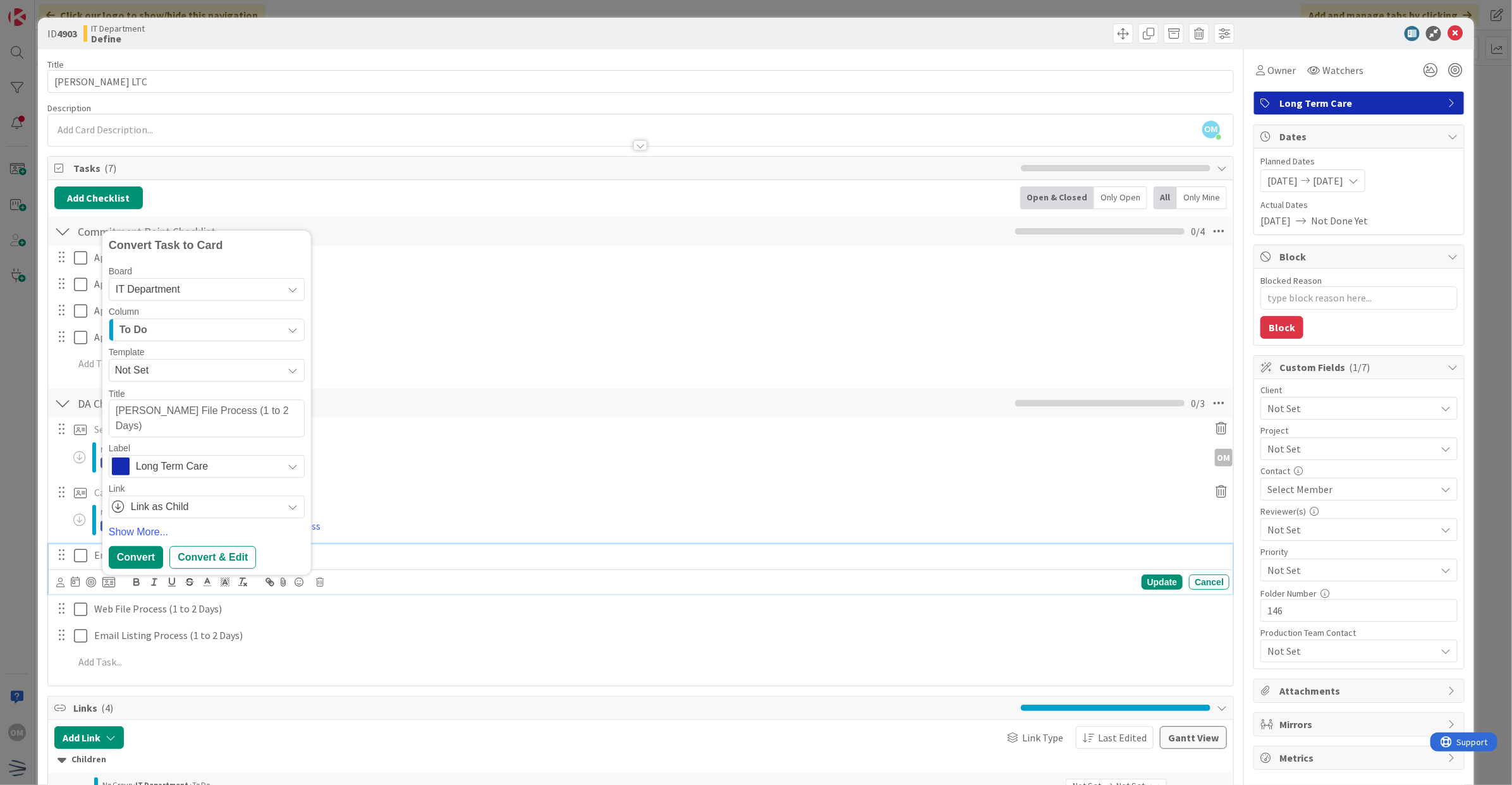
type textarea "[PERSON_NAME] AvereEnrollment File Process (1 to 2 Days)"
type textarea "x"
type textarea "[PERSON_NAME] AveretEnrollment File Process (1 to 2 Days)"
type textarea "x"
type textarea "[PERSON_NAME] File Process (1 to 2 Days)"
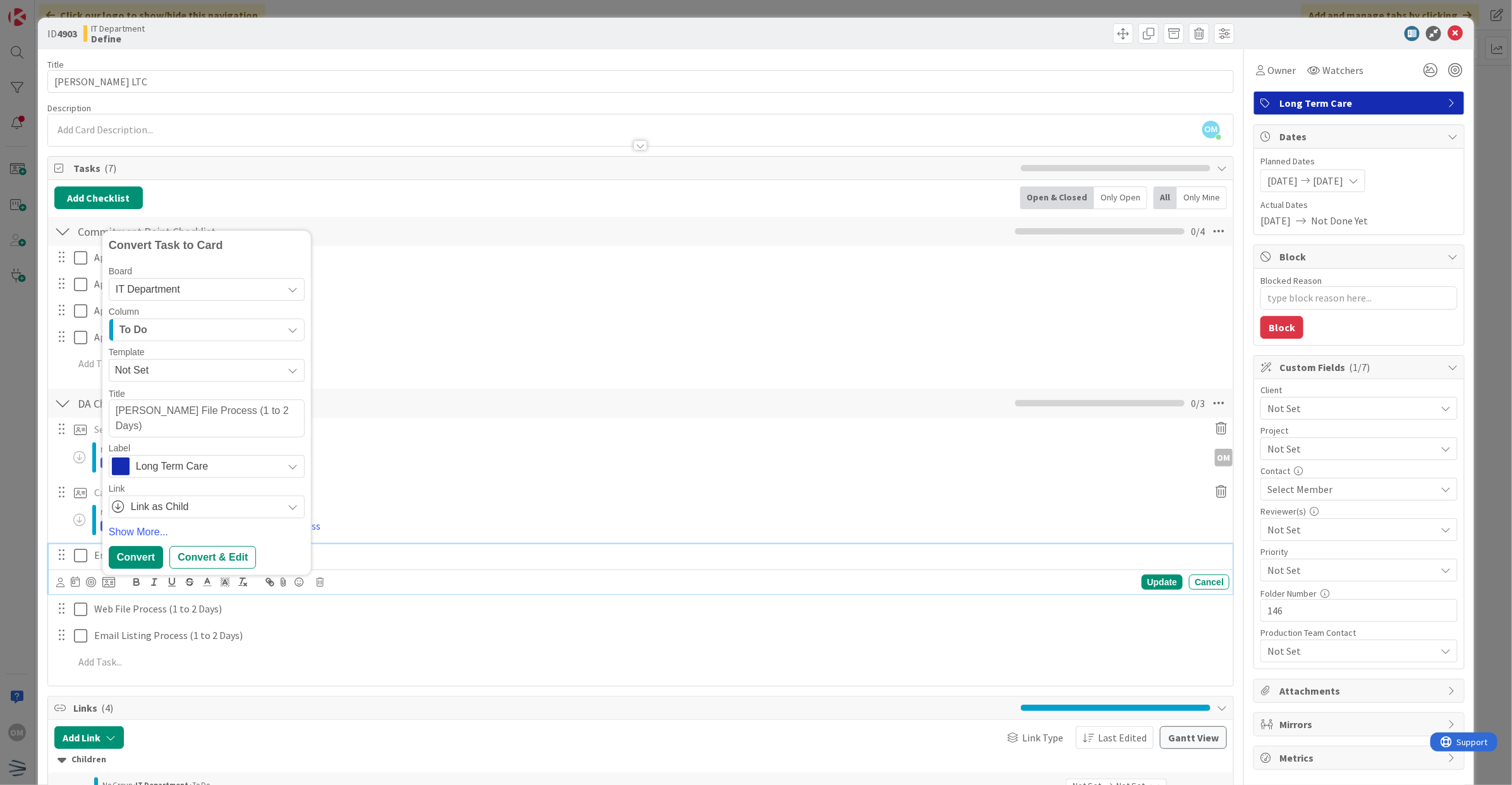
type textarea "x"
type textarea "[PERSON_NAME] Enrollment File Process (1 to 2 Days)"
type textarea "x"
type textarea "[PERSON_NAME] Enrollment File Process (1 to 2 Day"
type textarea "x"
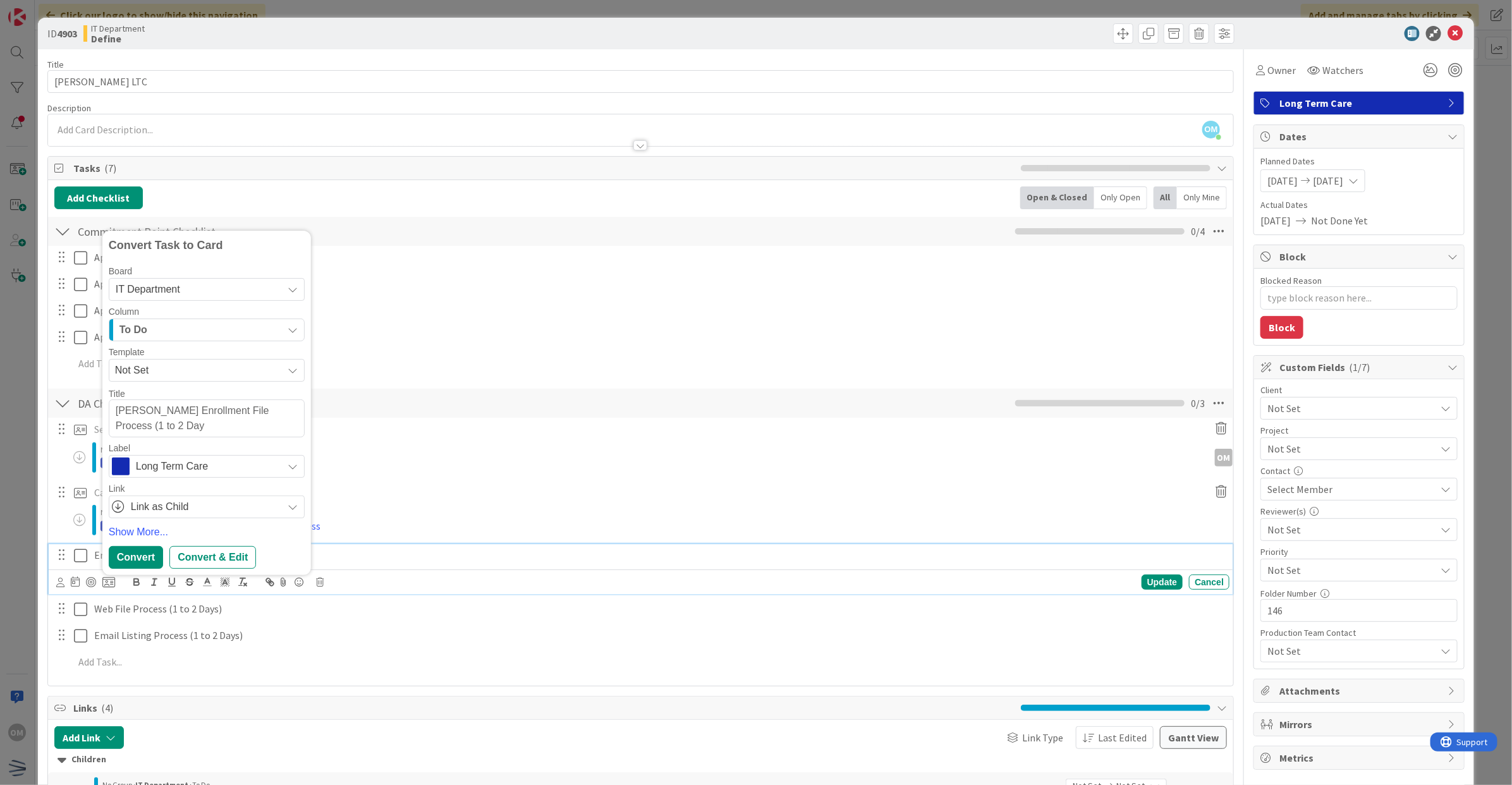
type textarea "[PERSON_NAME] Enrollment File Process (1 to 2 Da"
type textarea "x"
type textarea "[PERSON_NAME] Enrollment File Process (1 to 2 D"
type textarea "x"
type textarea "[PERSON_NAME] Enrollment File Process (1 to 2"
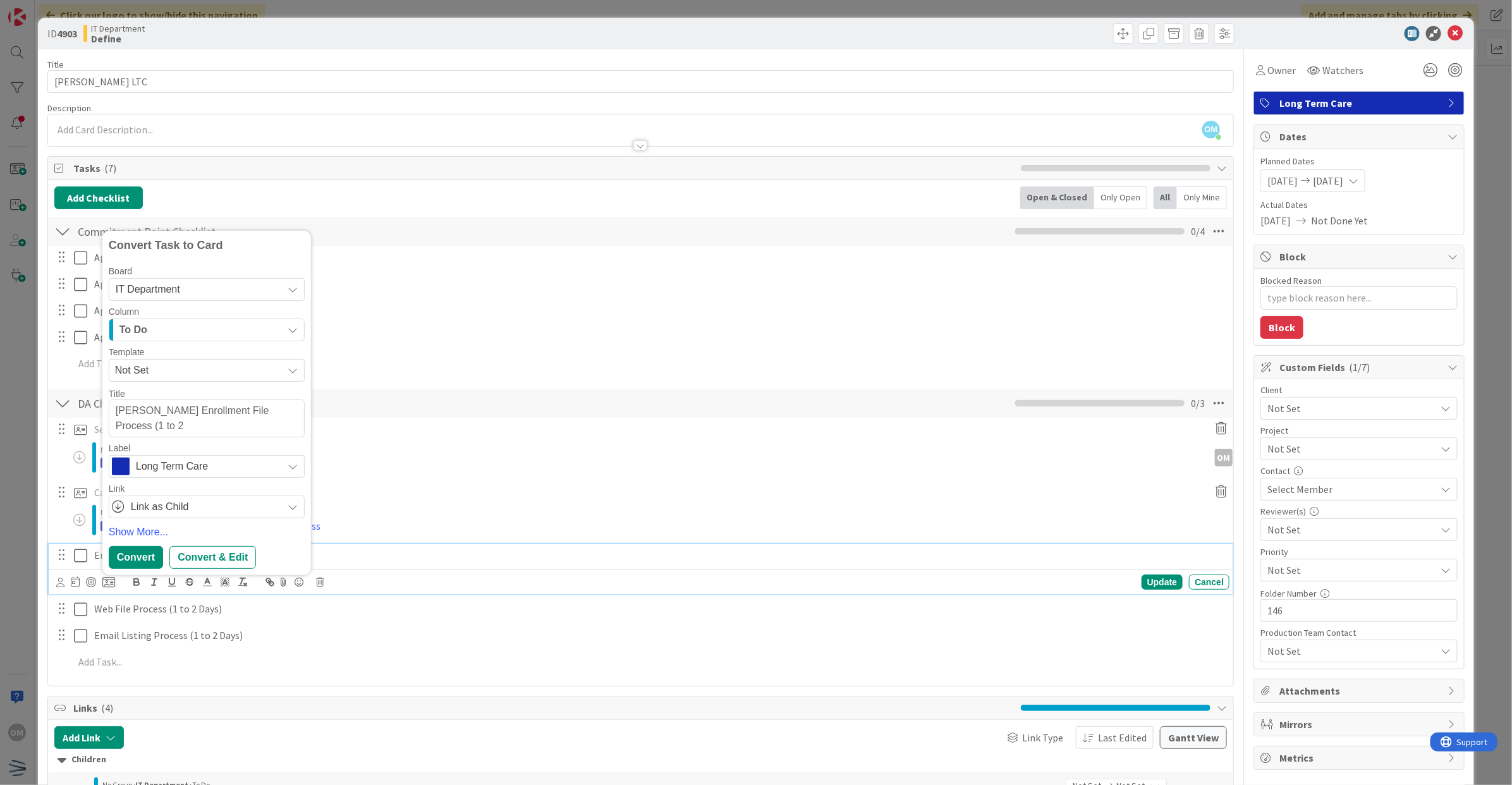
type textarea "x"
type textarea "[PERSON_NAME] Enrollment File Process (1 to 2"
type textarea "x"
type textarea "[PERSON_NAME] Enrollment File Process (1 to"
type textarea "x"
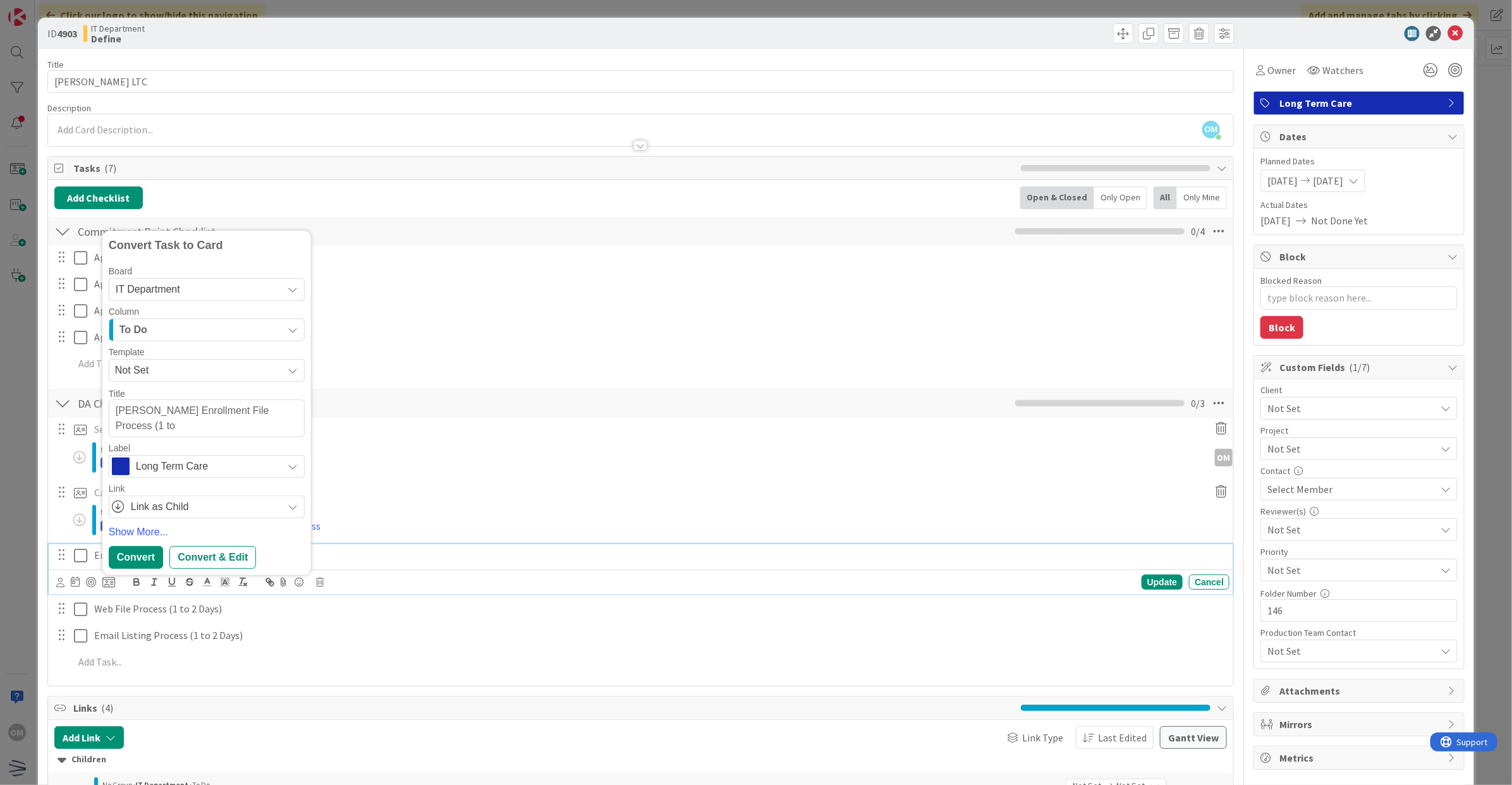
type textarea "[PERSON_NAME] Enrollment File Process (1 to"
type textarea "x"
type textarea "[PERSON_NAME] Enrollment File Process (1 t"
type textarea "x"
type textarea "[PERSON_NAME] Enrollment File Process (1"
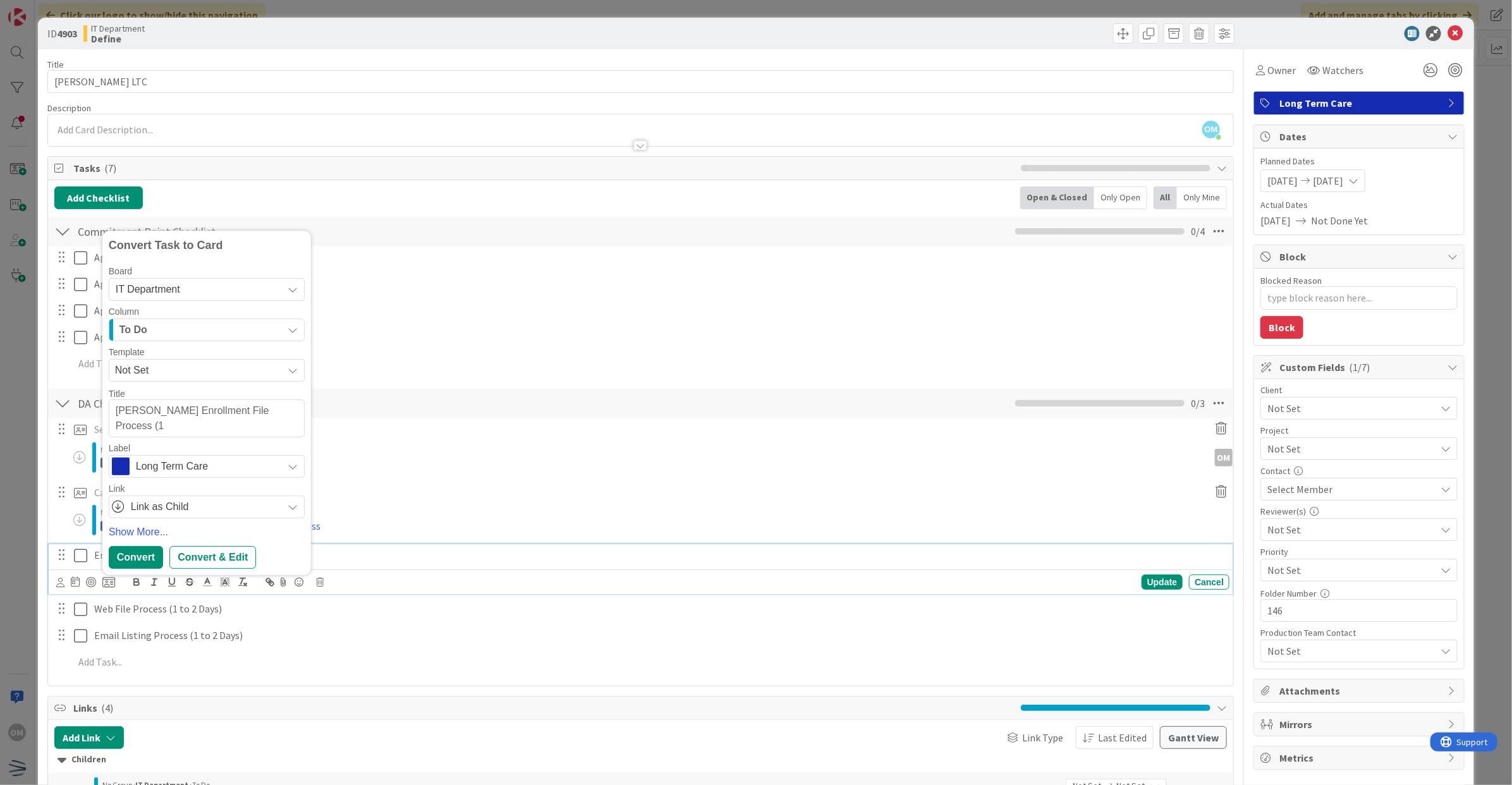
type textarea "x"
type textarea "[PERSON_NAME] Enrollment File Process ("
type textarea "x"
type textarea "[PERSON_NAME] Enrollment File Process"
type textarea "x"
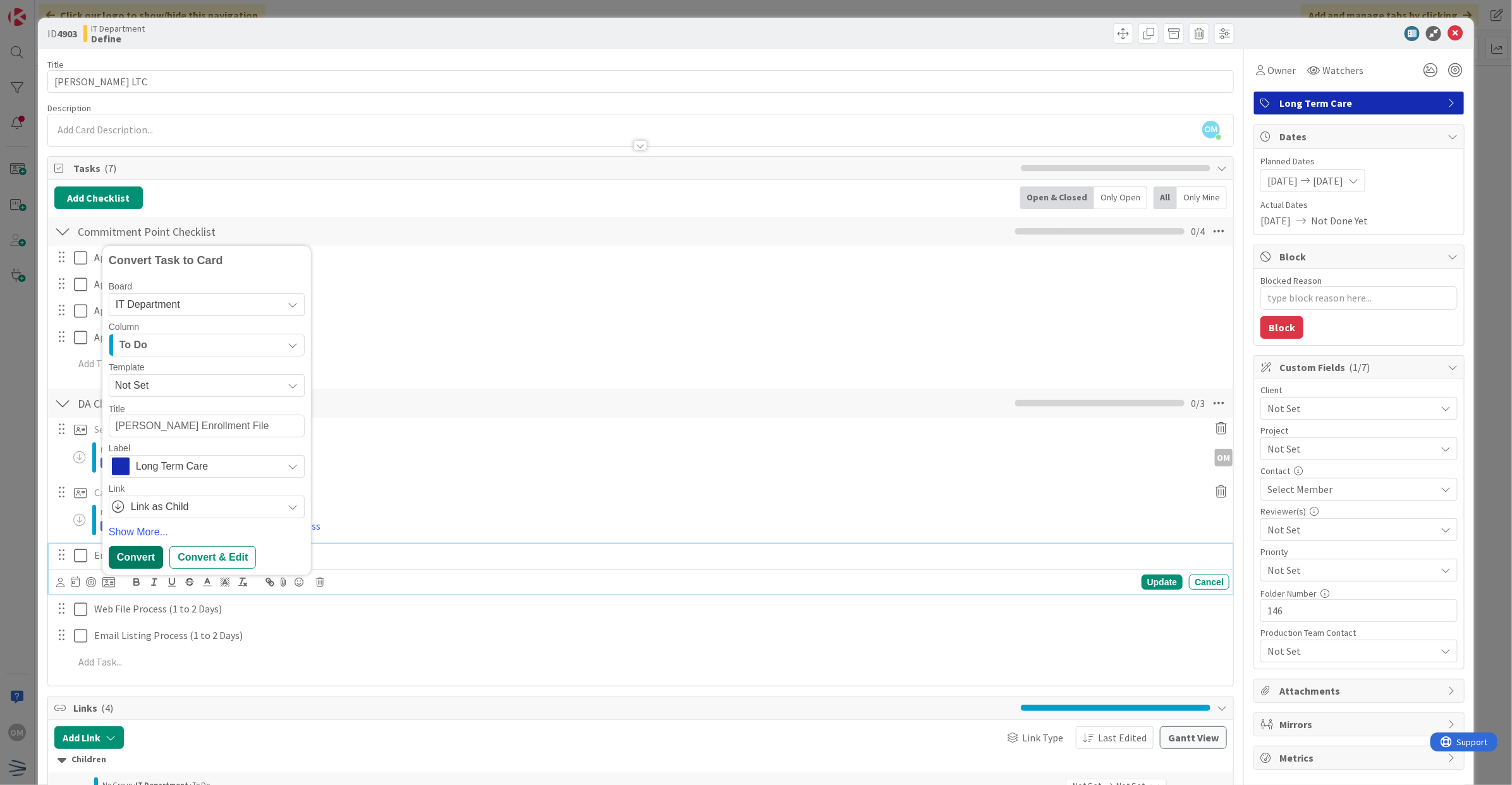
type textarea "[PERSON_NAME] Enrollment File Process"
click at [150, 552] on div "Convert" at bounding box center [136, 557] width 54 height 22
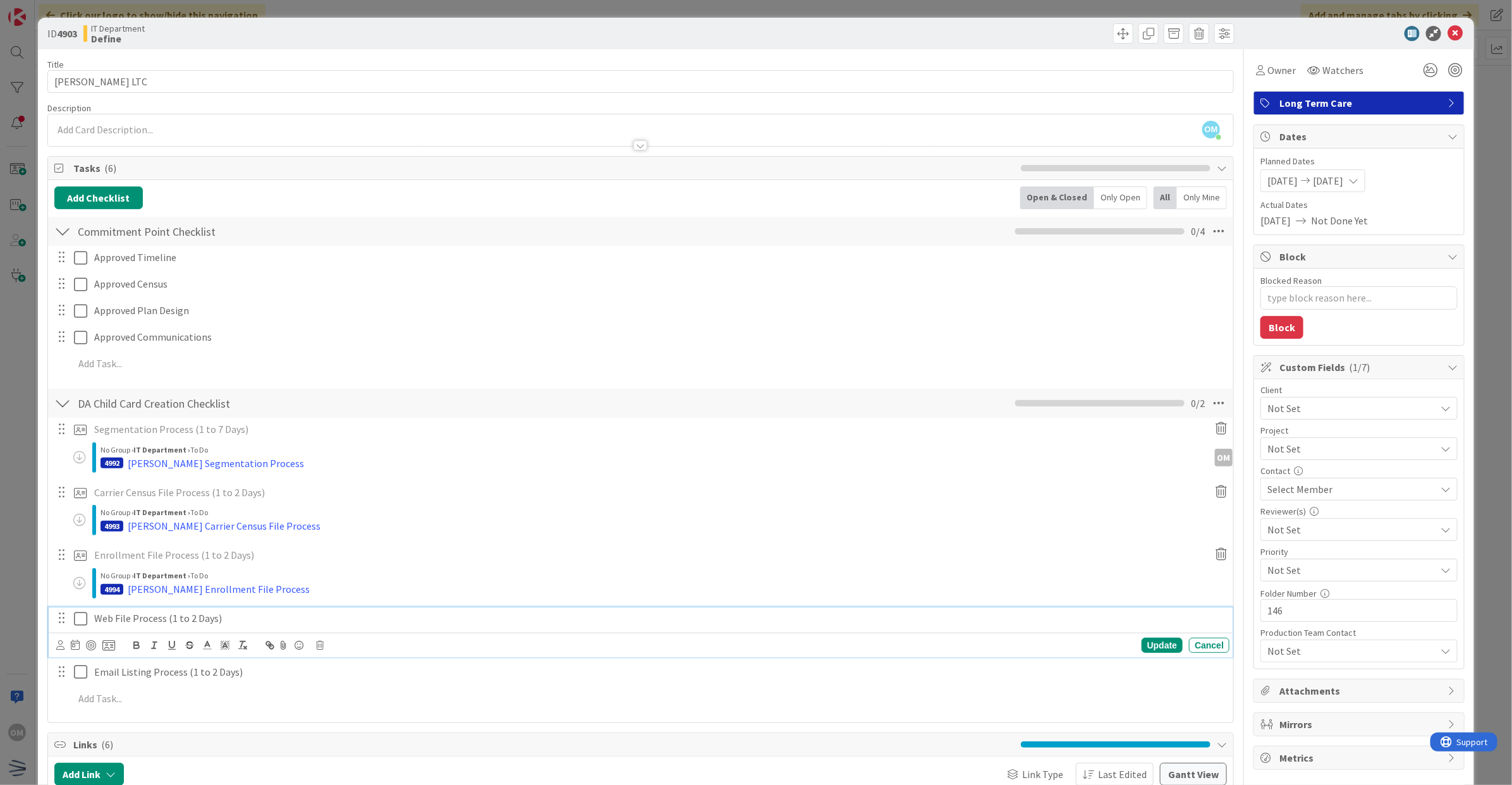
click at [137, 614] on p "Web File Process (1 to 2 Days)" at bounding box center [660, 618] width 1131 height 15
click at [112, 642] on icon at bounding box center [108, 646] width 12 height 12
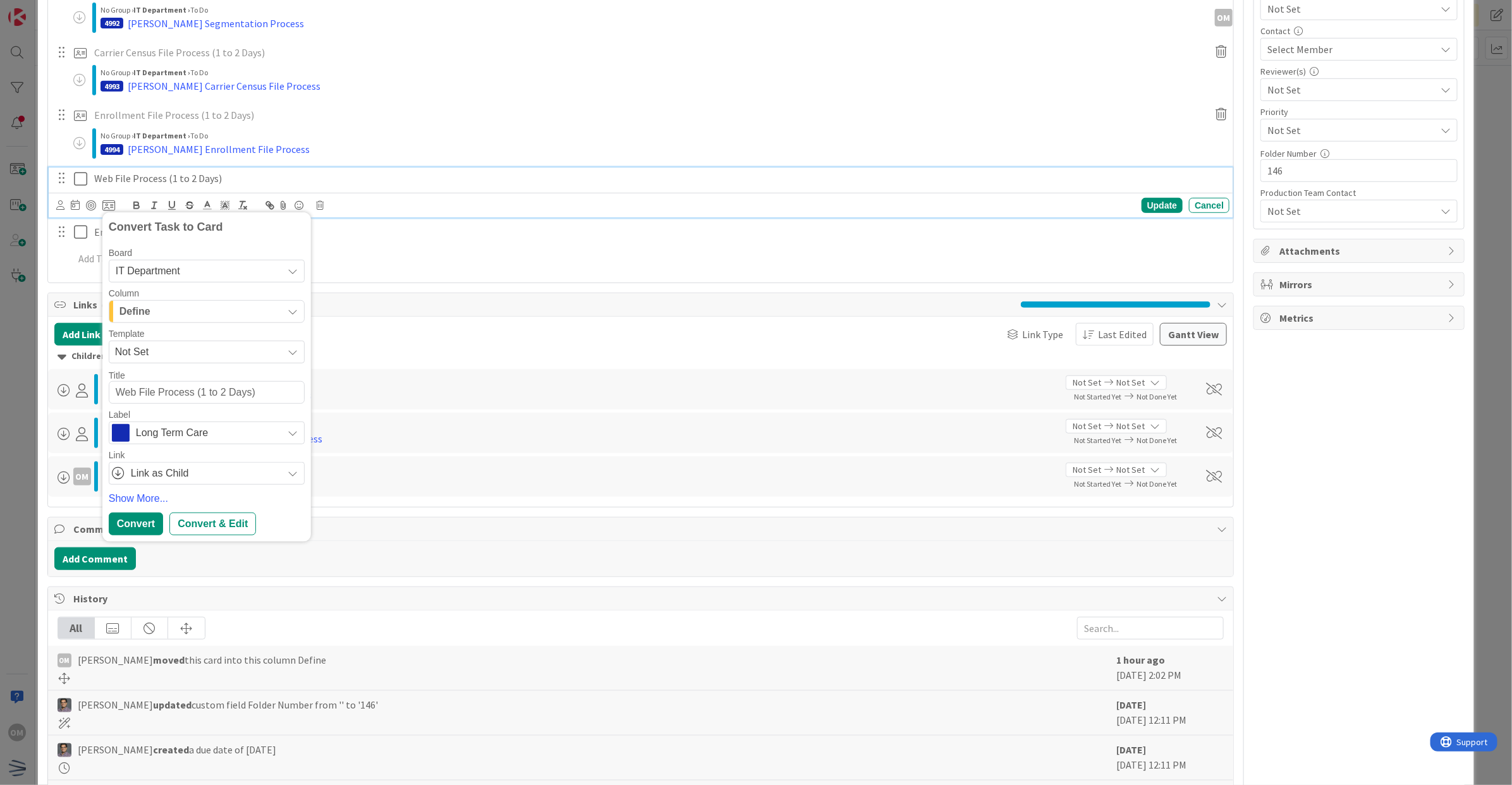
click at [163, 305] on div "Define" at bounding box center [199, 312] width 167 height 20
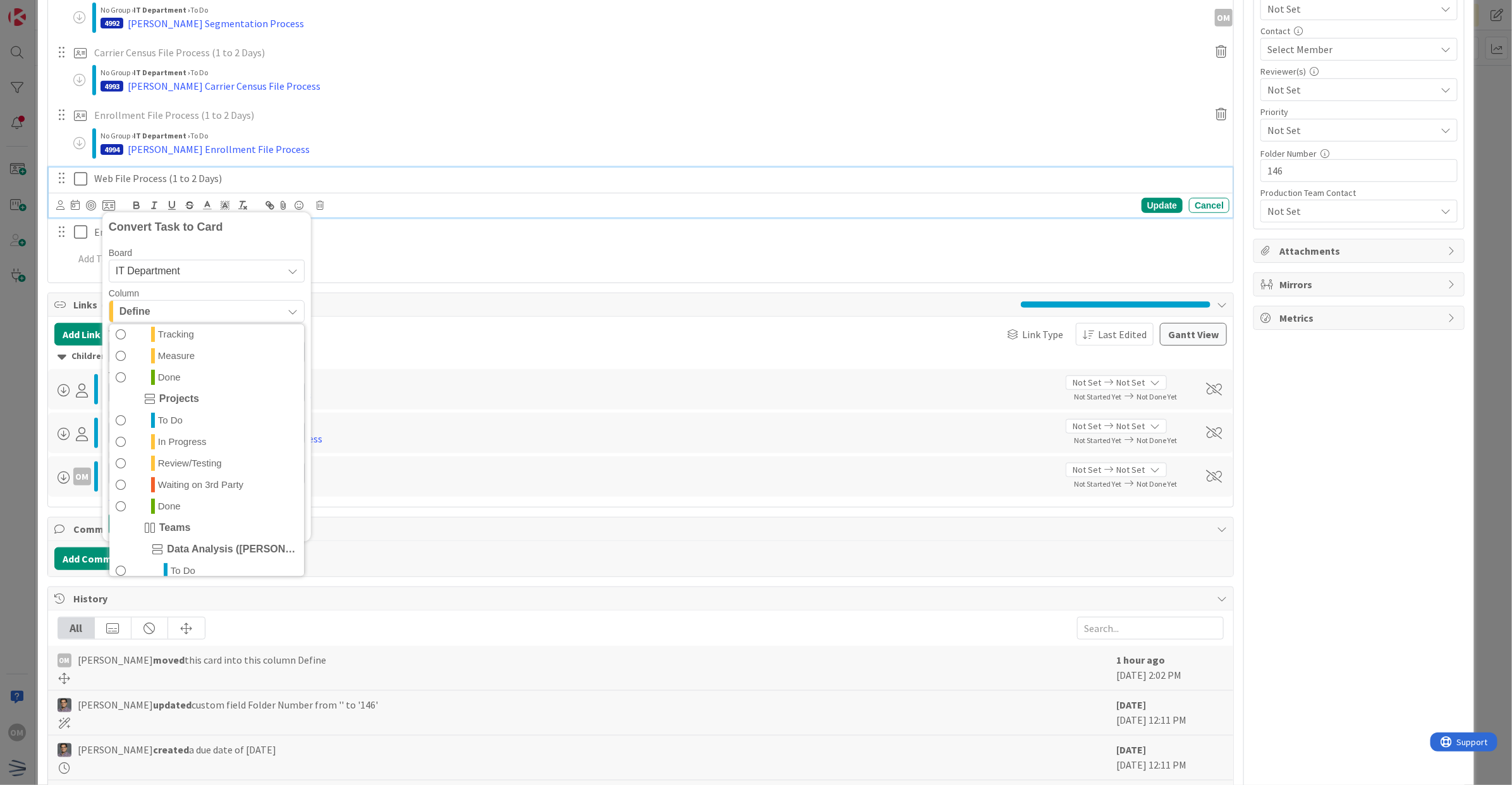
scroll to position [237, 0]
click at [216, 482] on link "To Do" at bounding box center [206, 490] width 195 height 22
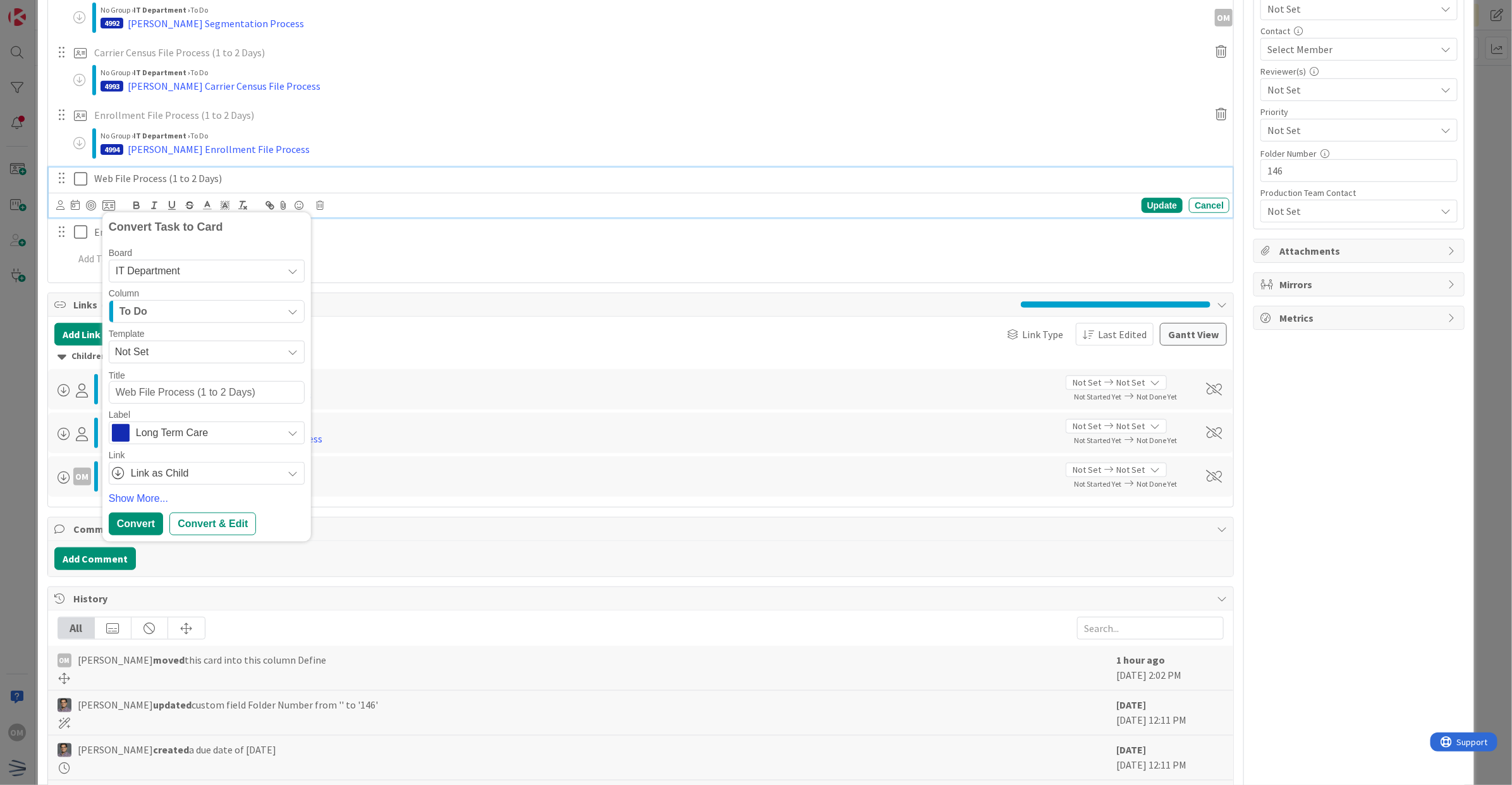
drag, startPoint x: 267, startPoint y: 391, endPoint x: 194, endPoint y: 398, distance: 73.3
click at [194, 398] on textarea "Web File Process (1 to 2 Days)" at bounding box center [206, 393] width 196 height 23
type textarea "x"
type textarea "Web File Process"
type textarea "x"
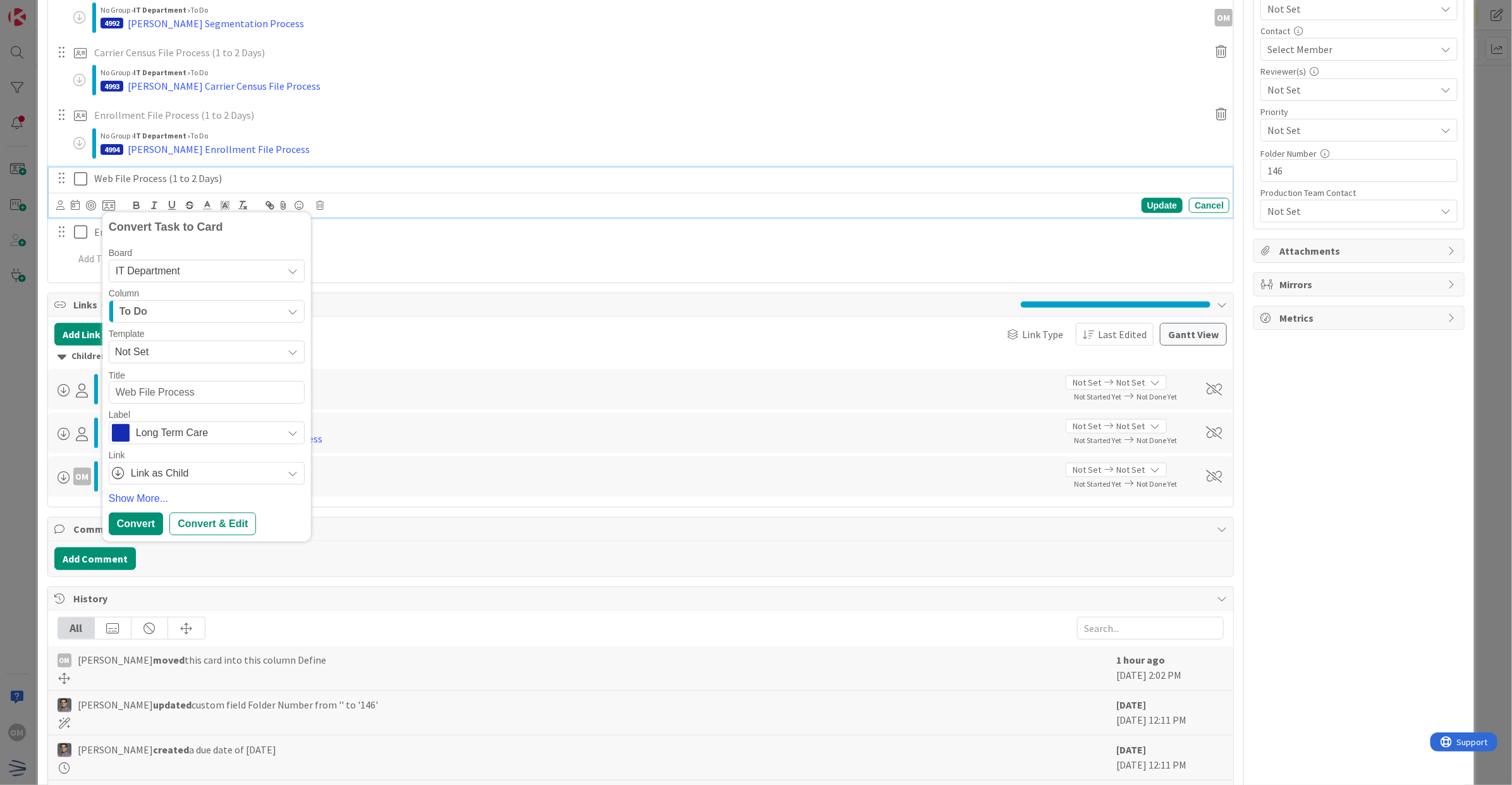
type textarea "WWeb File Process"
type textarea "x"
type textarea "WaWeb File Process"
type textarea "x"
type textarea "WarWeb File Process"
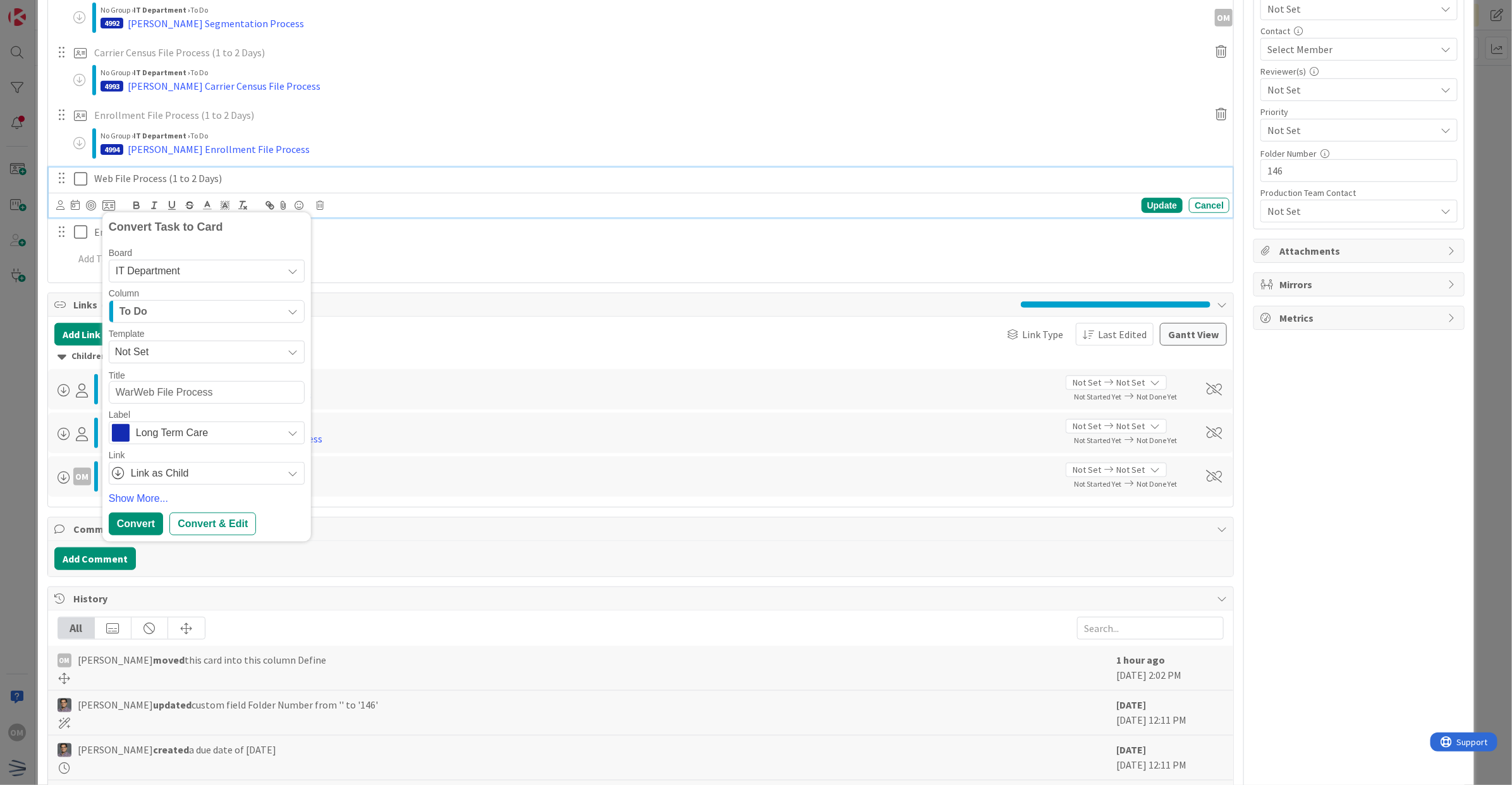
type textarea "x"
type textarea "WarrWeb File Process"
type textarea "x"
type textarea "WarreWeb File Process"
type textarea "x"
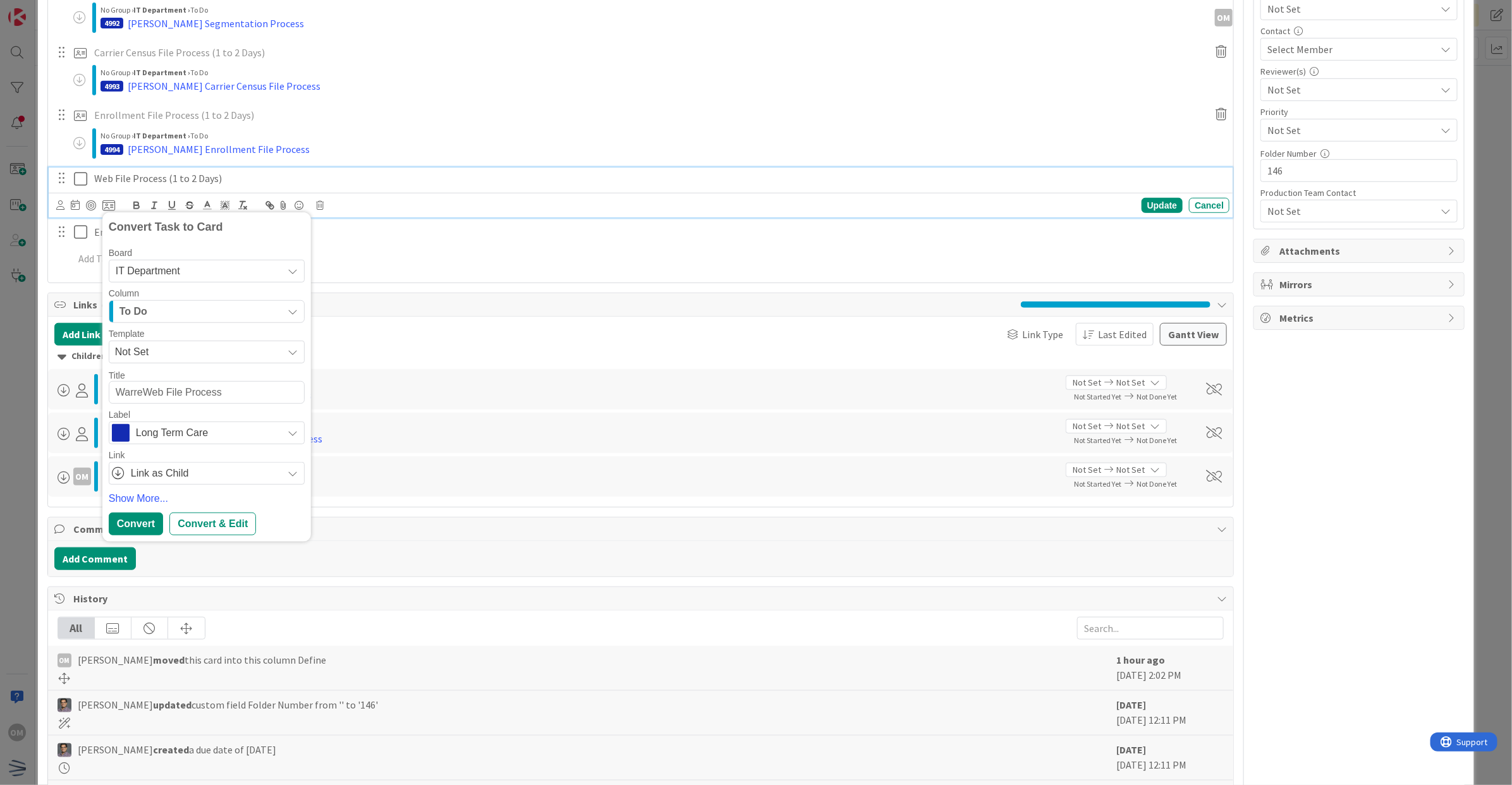
type textarea "WarrenWeb File Process"
type textarea "x"
type textarea "[PERSON_NAME] Web File Process"
type textarea "x"
type textarea "[PERSON_NAME] AWeb File Process"
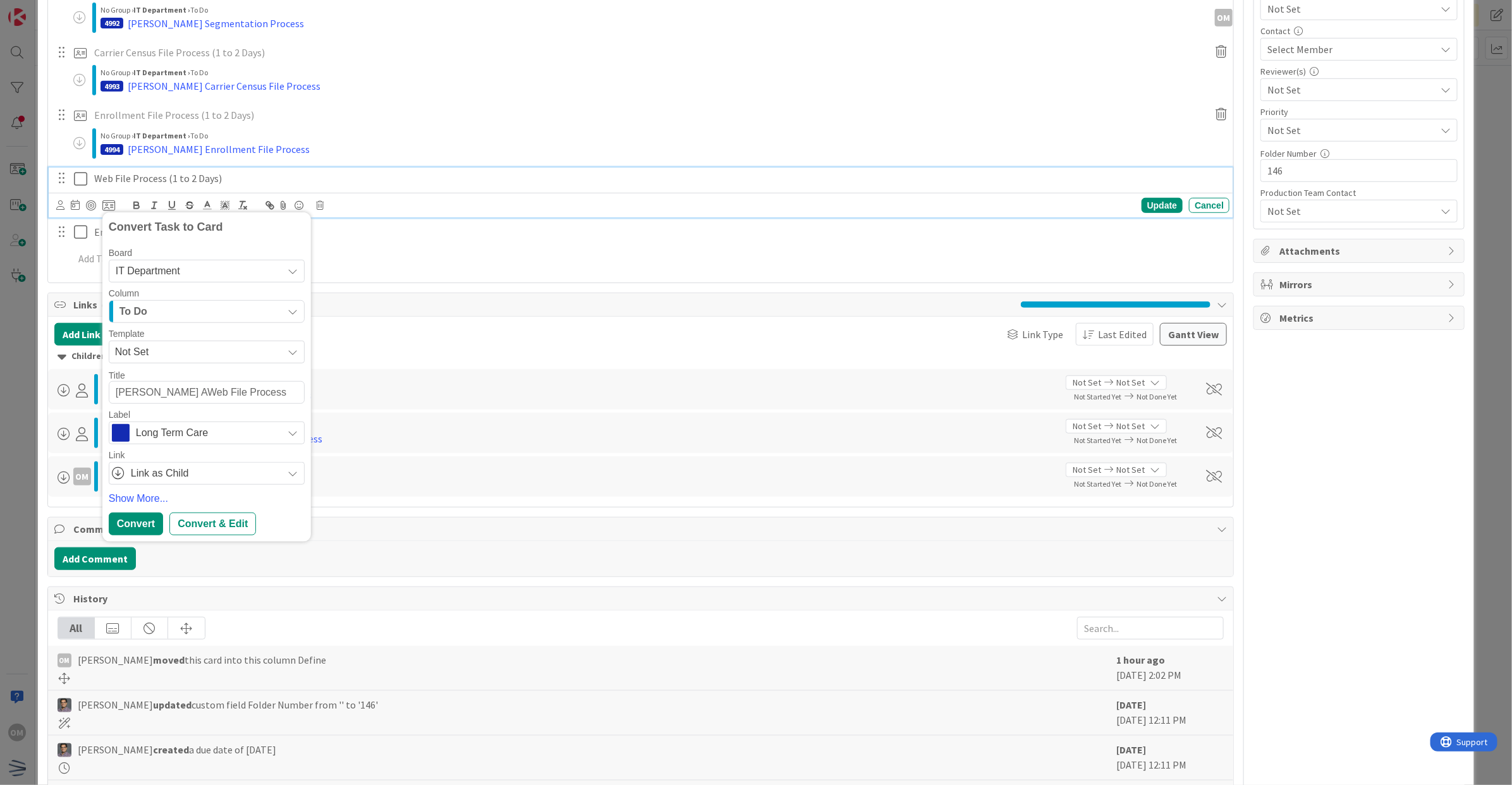
type textarea "x"
type textarea "[PERSON_NAME] File Process"
type textarea "x"
type textarea "[PERSON_NAME] AveWeb File Process"
type textarea "x"
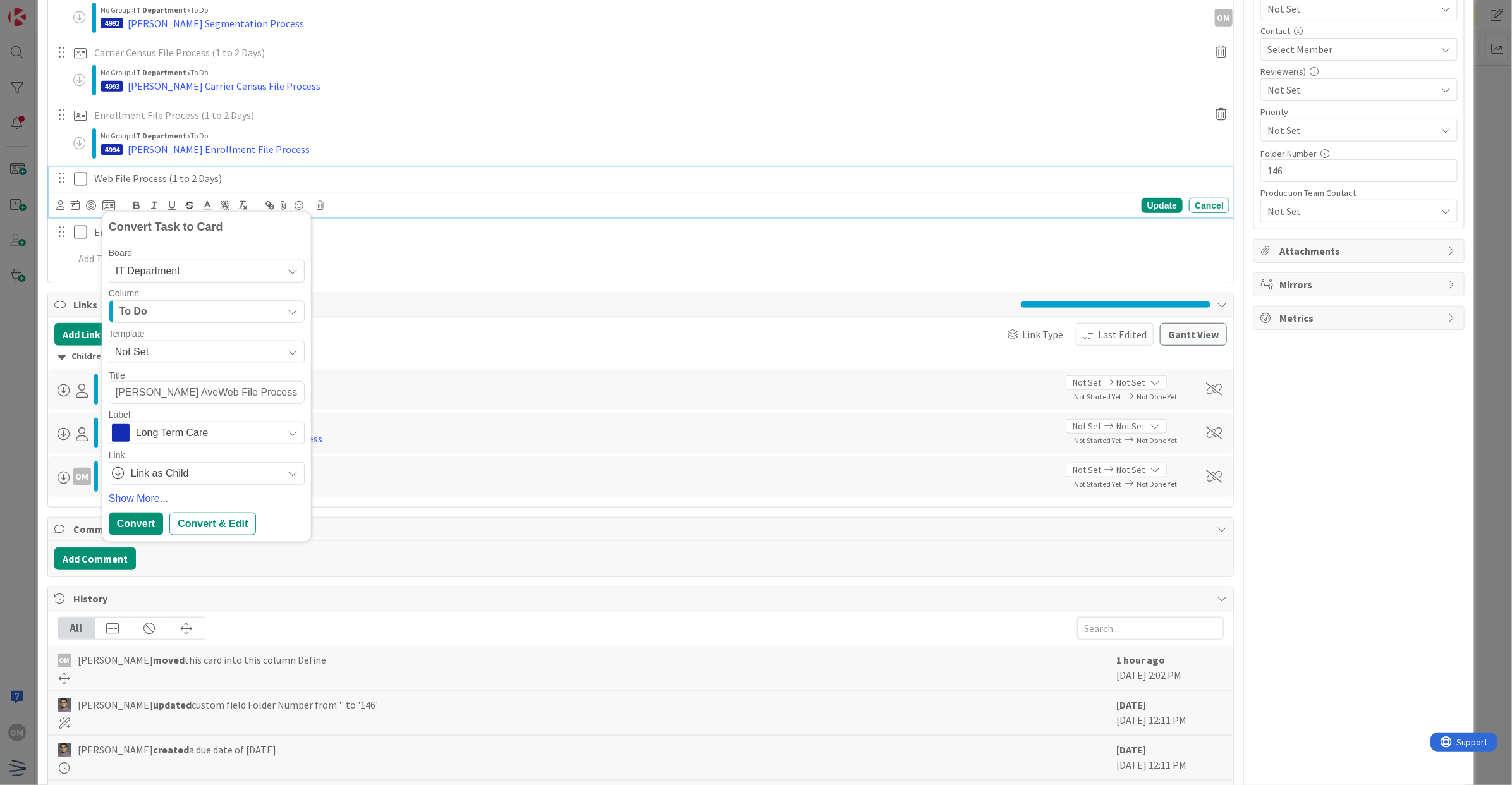
type textarea "[PERSON_NAME] File Process"
type textarea "x"
type textarea "[PERSON_NAME] AvereWeb File Process"
type textarea "x"
type textarea "[PERSON_NAME] File Process"
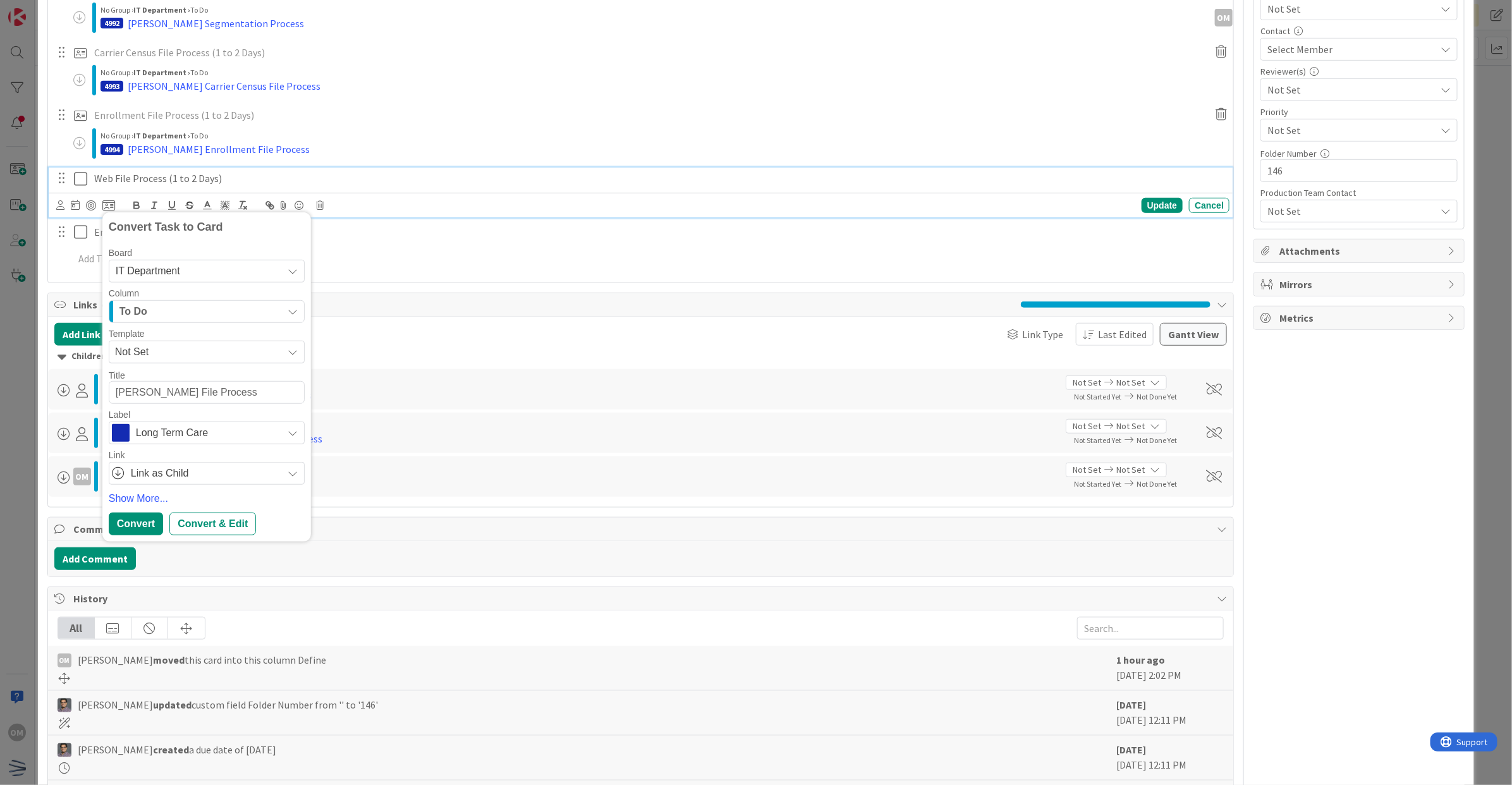
type textarea "x"
type textarea "[PERSON_NAME] File Process"
type textarea "x"
type textarea "[PERSON_NAME] Web File Process"
click at [146, 526] on div "Convert" at bounding box center [136, 524] width 54 height 22
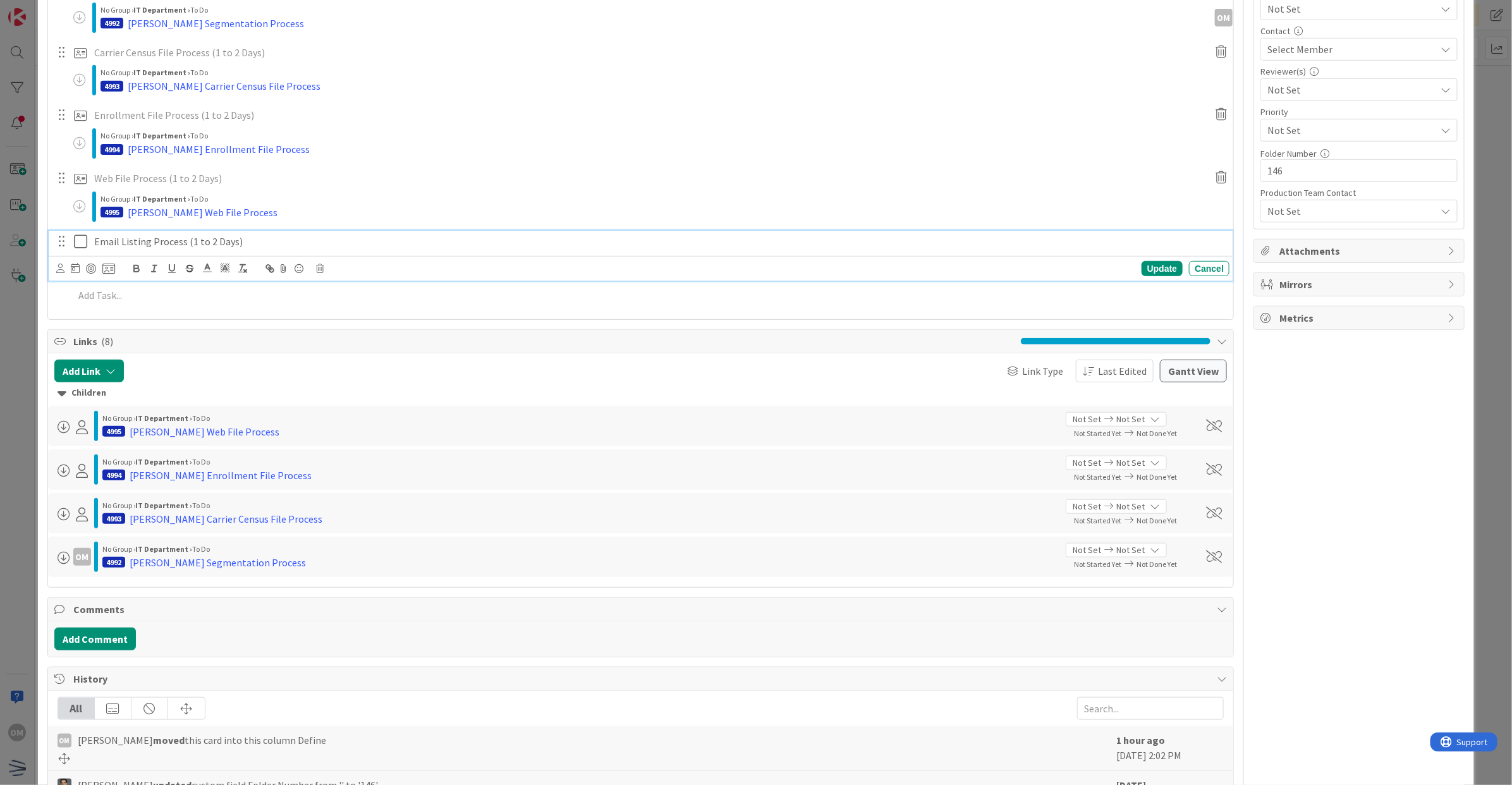
click at [168, 242] on p "Email Listing Process (1 to 2 Days)" at bounding box center [660, 242] width 1131 height 15
click at [102, 266] on icon at bounding box center [108, 268] width 12 height 12
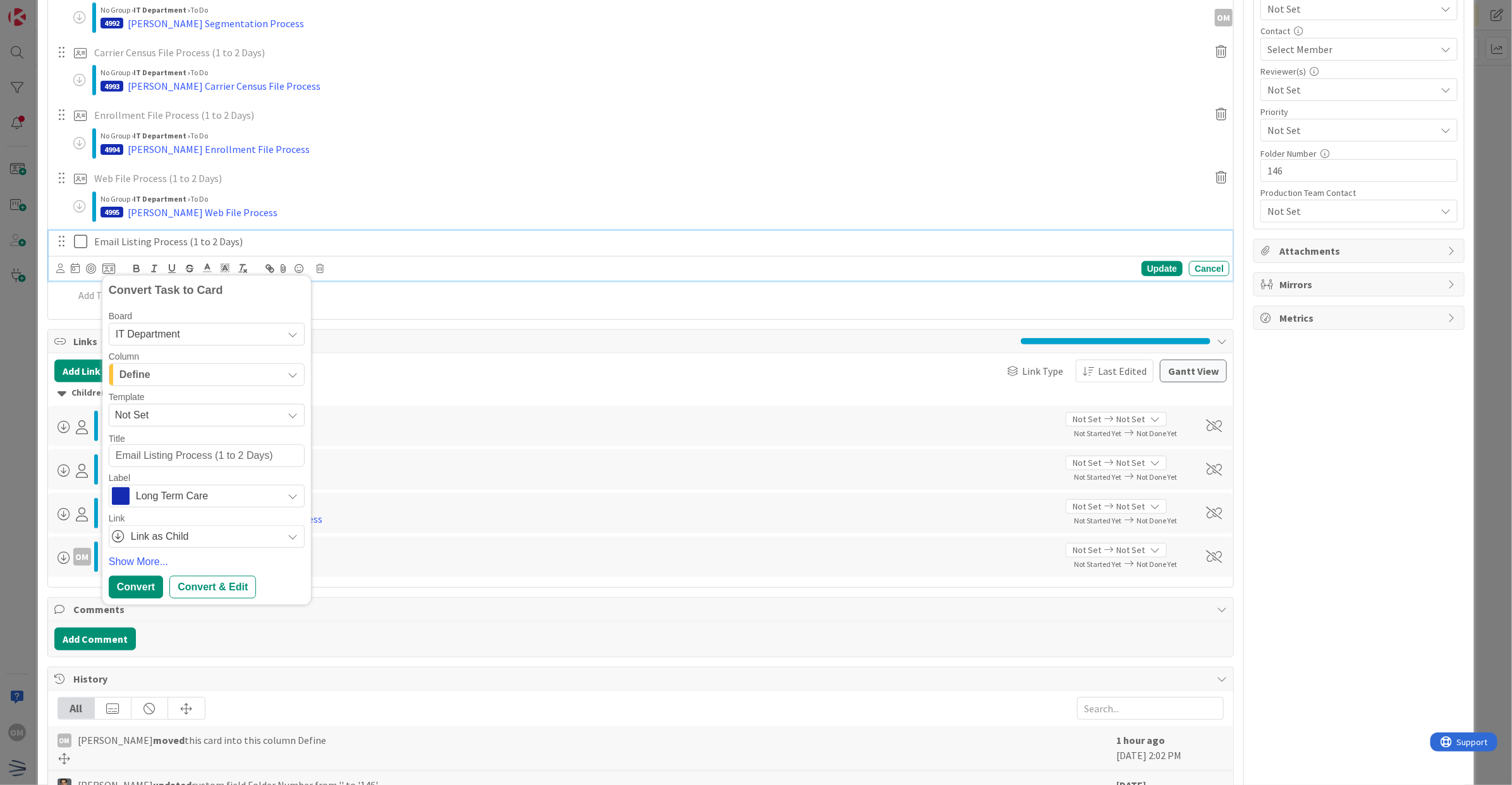
click at [153, 408] on span "Not Set" at bounding box center [194, 415] width 158 height 16
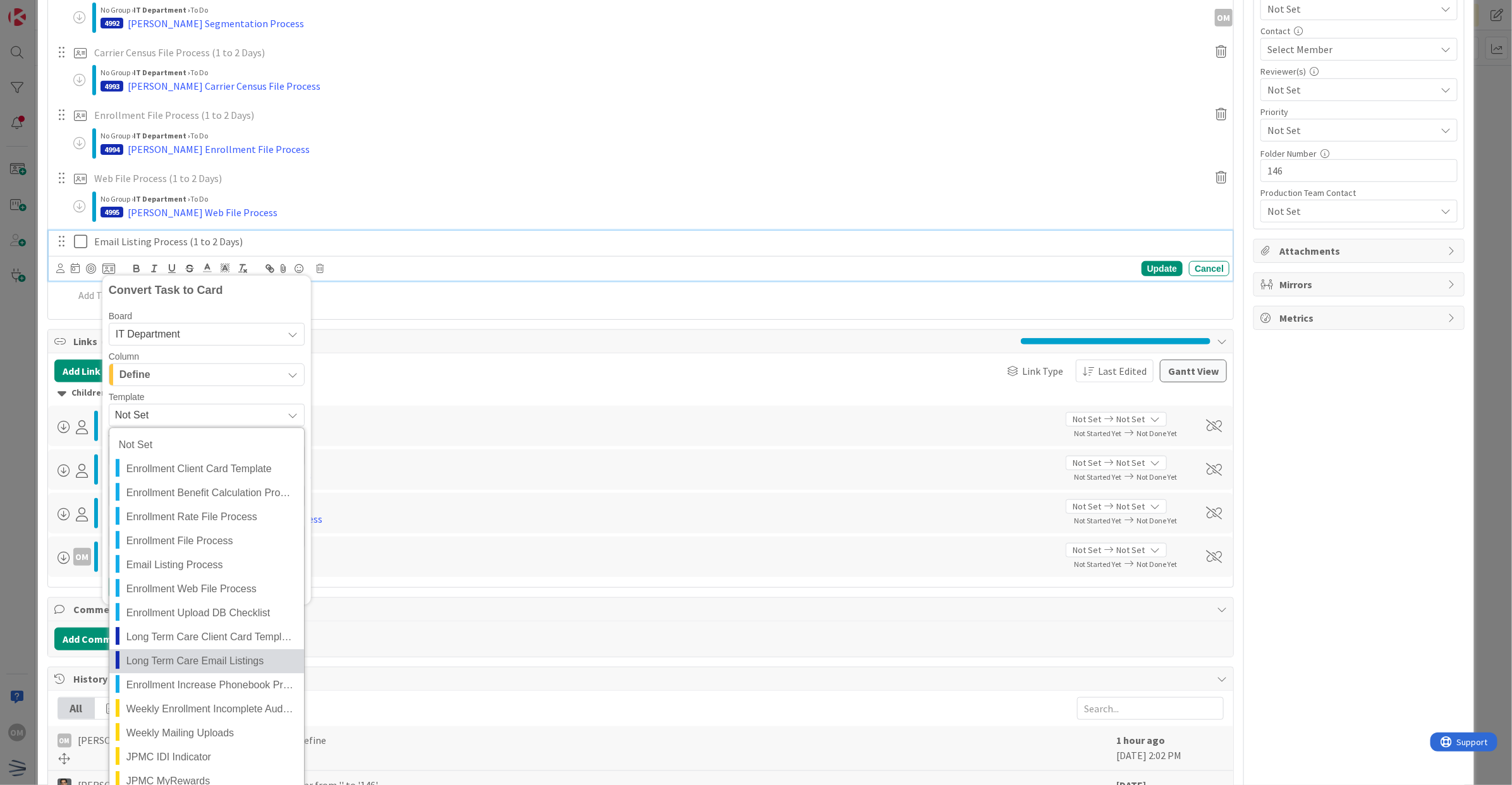
click at [177, 655] on span "Long Term Care Email Listings" at bounding box center [210, 661] width 168 height 16
type textarea "x"
type textarea "Long Term Care Email Listings"
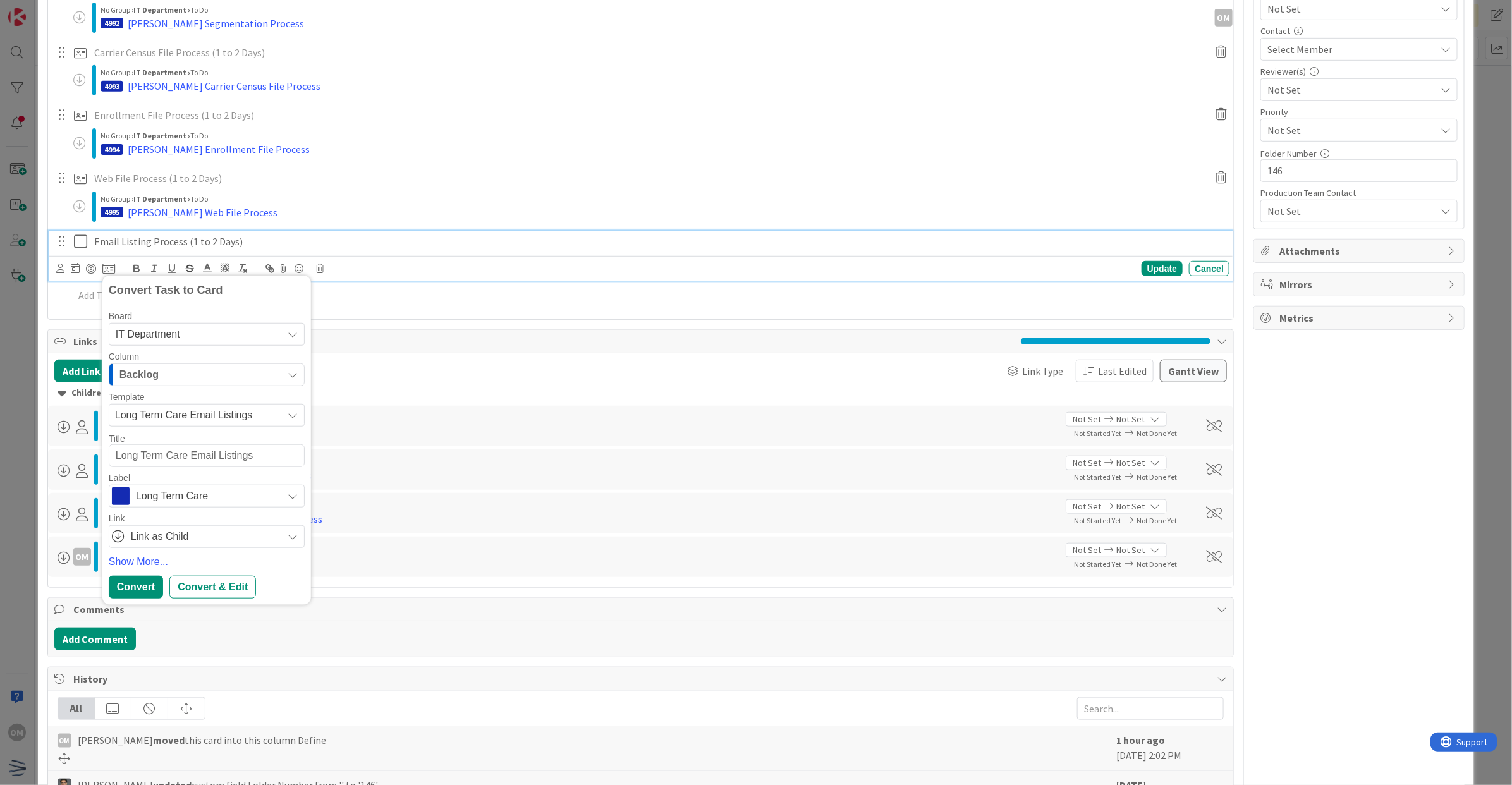
click at [112, 461] on textarea "Long Term Care Email Listings" at bounding box center [206, 456] width 196 height 23
type textarea "x"
type textarea "WLong Term Care Email Listings"
type textarea "x"
type textarea "WarLong Term Care Email Listings"
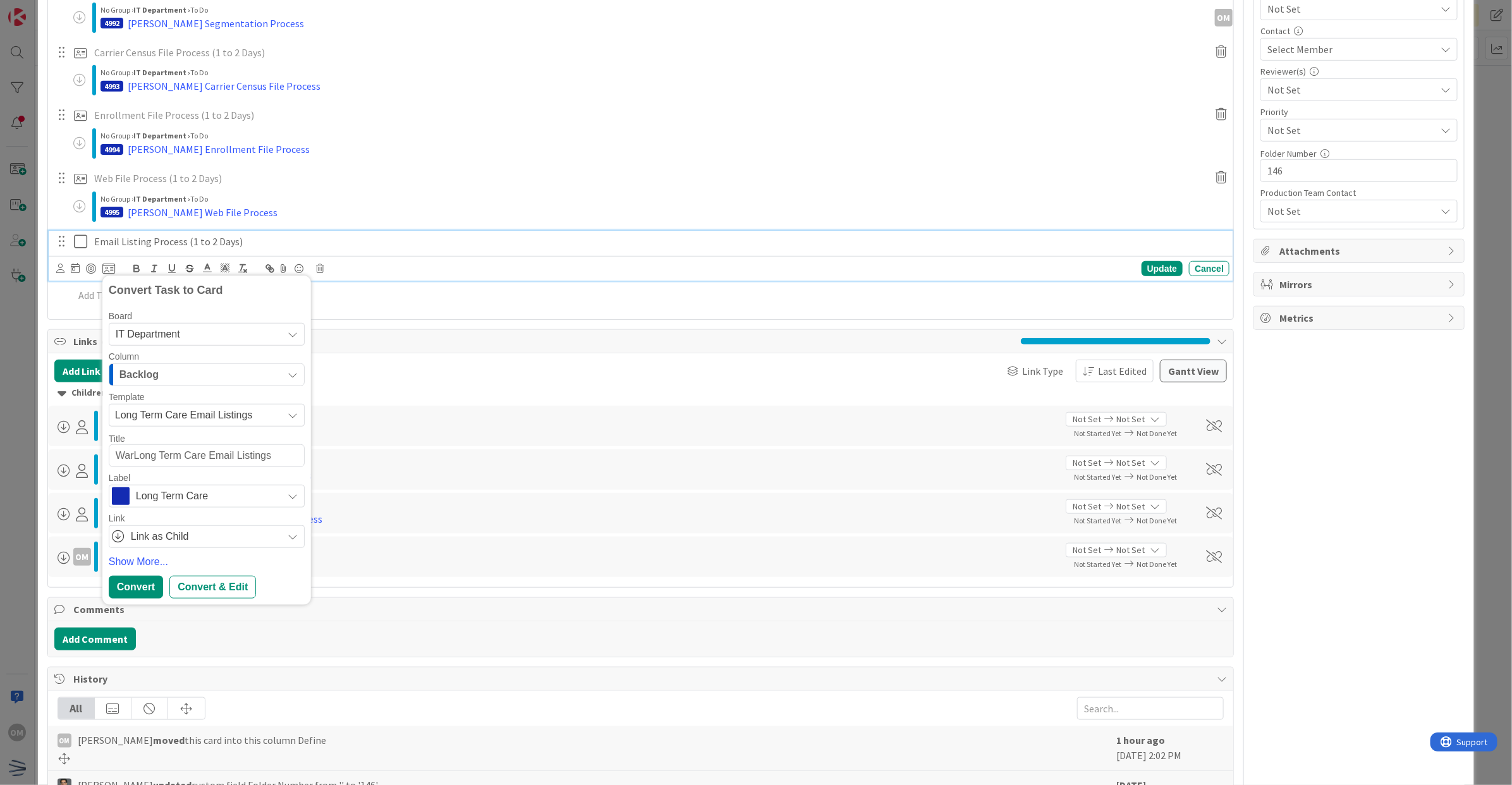
type textarea "x"
type textarea "WarrLong Term Care Email Listings"
type textarea "x"
type textarea "WarreLong Term Care Email Listings"
type textarea "x"
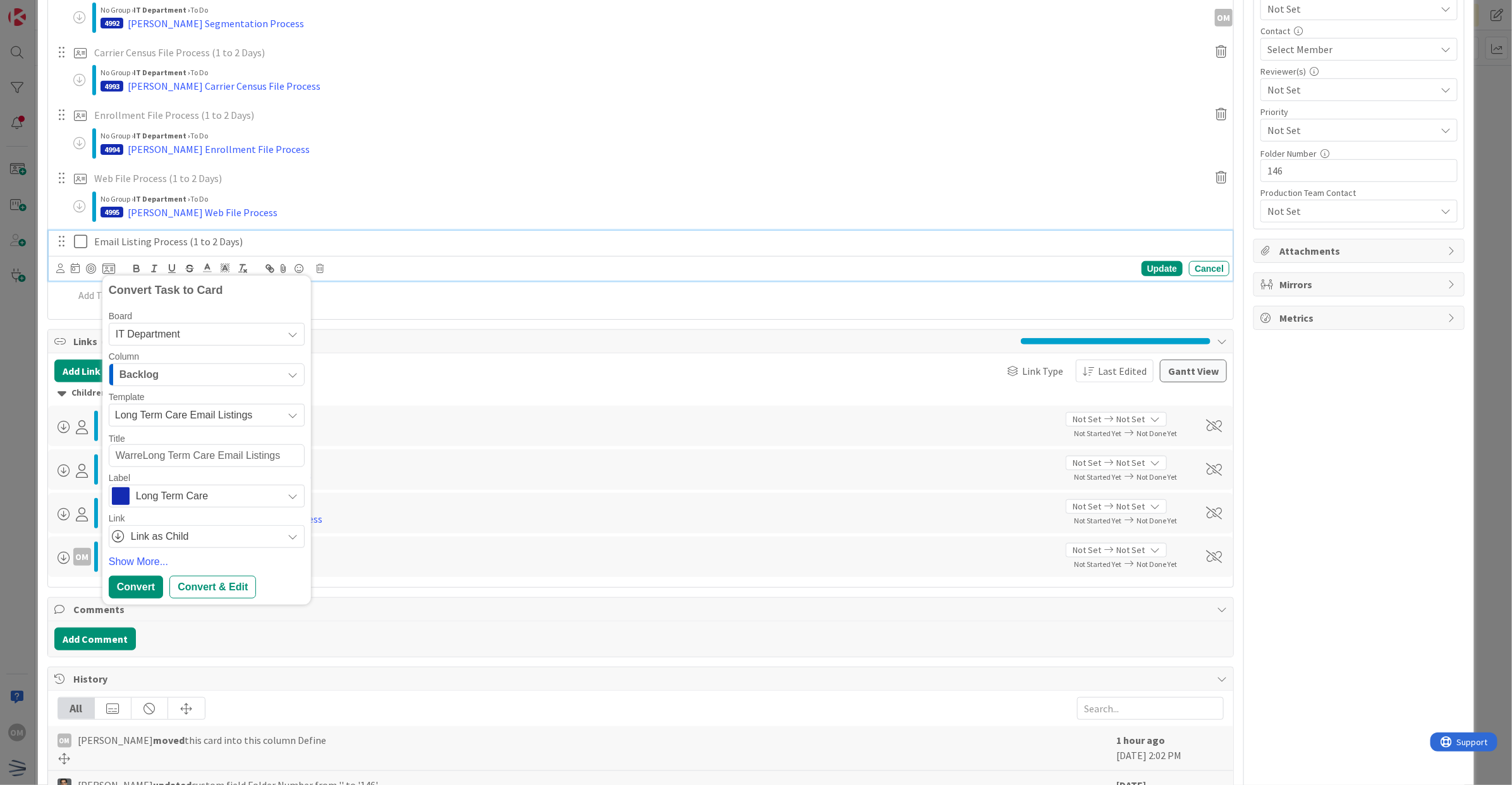
type textarea "WarrenLong Term Care Email Listings"
click at [150, 579] on div "Convert" at bounding box center [136, 587] width 54 height 22
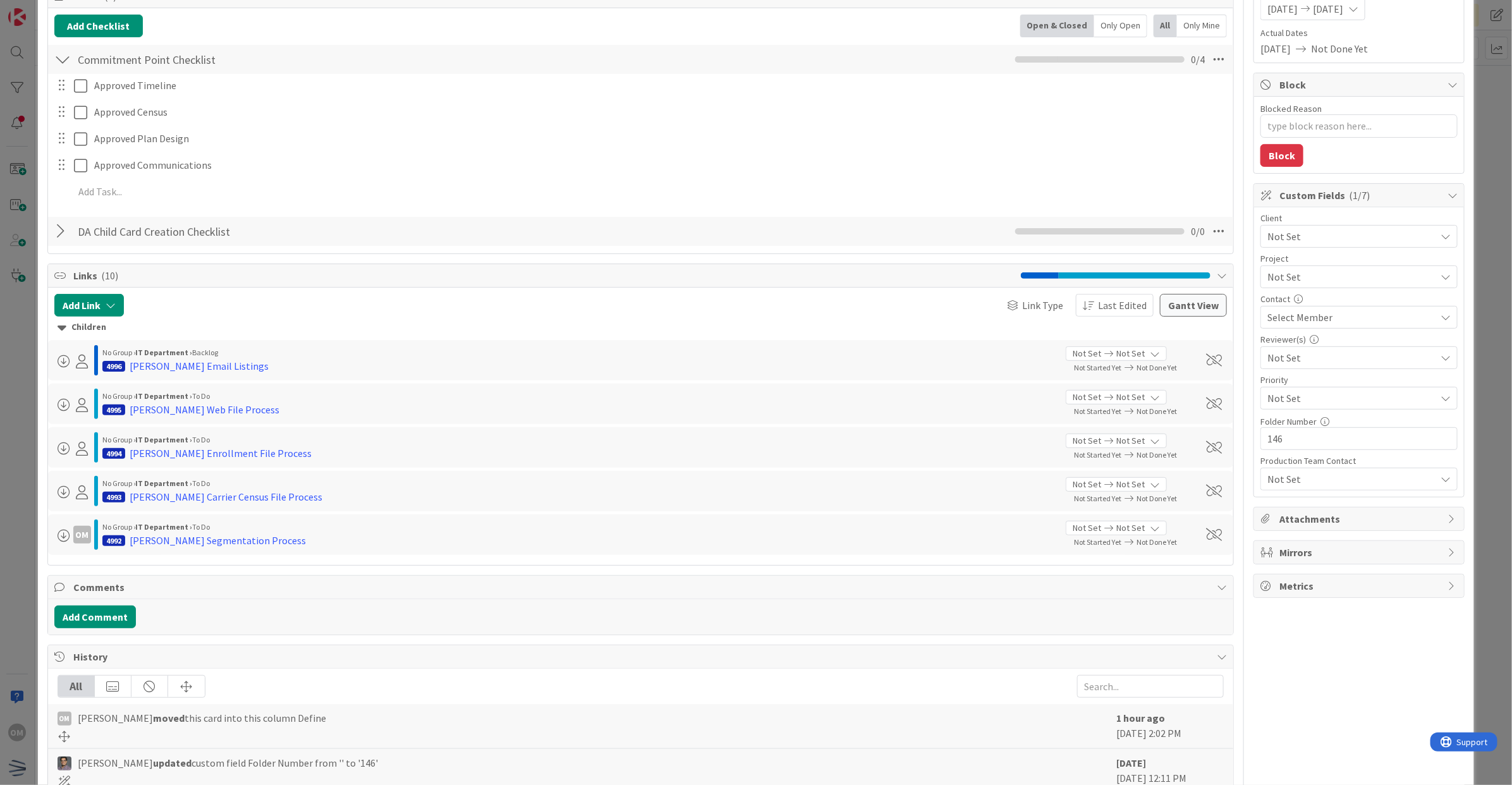
scroll to position [0, 0]
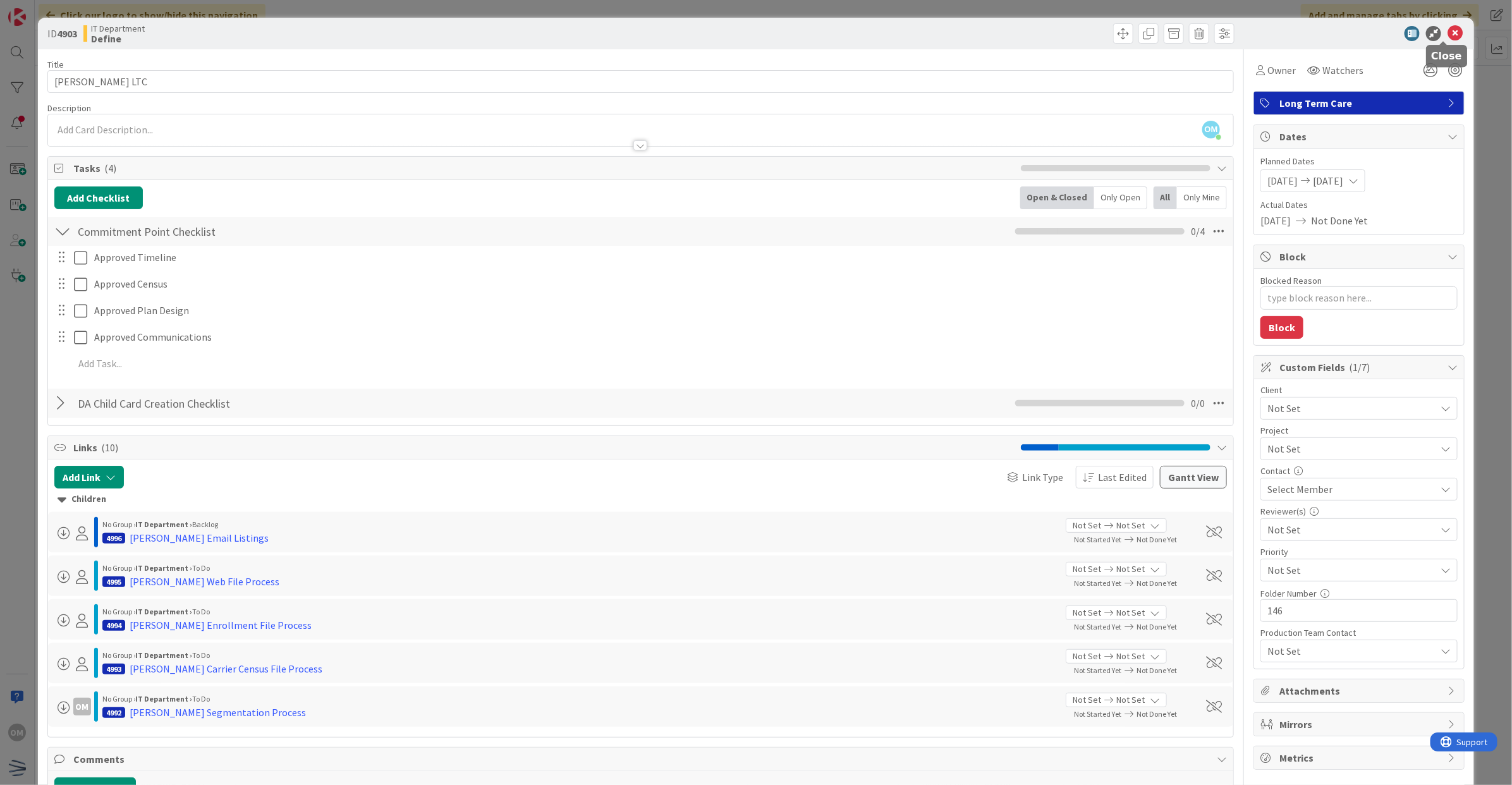
click at [1448, 36] on icon at bounding box center [1455, 33] width 15 height 15
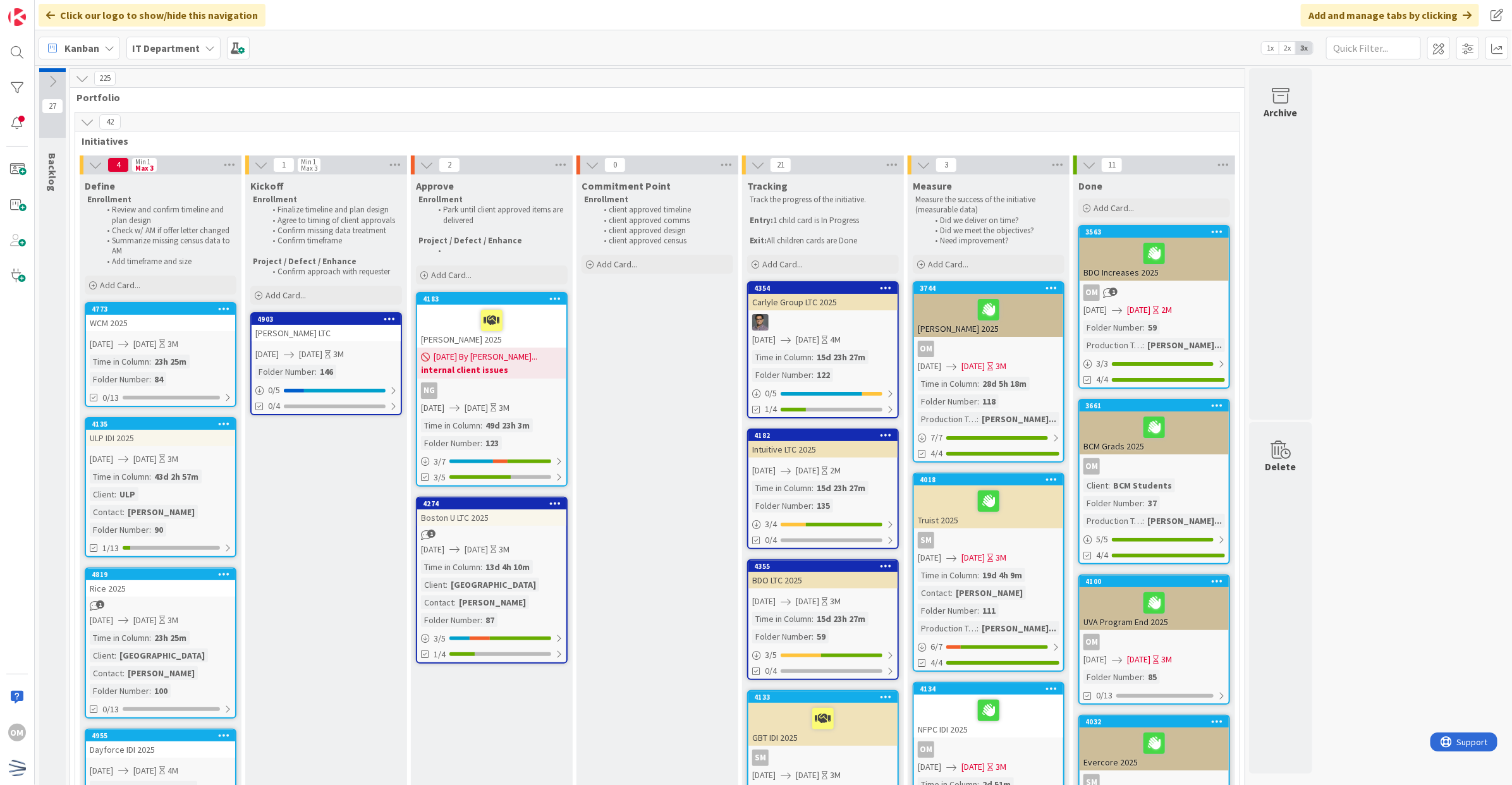
click at [82, 118] on icon at bounding box center [88, 122] width 14 height 14
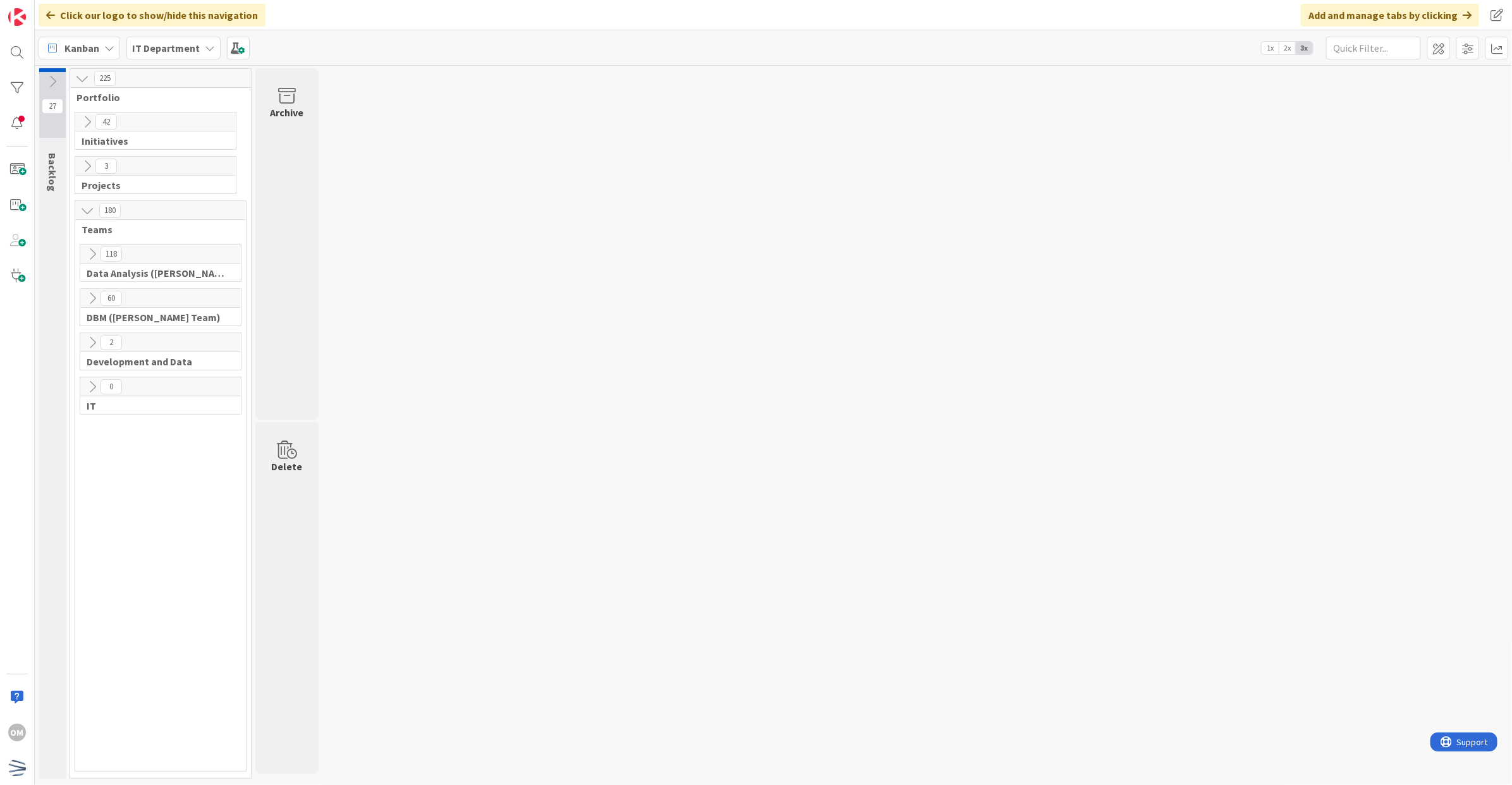
click at [99, 260] on icon at bounding box center [92, 254] width 14 height 14
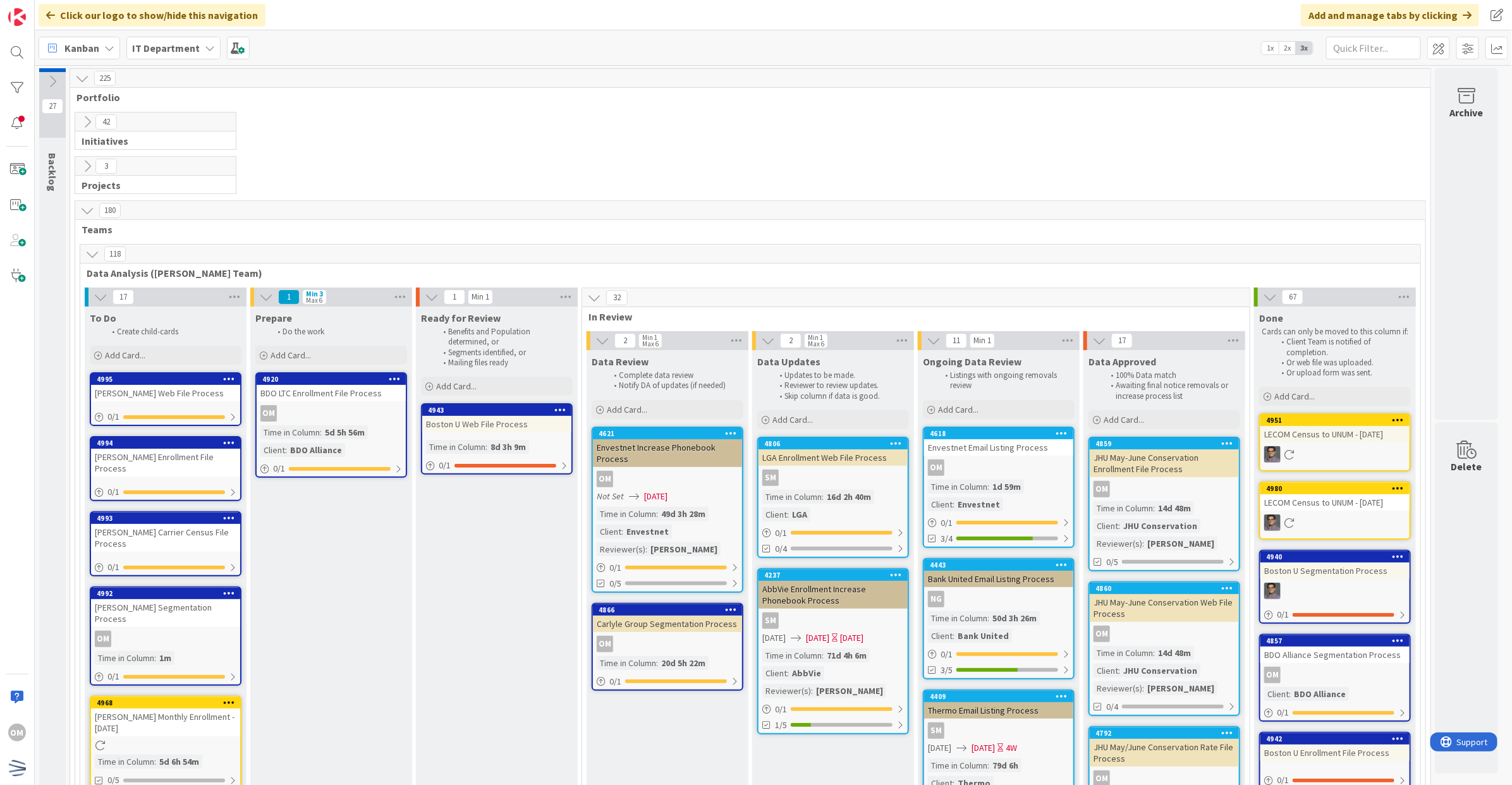
click at [84, 167] on icon at bounding box center [88, 167] width 14 height 14
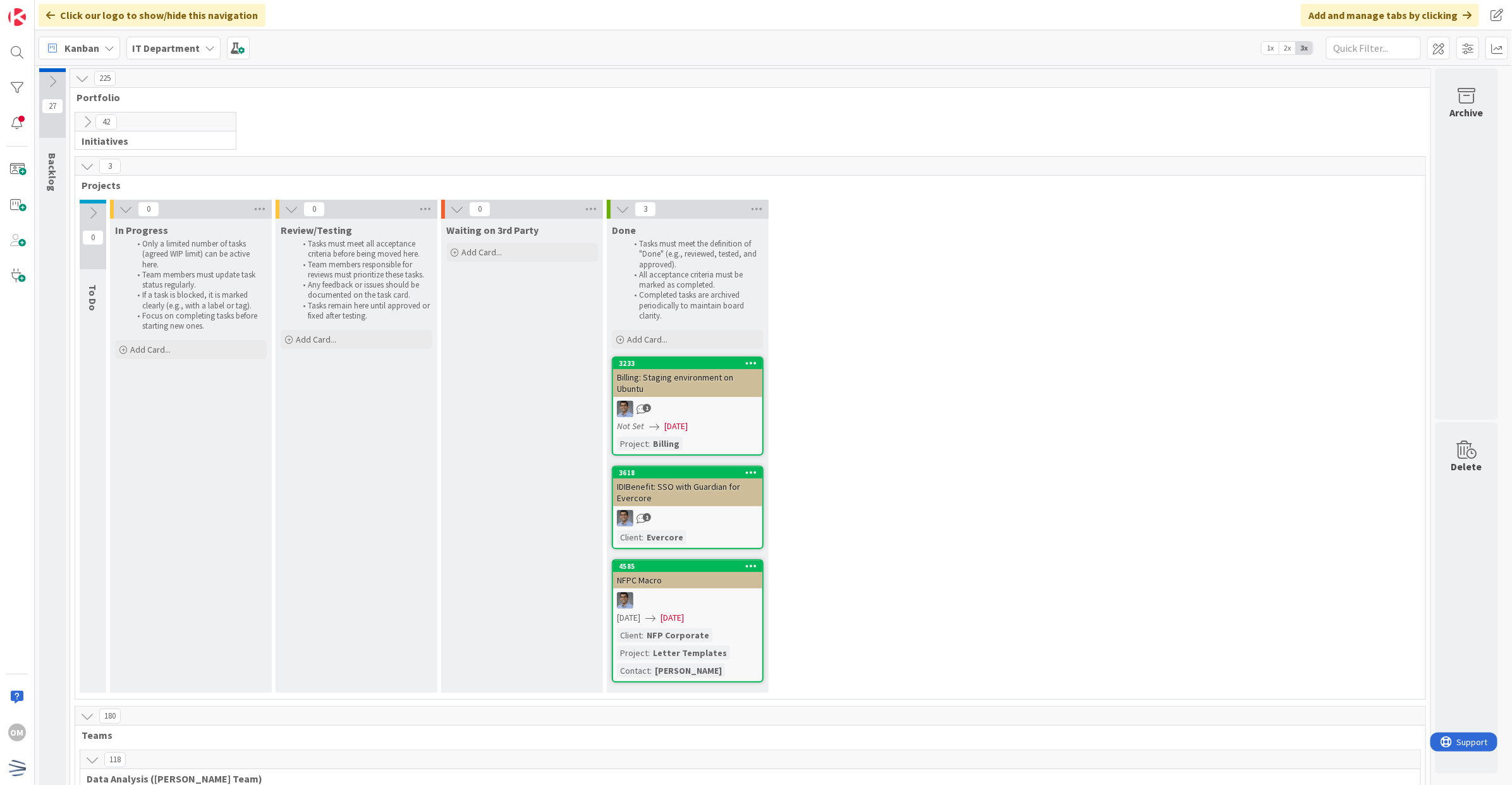
click at [84, 167] on icon at bounding box center [88, 167] width 14 height 14
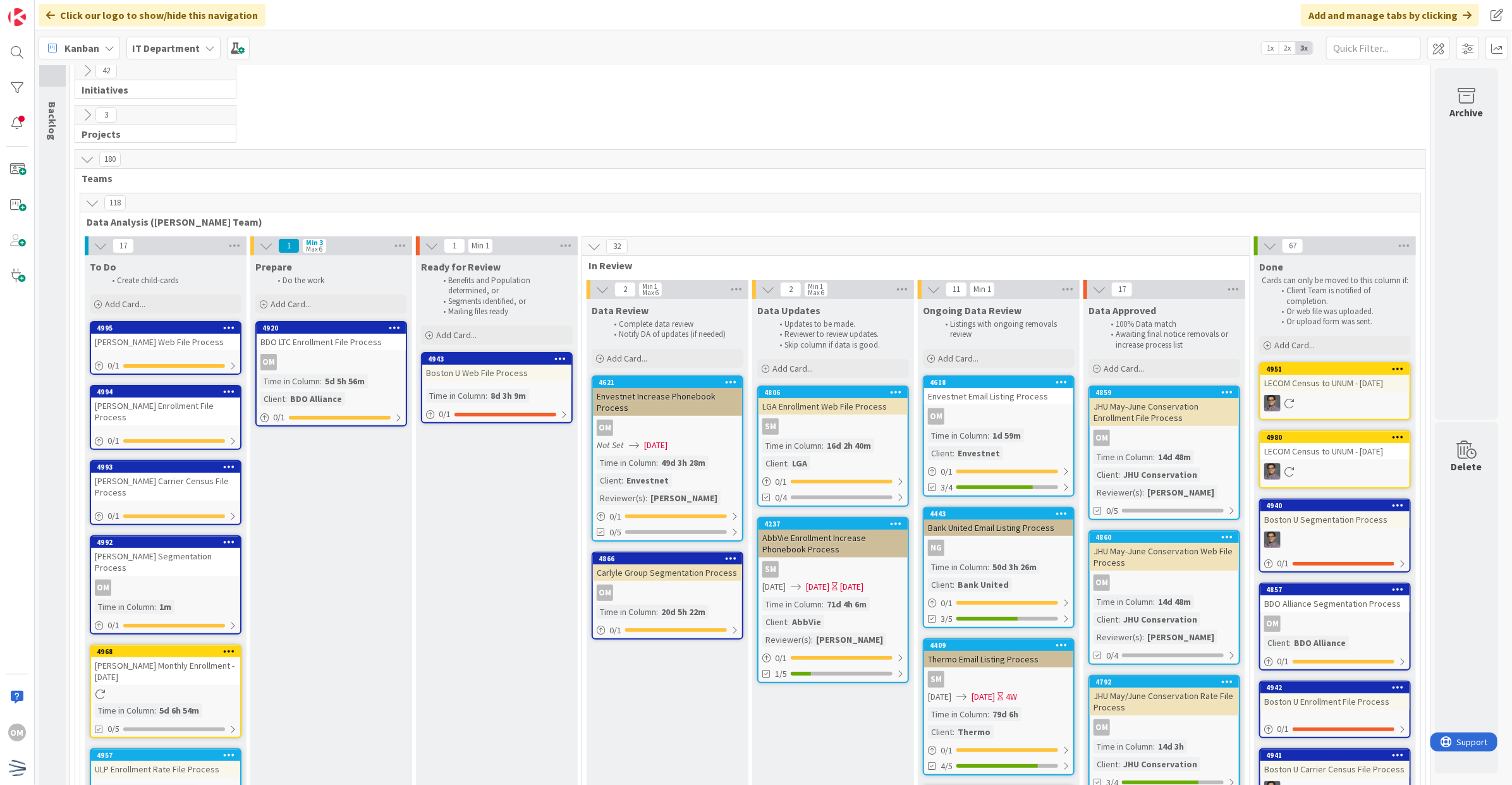
scroll to position [79, 0]
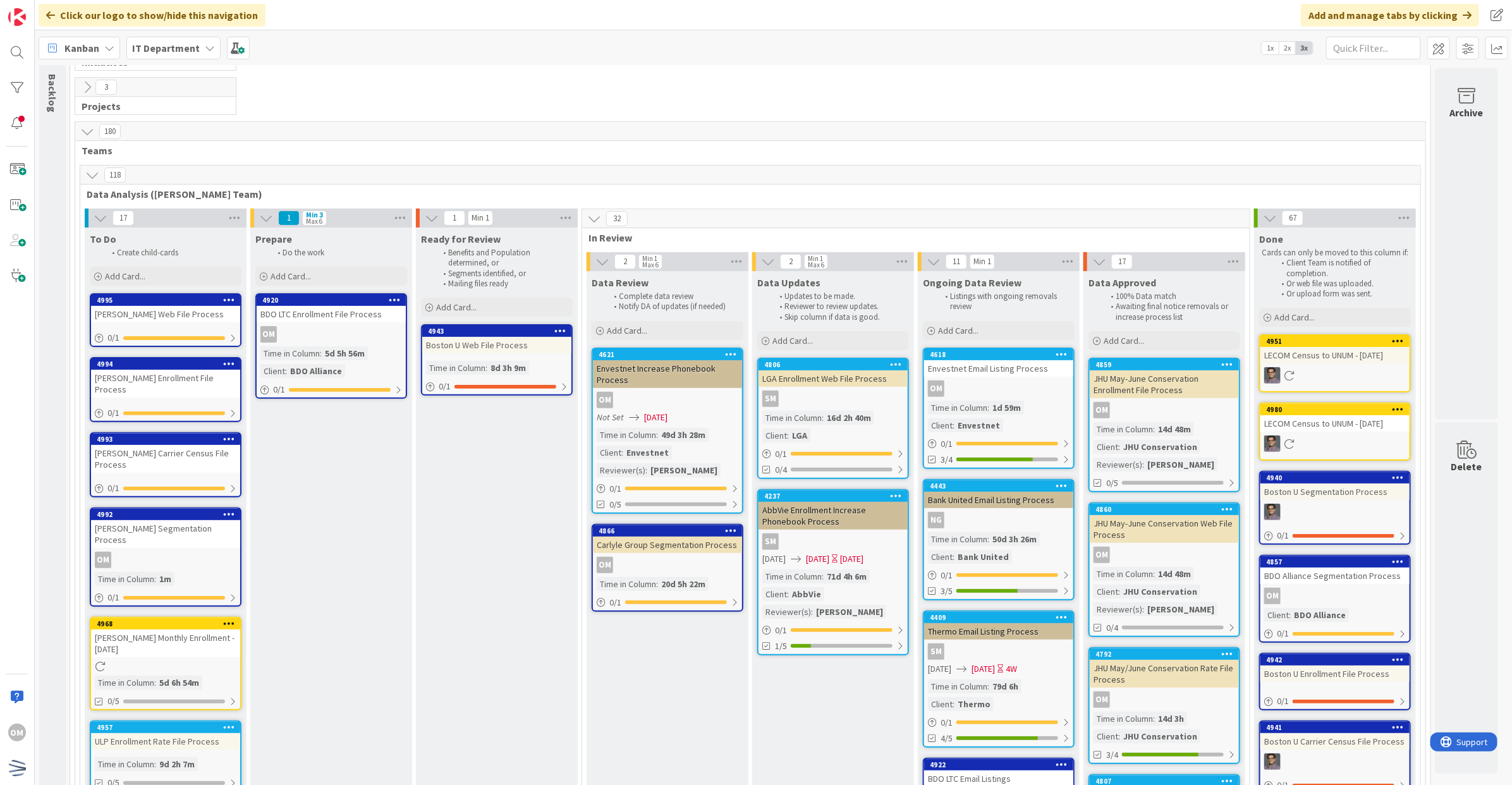
click at [187, 320] on div "[PERSON_NAME] Web File Process" at bounding box center [165, 314] width 150 height 16
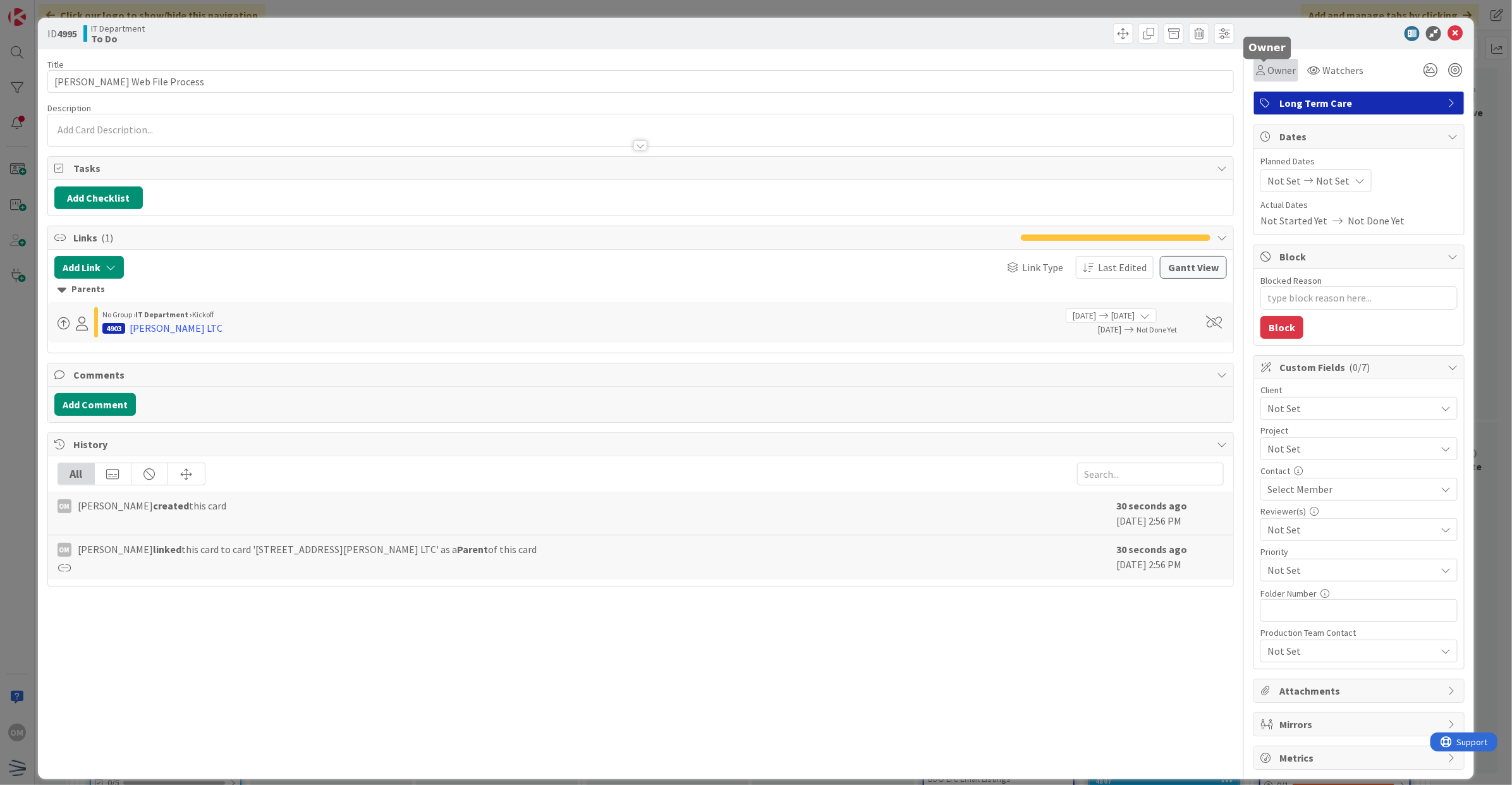
click at [1256, 67] on div "Owner" at bounding box center [1276, 71] width 40 height 15
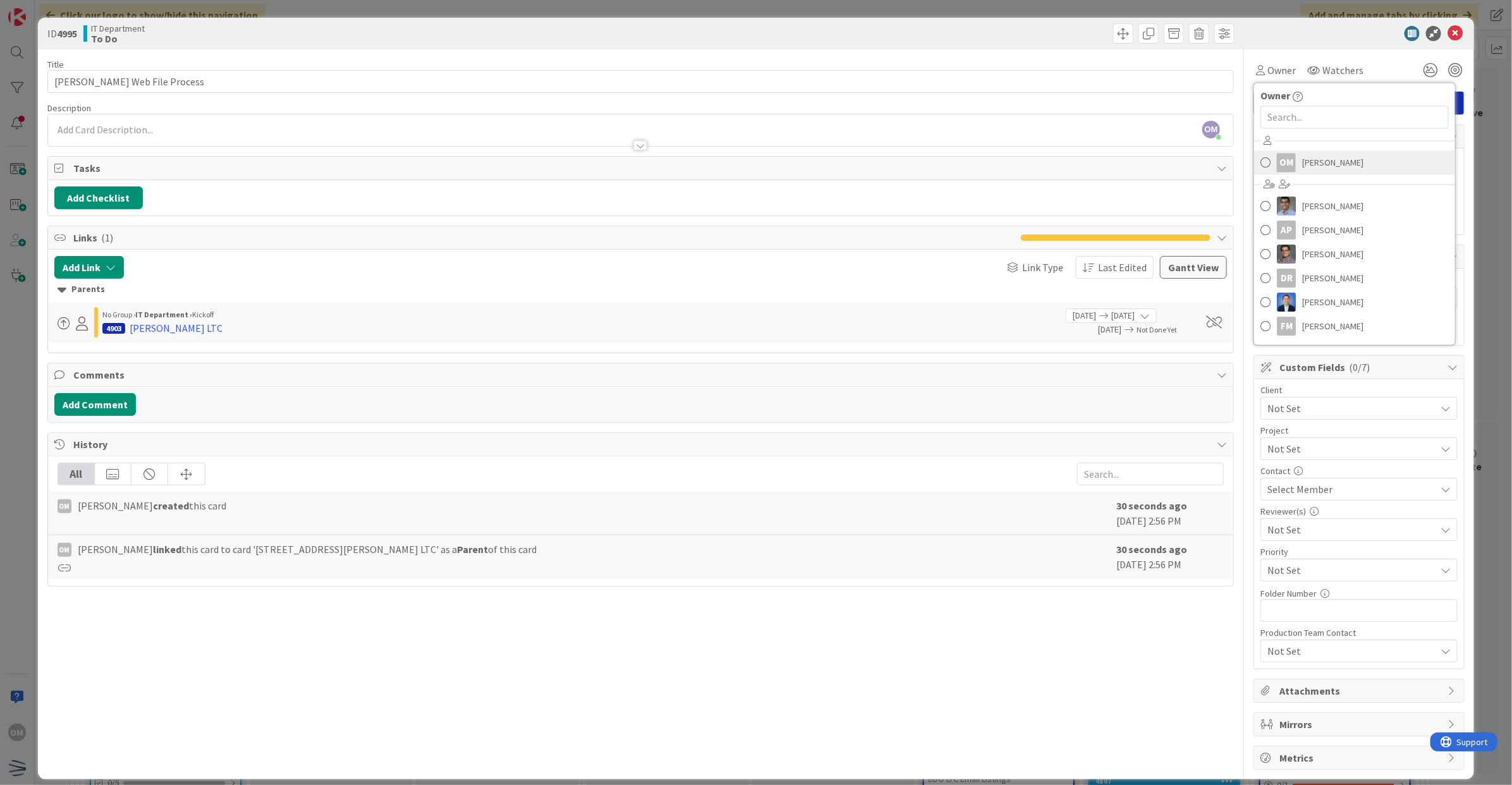
click at [1302, 157] on span "[PERSON_NAME]" at bounding box center [1332, 163] width 61 height 19
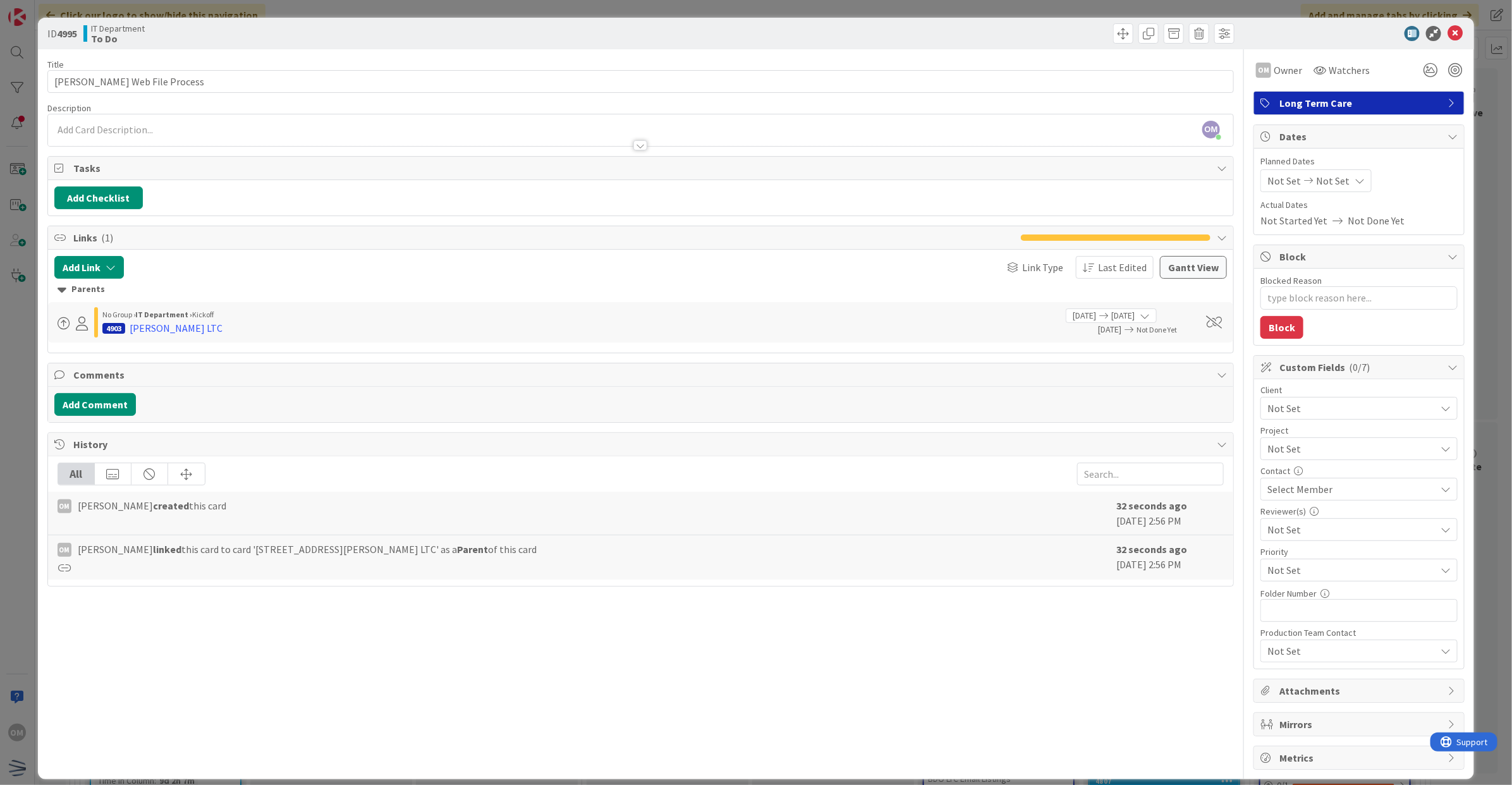
click at [1338, 399] on div "Not Set" at bounding box center [1359, 408] width 198 height 22
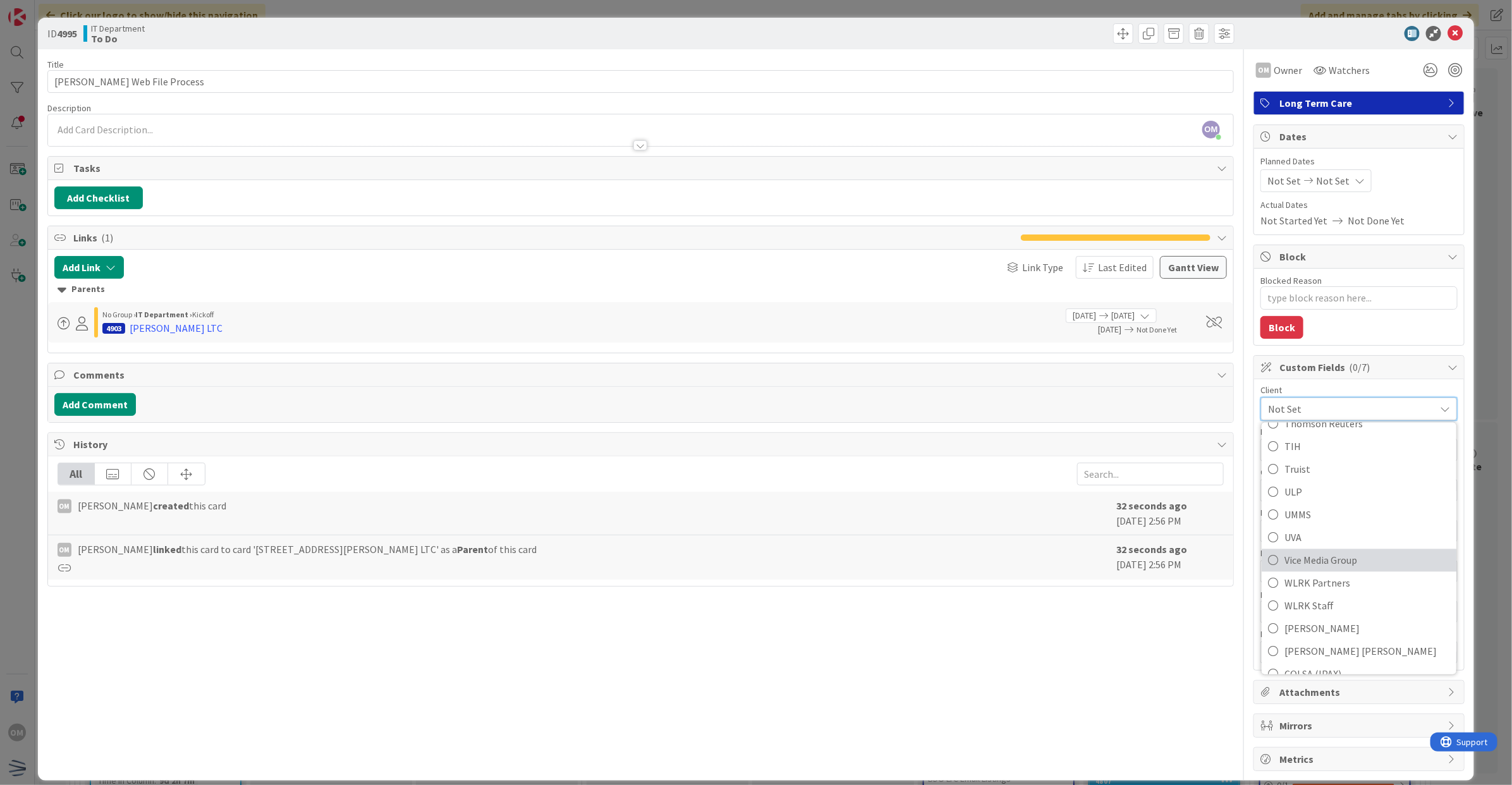
scroll to position [1820, 0]
click at [1307, 33] on div at bounding box center [1352, 33] width 224 height 15
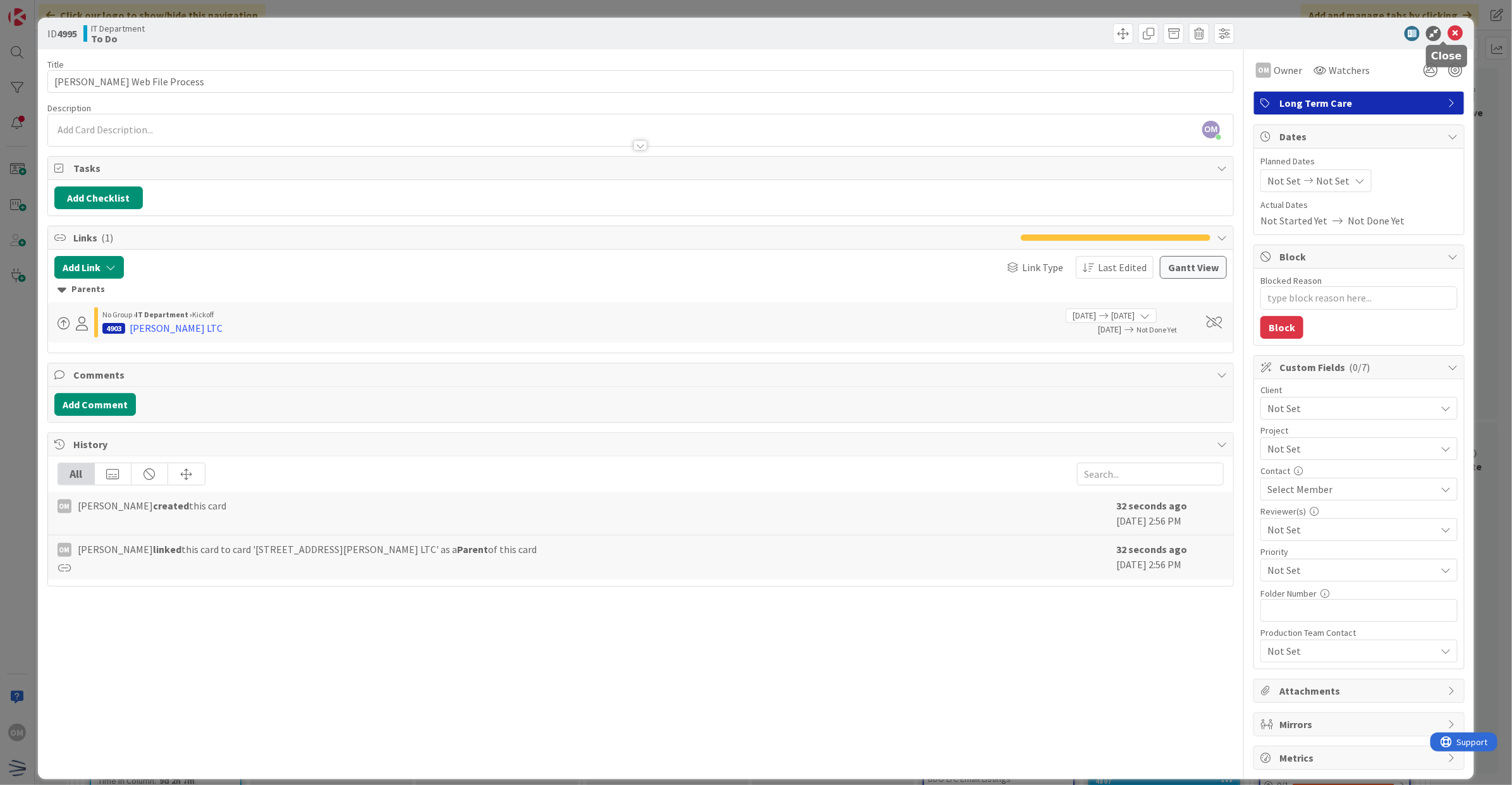
click at [1448, 33] on icon at bounding box center [1455, 33] width 15 height 15
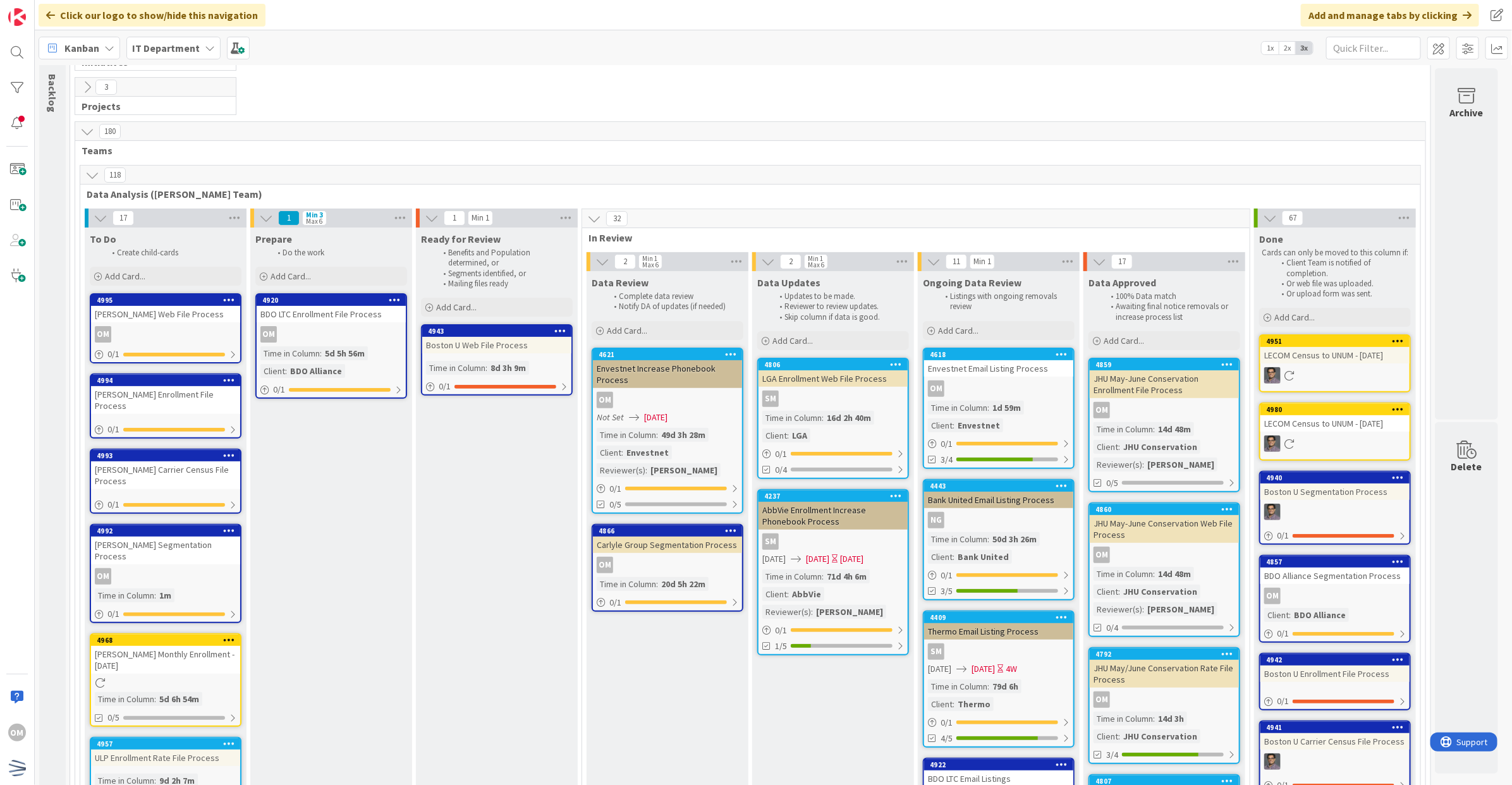
click at [177, 392] on div "[PERSON_NAME] Enrollment File Process" at bounding box center [165, 400] width 150 height 28
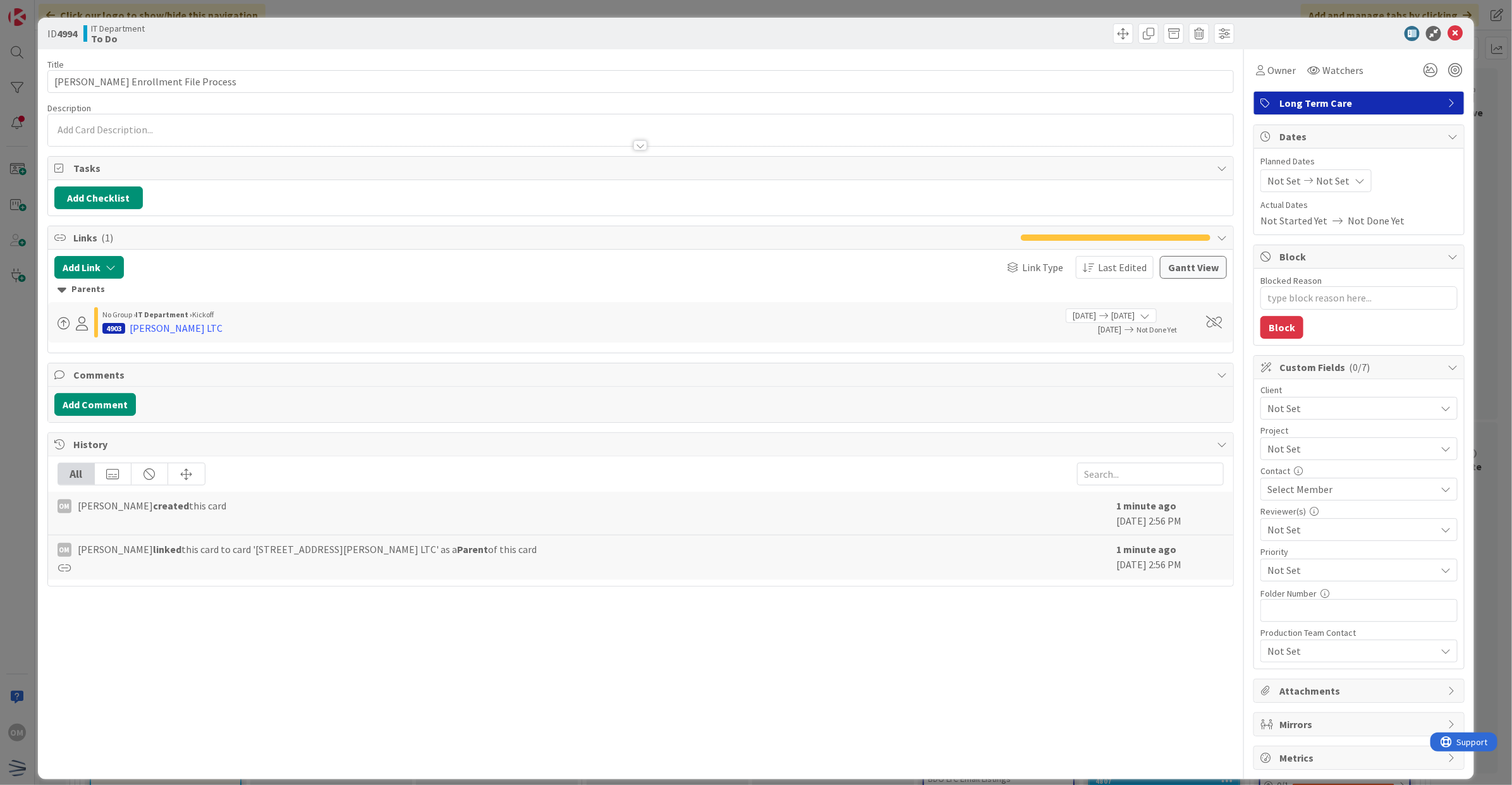
click at [1271, 83] on div "Owner Watchers Long Term Care Dates Planned Dates Not Set Not Set Actual Dates …" at bounding box center [1359, 410] width 211 height 721
click at [1275, 77] on div "Owner" at bounding box center [1276, 70] width 45 height 22
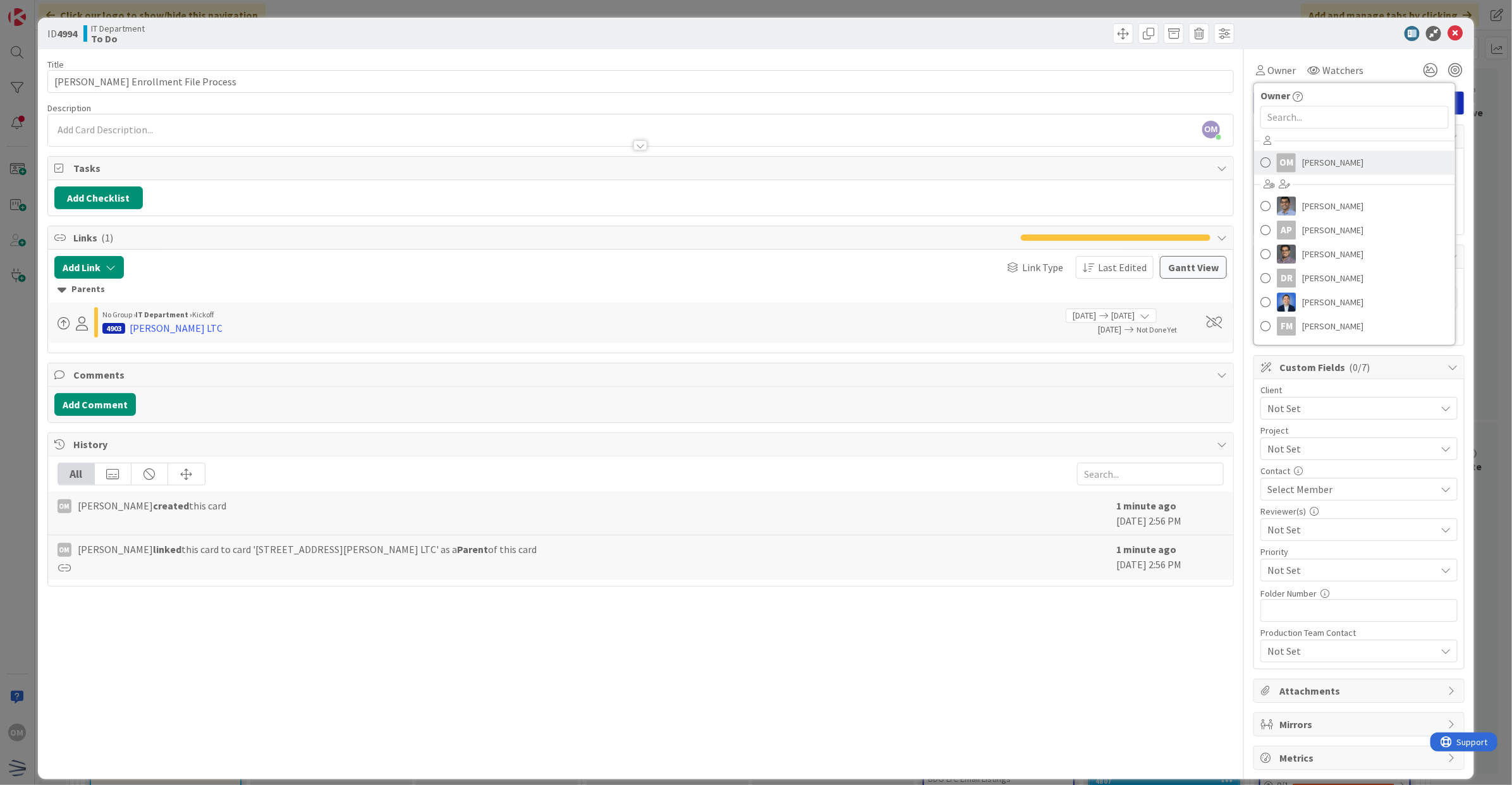
click at [1283, 173] on link "OM [PERSON_NAME]" at bounding box center [1354, 163] width 201 height 24
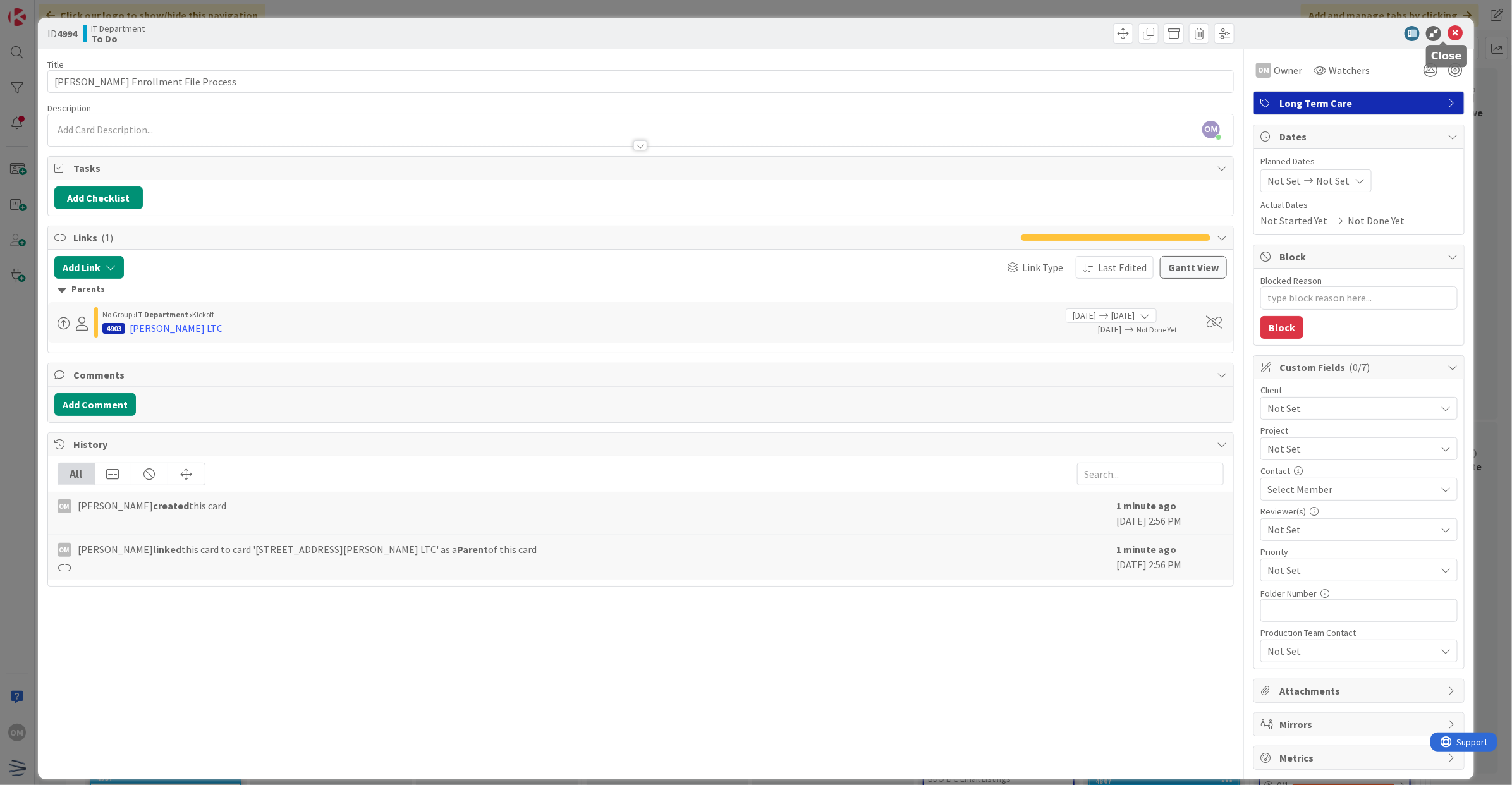
click at [1448, 29] on icon at bounding box center [1455, 33] width 15 height 15
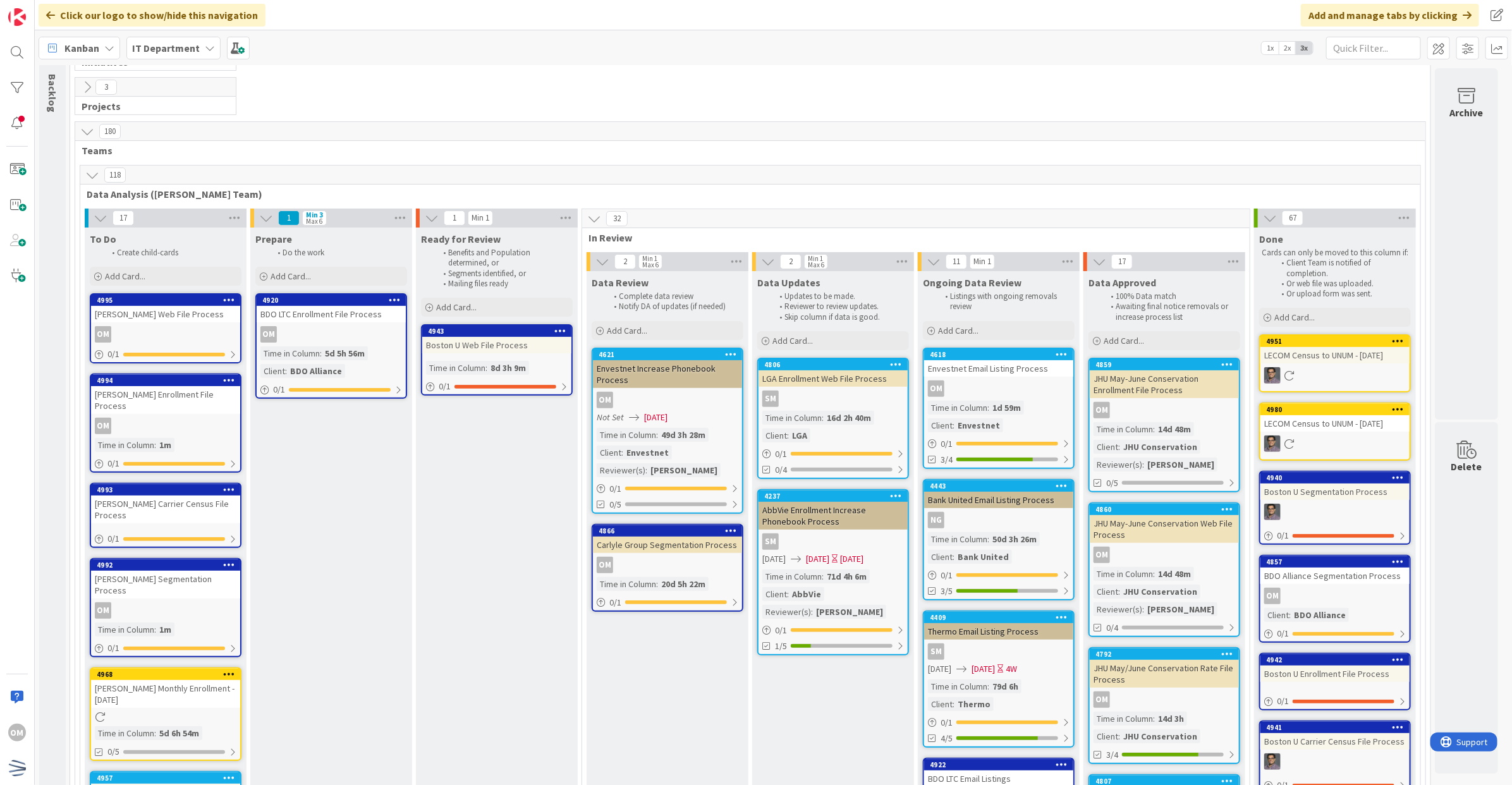
click at [170, 501] on div "[PERSON_NAME] Carrier Census File Process" at bounding box center [165, 510] width 150 height 28
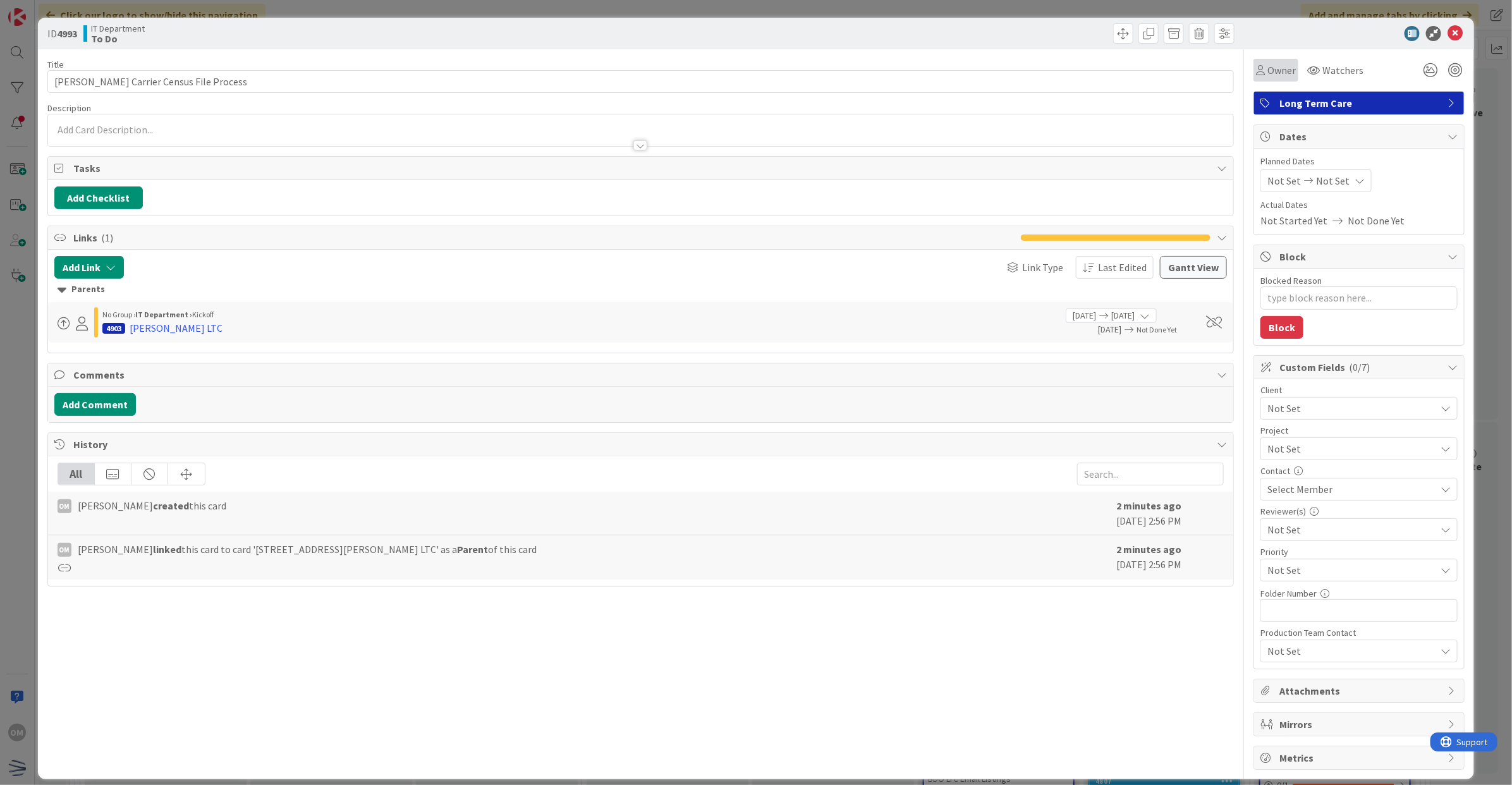
click at [1262, 79] on div "Owner" at bounding box center [1276, 70] width 45 height 22
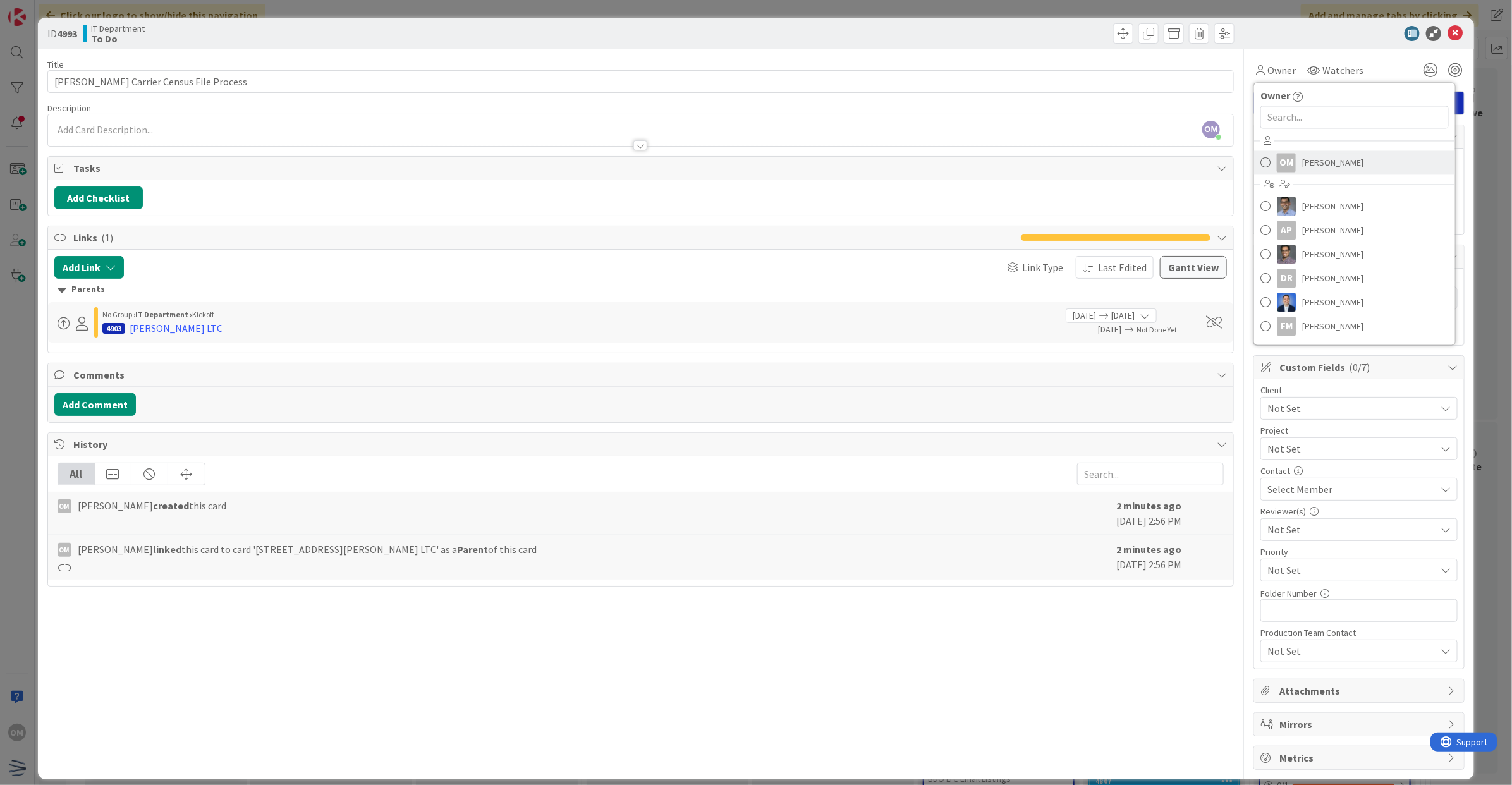
click at [1302, 160] on span "[PERSON_NAME]" at bounding box center [1332, 163] width 61 height 19
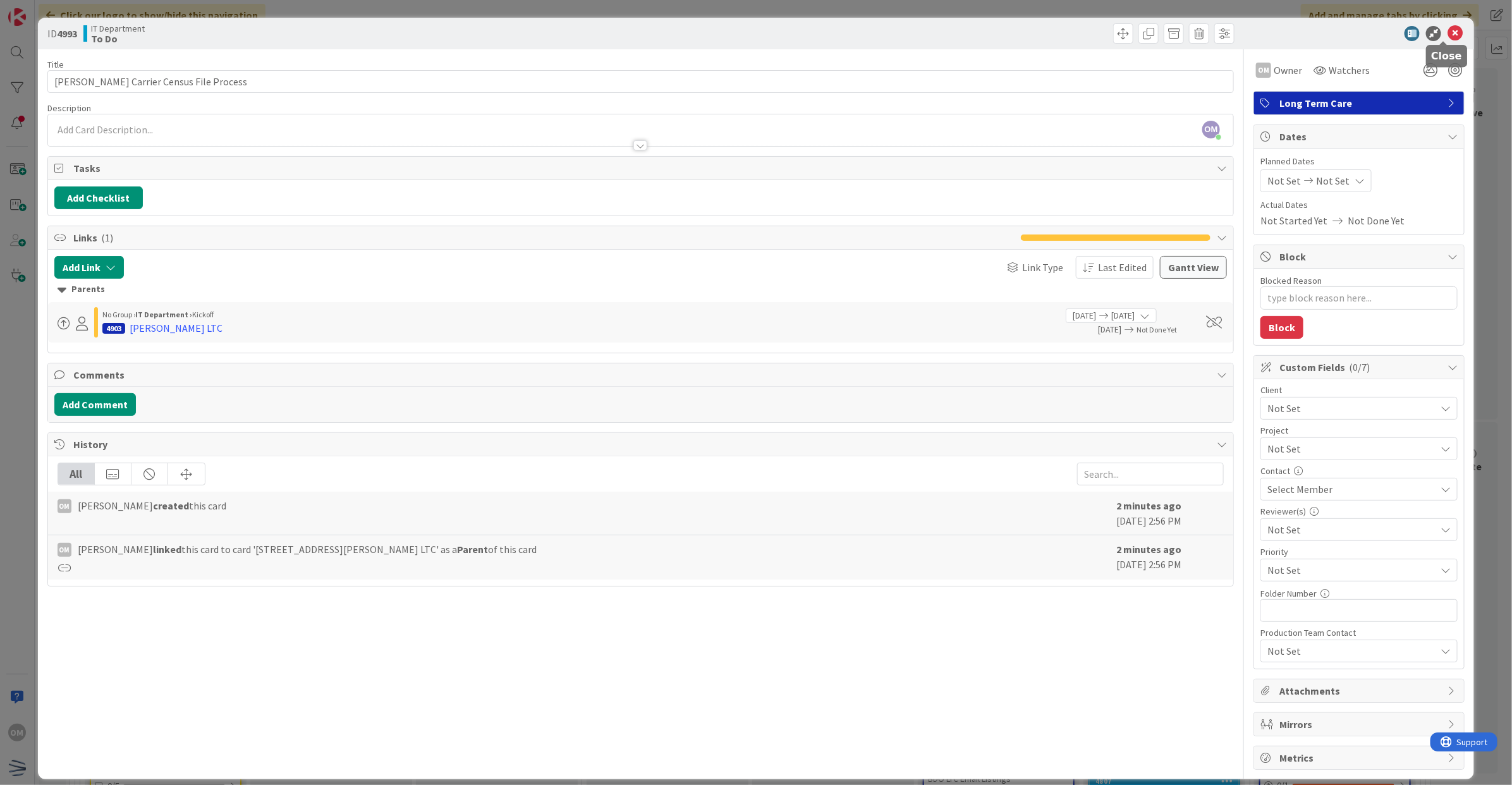
click at [1448, 26] on icon at bounding box center [1455, 33] width 15 height 15
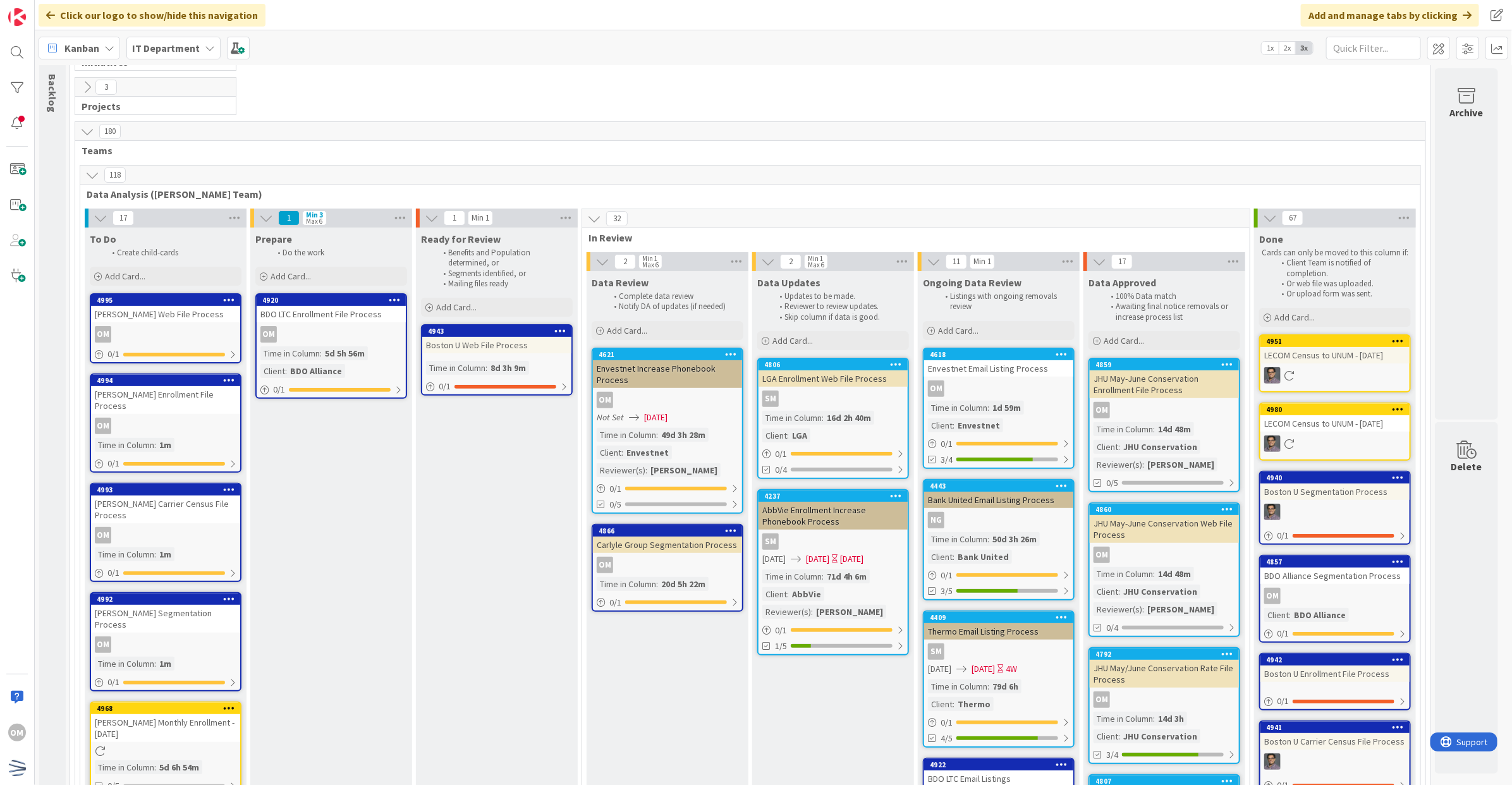
scroll to position [158, 0]
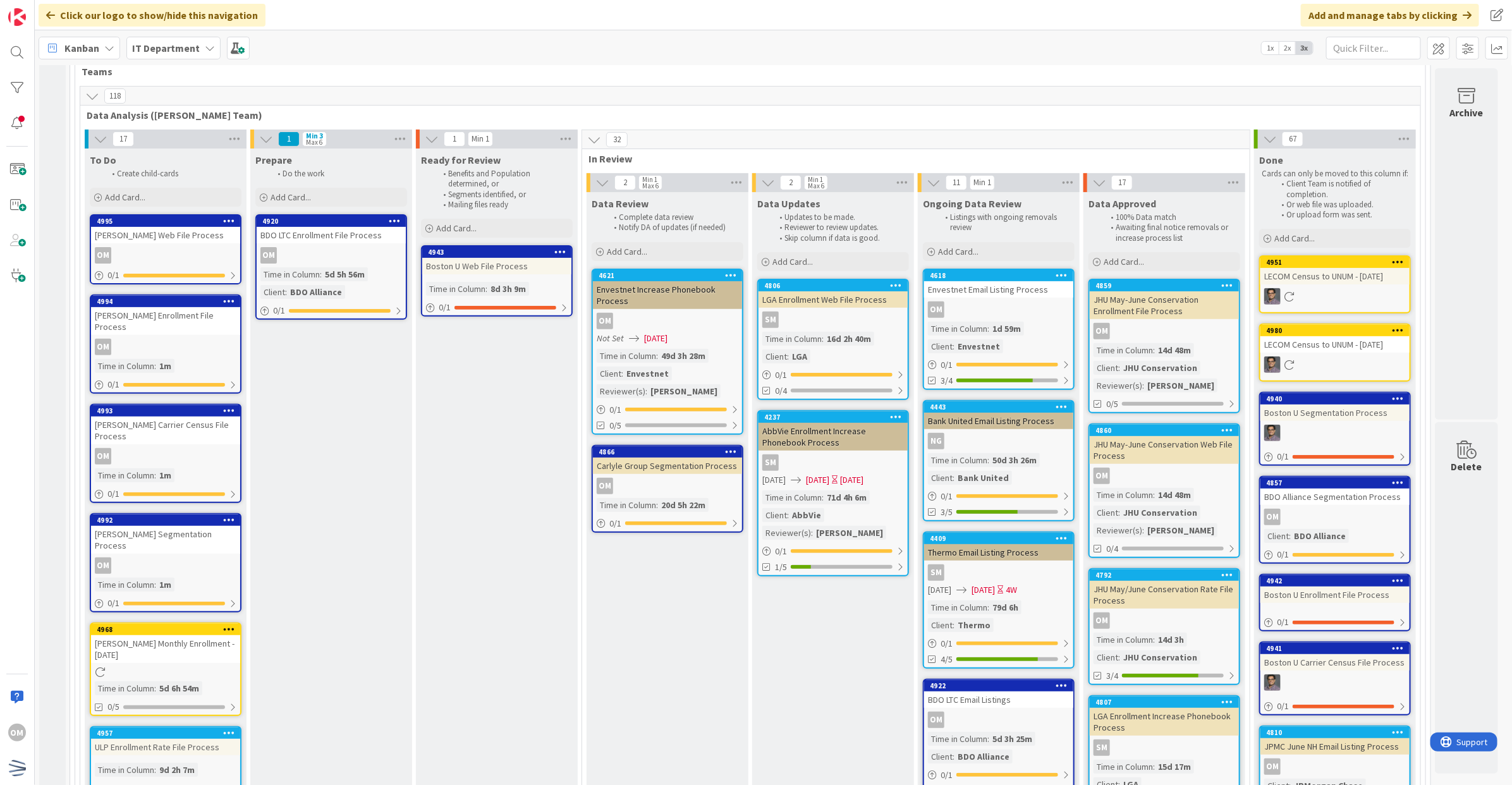
click at [184, 247] on div "OM" at bounding box center [165, 255] width 150 height 16
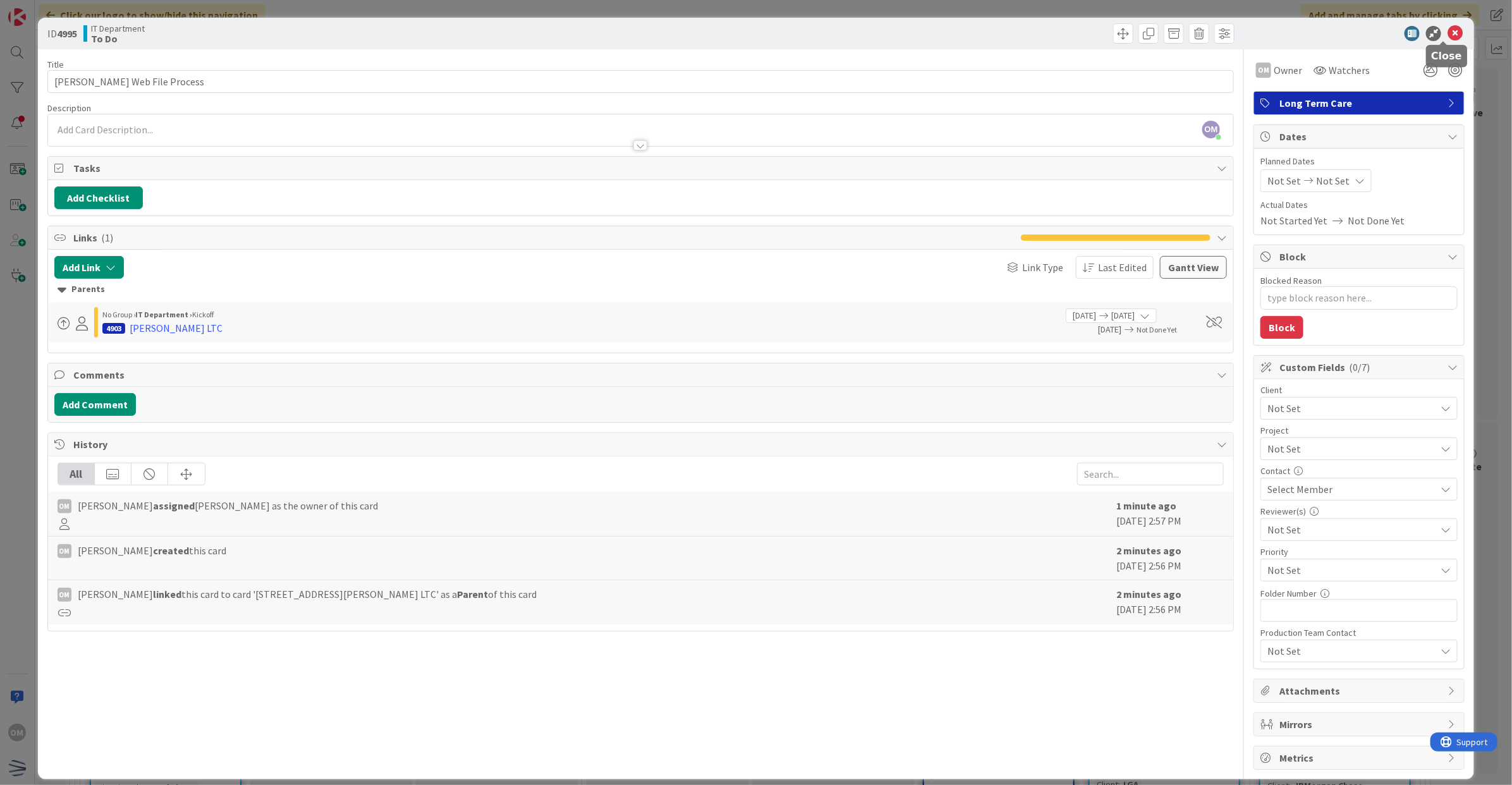
click at [1448, 30] on icon at bounding box center [1455, 33] width 15 height 15
